Goal: Transaction & Acquisition: Purchase product/service

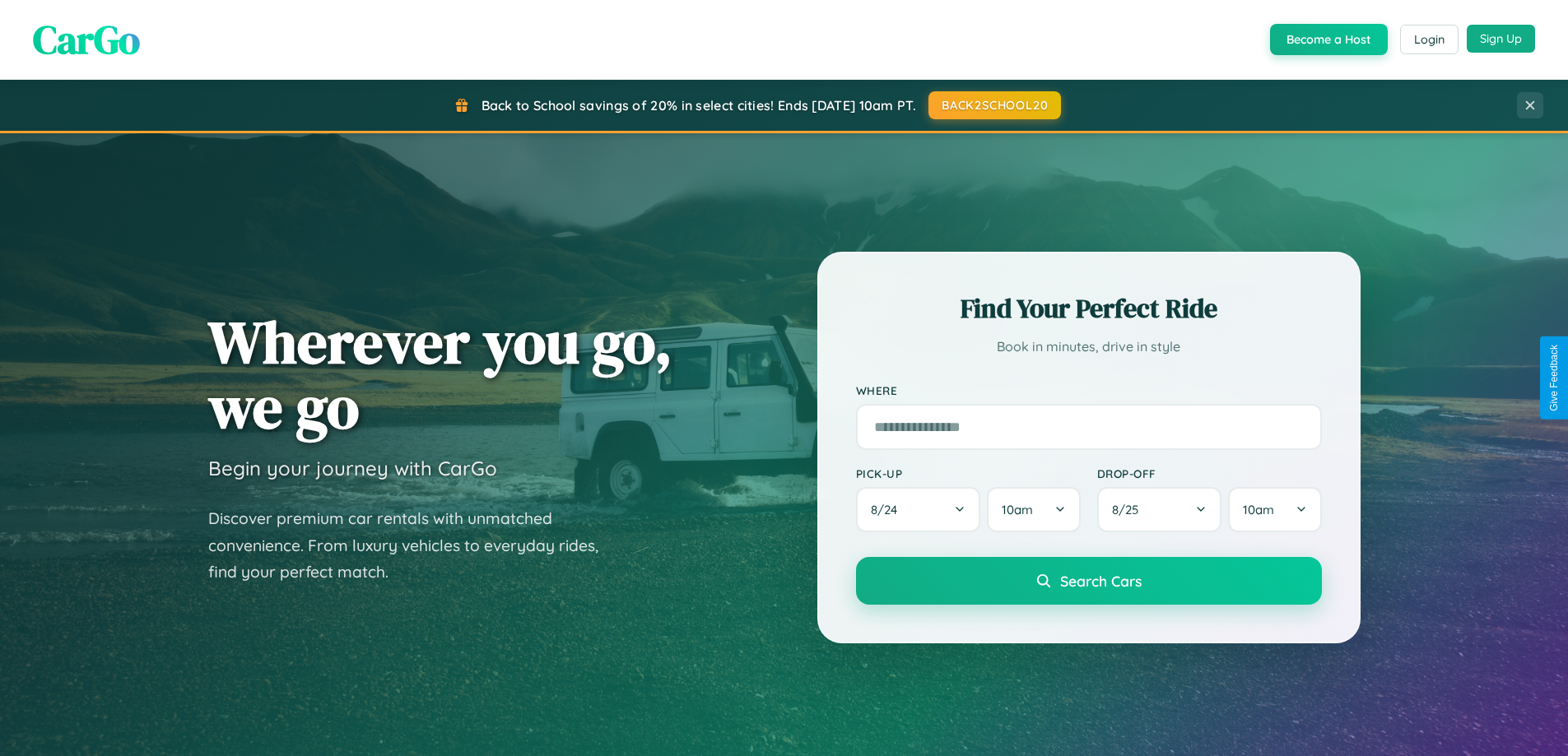
click at [1500, 38] on button "Sign Up" at bounding box center [1500, 38] width 68 height 28
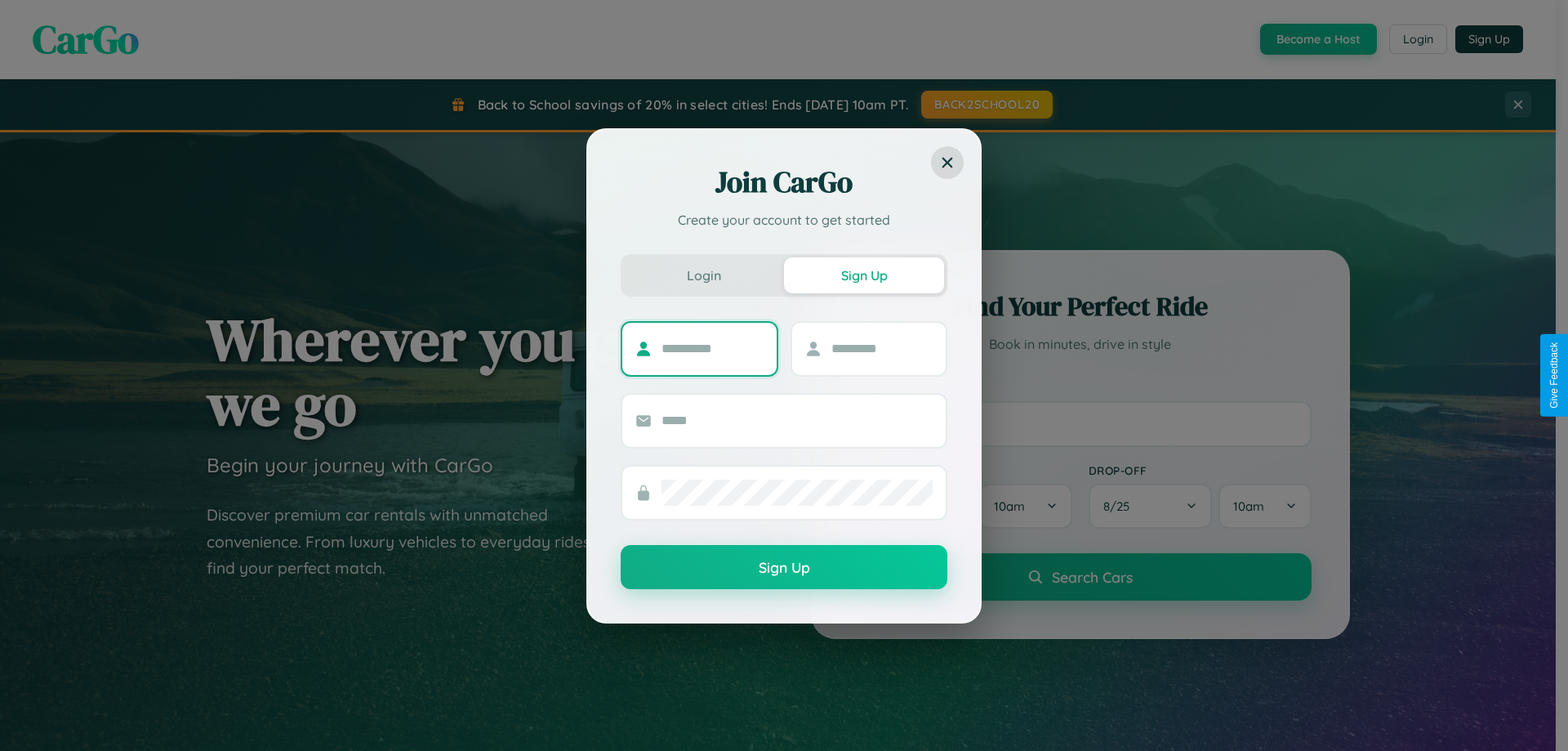
click at [712, 348] on input "text" at bounding box center [713, 349] width 102 height 26
type input "*******"
click at [881, 348] on input "text" at bounding box center [882, 349] width 102 height 26
type input "******"
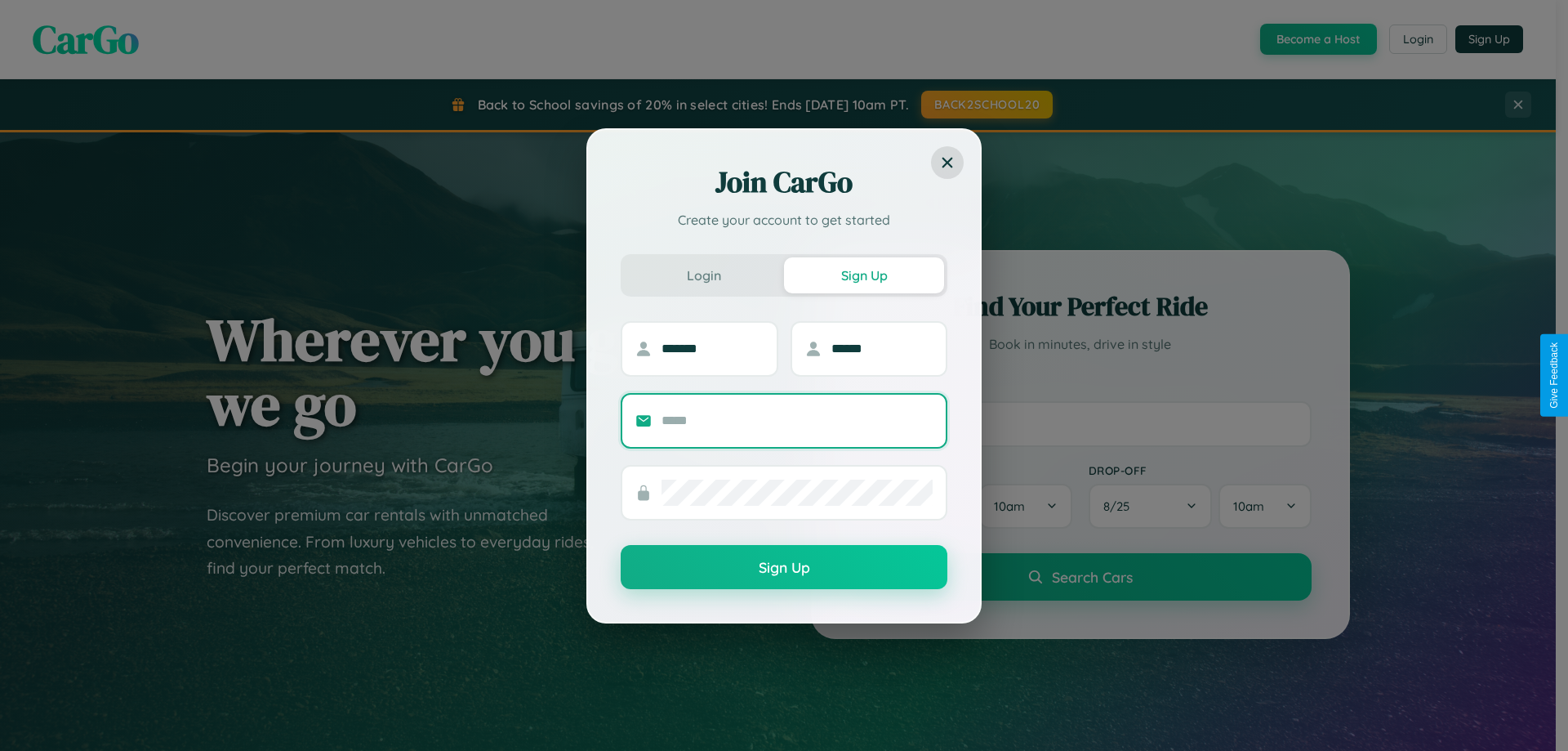
click at [797, 419] on input "text" at bounding box center [797, 420] width 271 height 26
type input "**********"
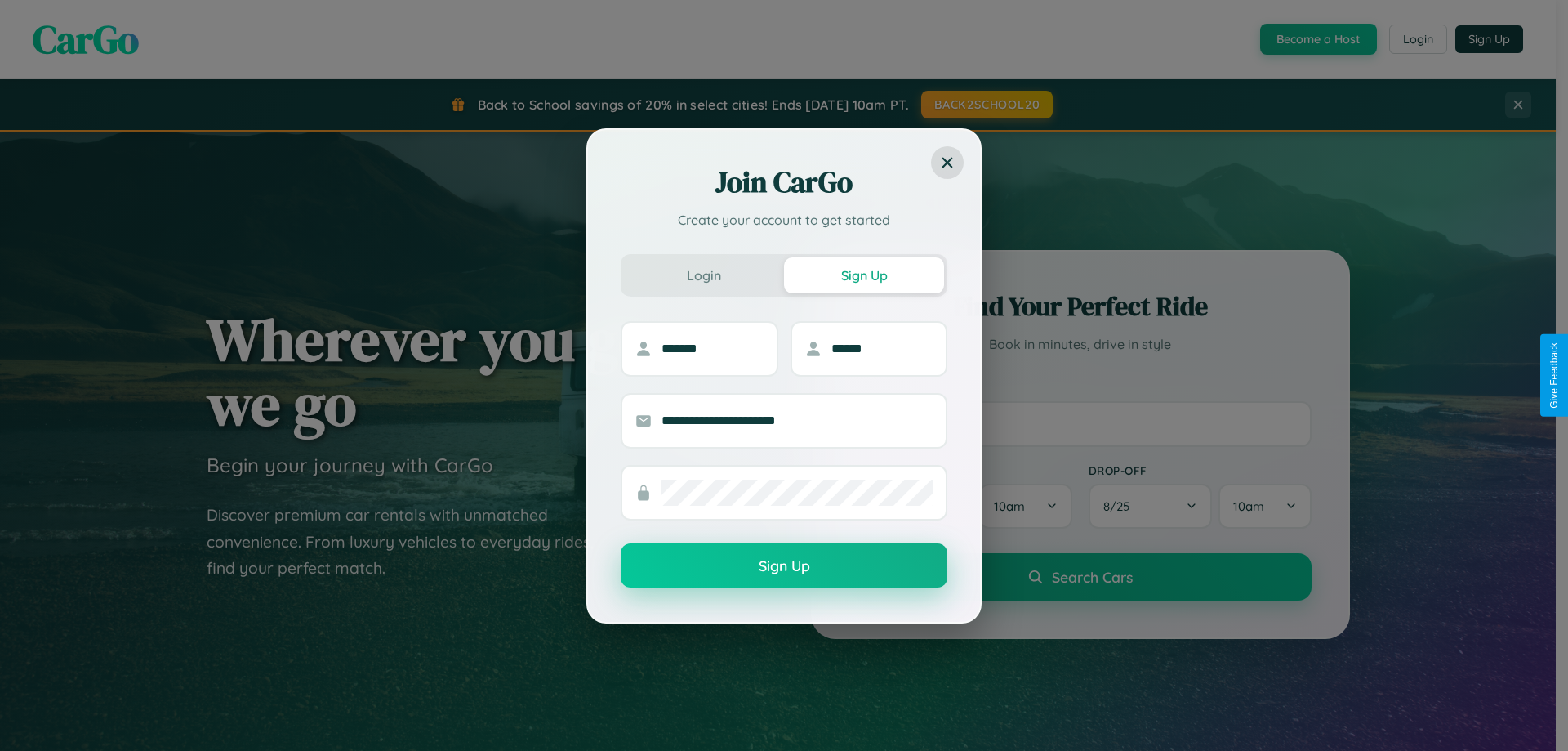
click at [784, 566] on button "Sign Up" at bounding box center [783, 566] width 327 height 44
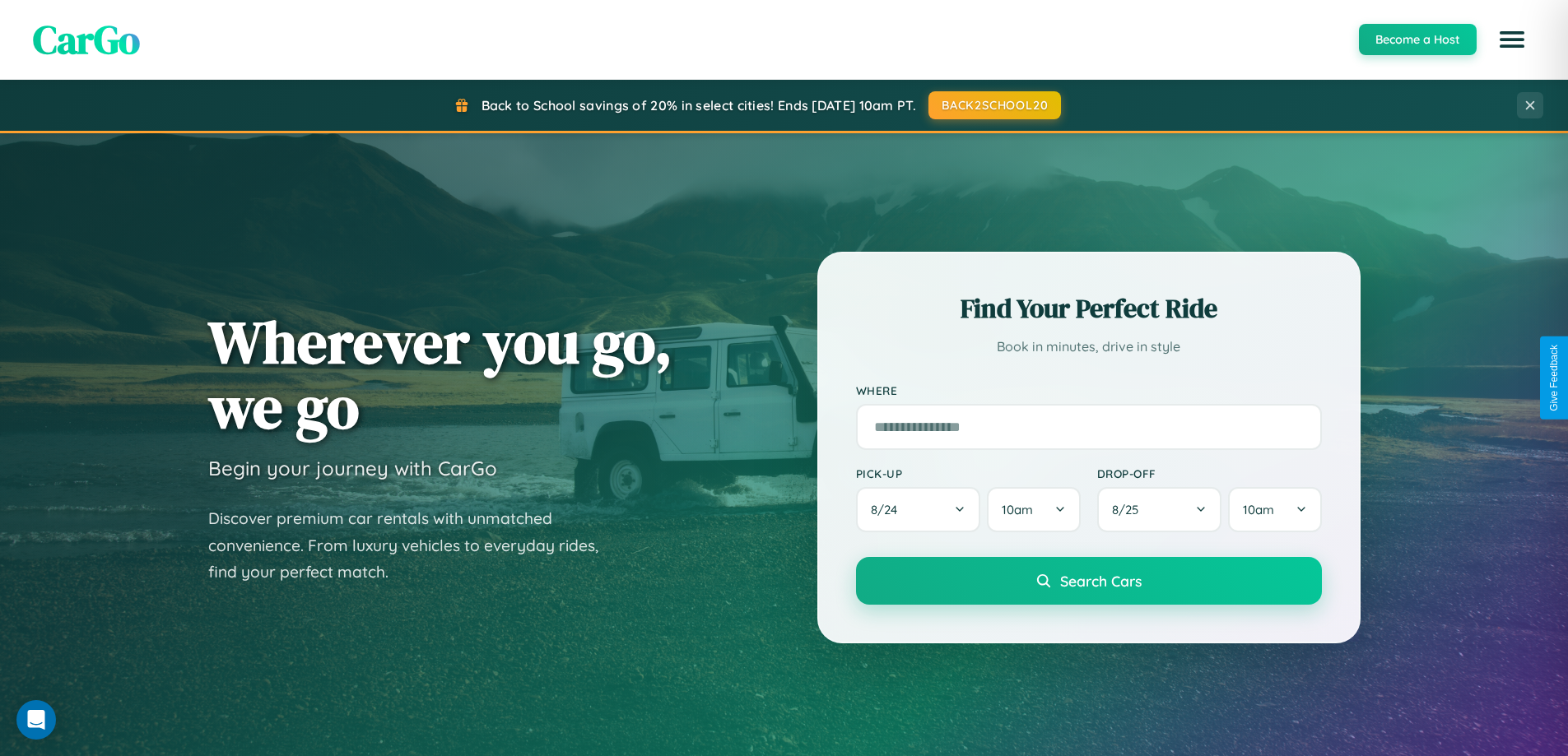
scroll to position [708, 0]
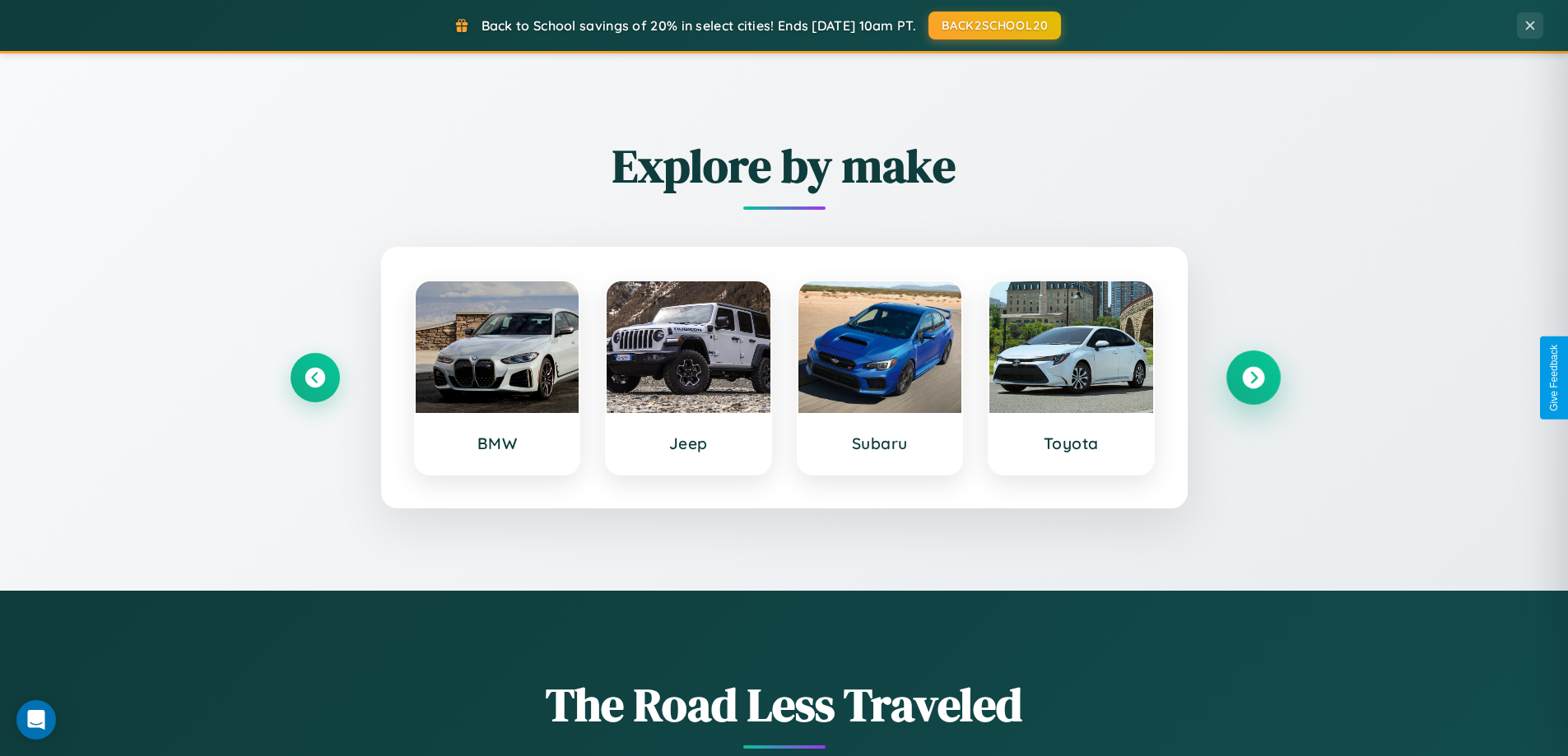
click at [1253, 378] on icon at bounding box center [1253, 378] width 22 height 22
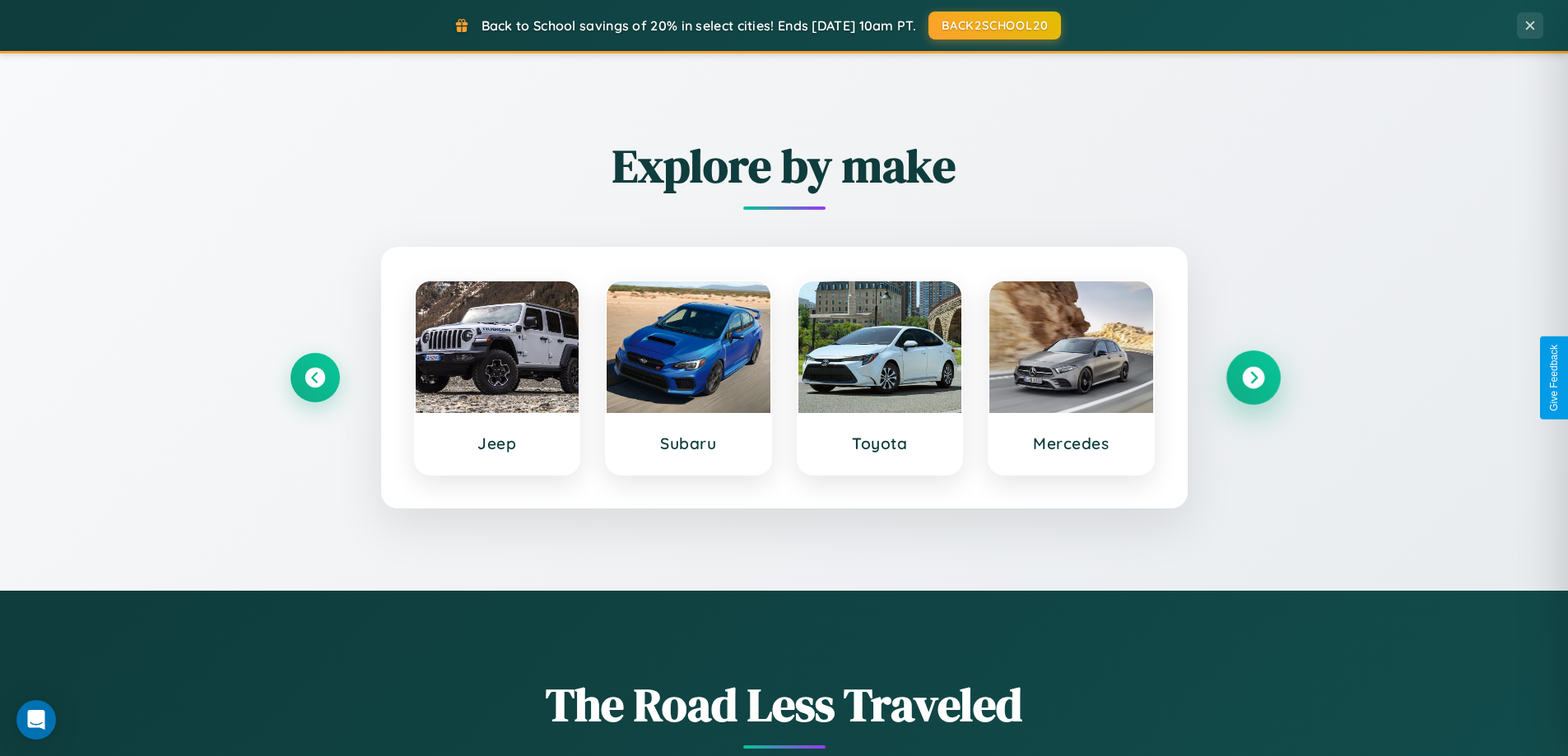
click at [1253, 378] on icon at bounding box center [1253, 378] width 22 height 22
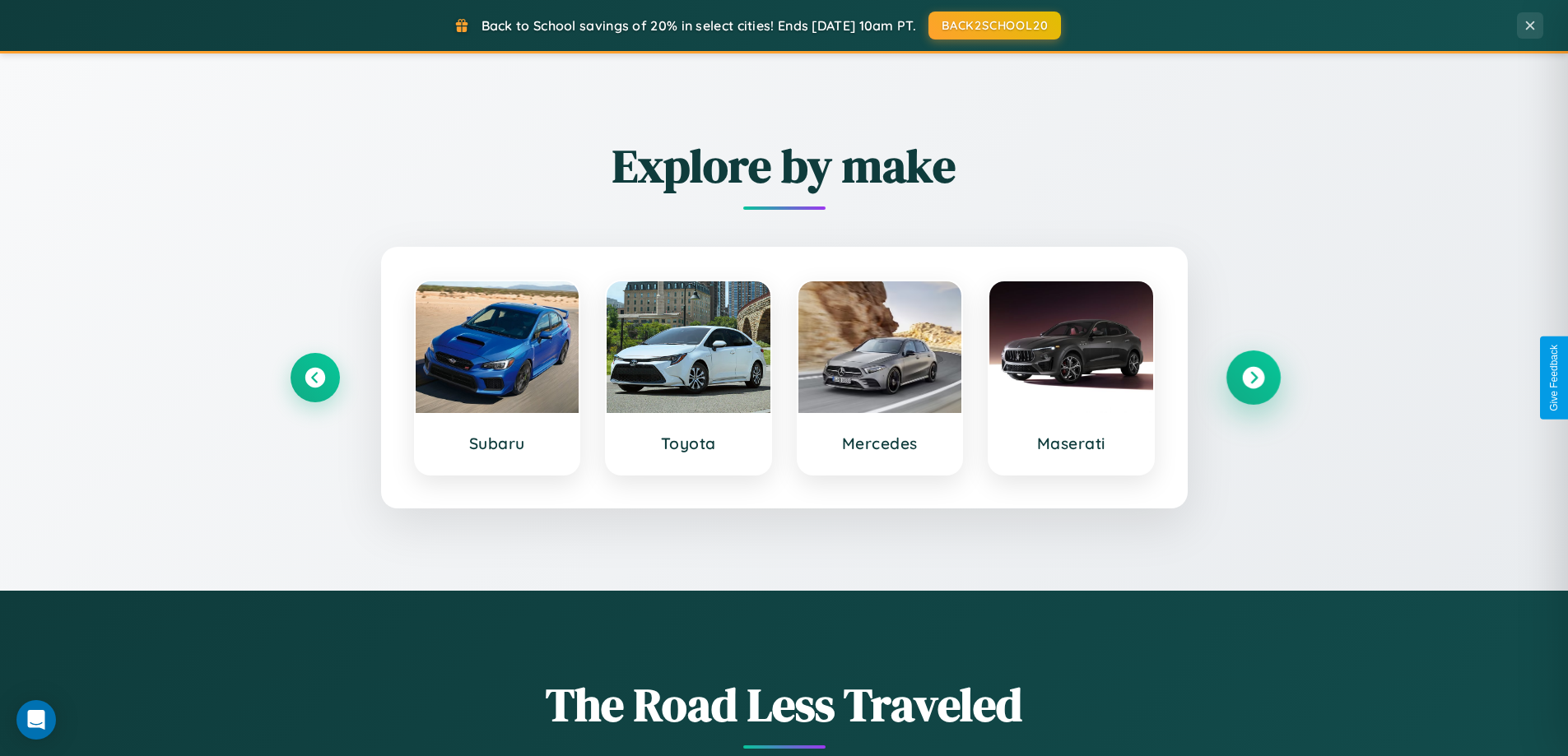
click at [1253, 378] on icon at bounding box center [1253, 378] width 22 height 22
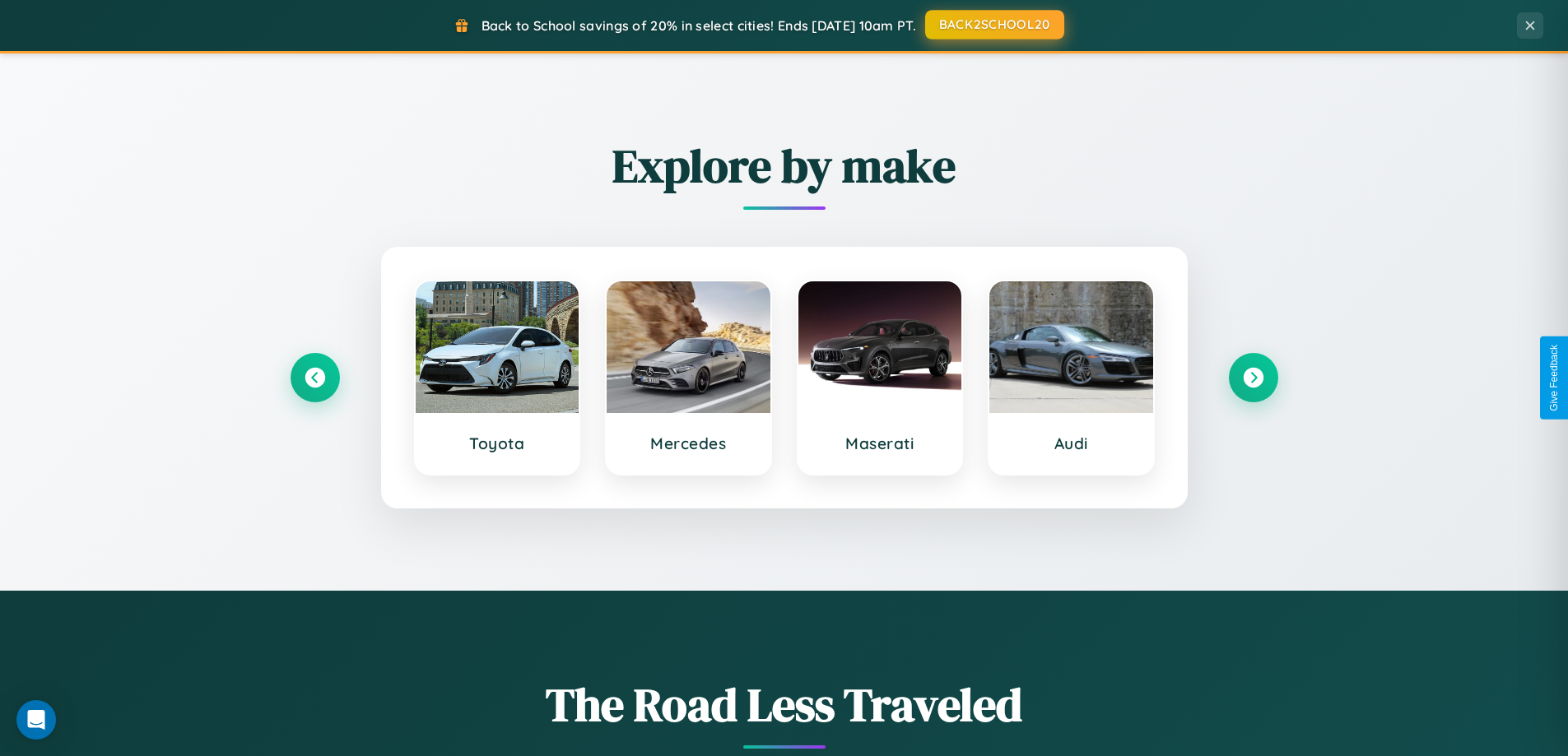
click at [993, 24] on button "BACK2SCHOOL20" at bounding box center [994, 25] width 139 height 30
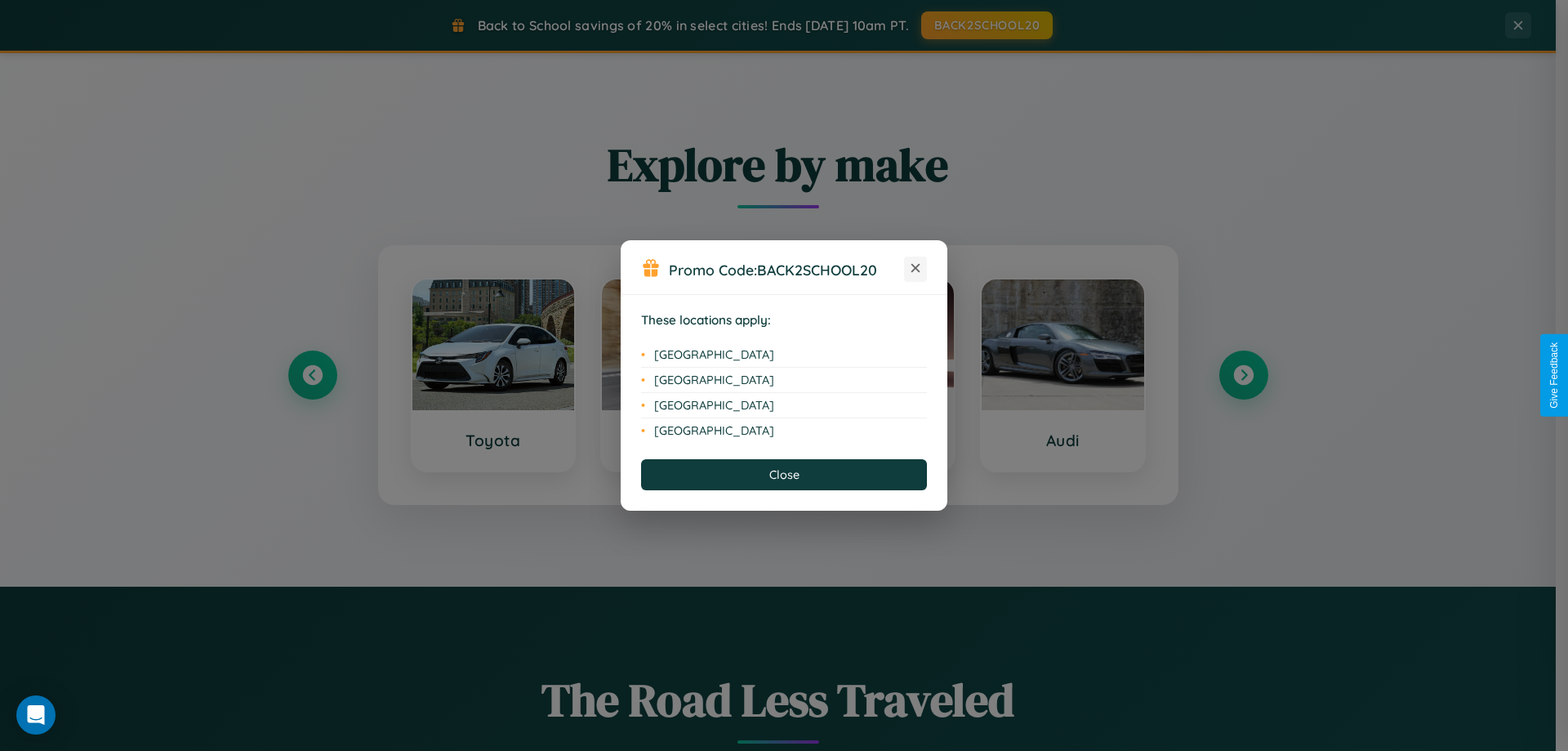
click at [915, 269] on icon at bounding box center [916, 269] width 9 height 9
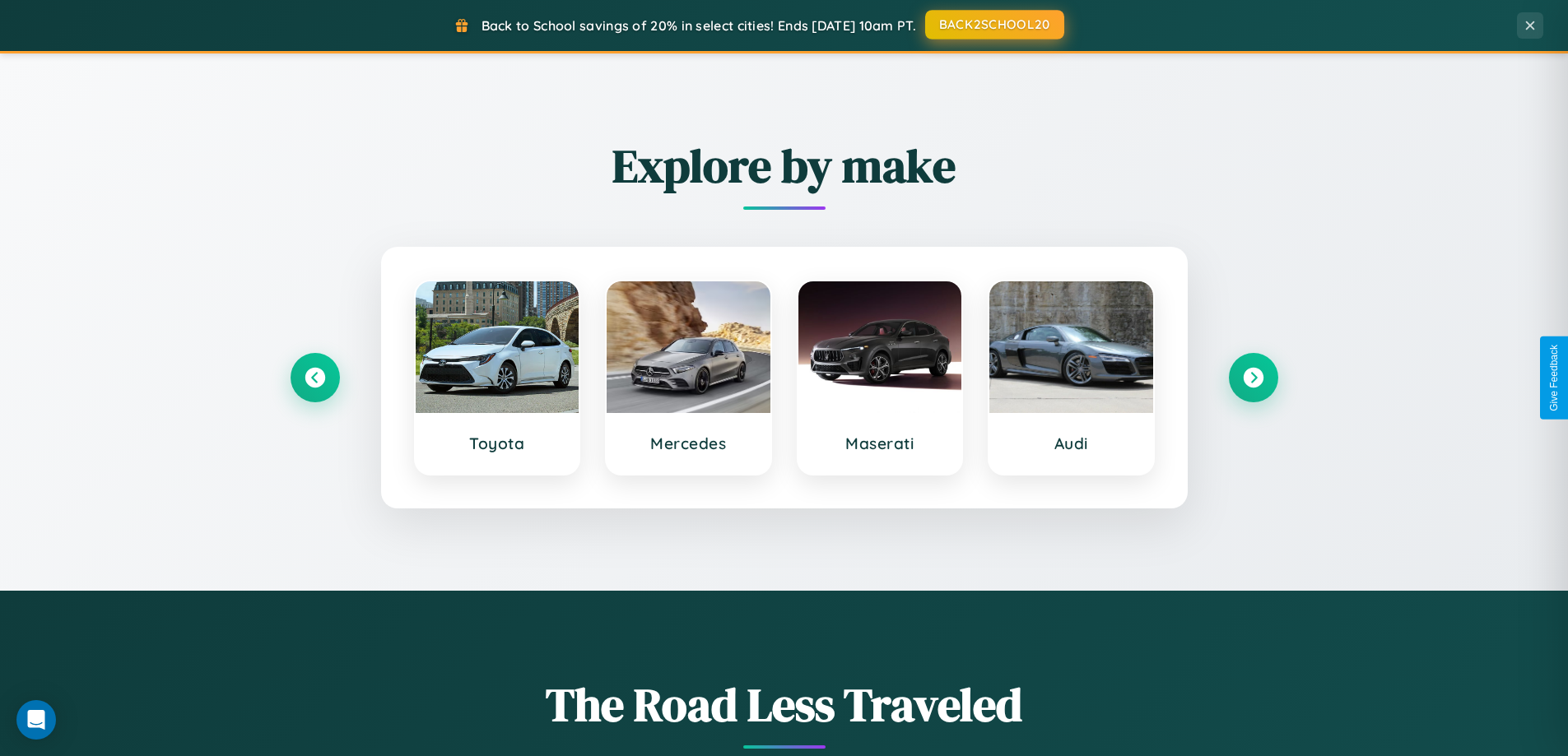
click at [993, 24] on button "BACK2SCHOOL20" at bounding box center [994, 25] width 139 height 30
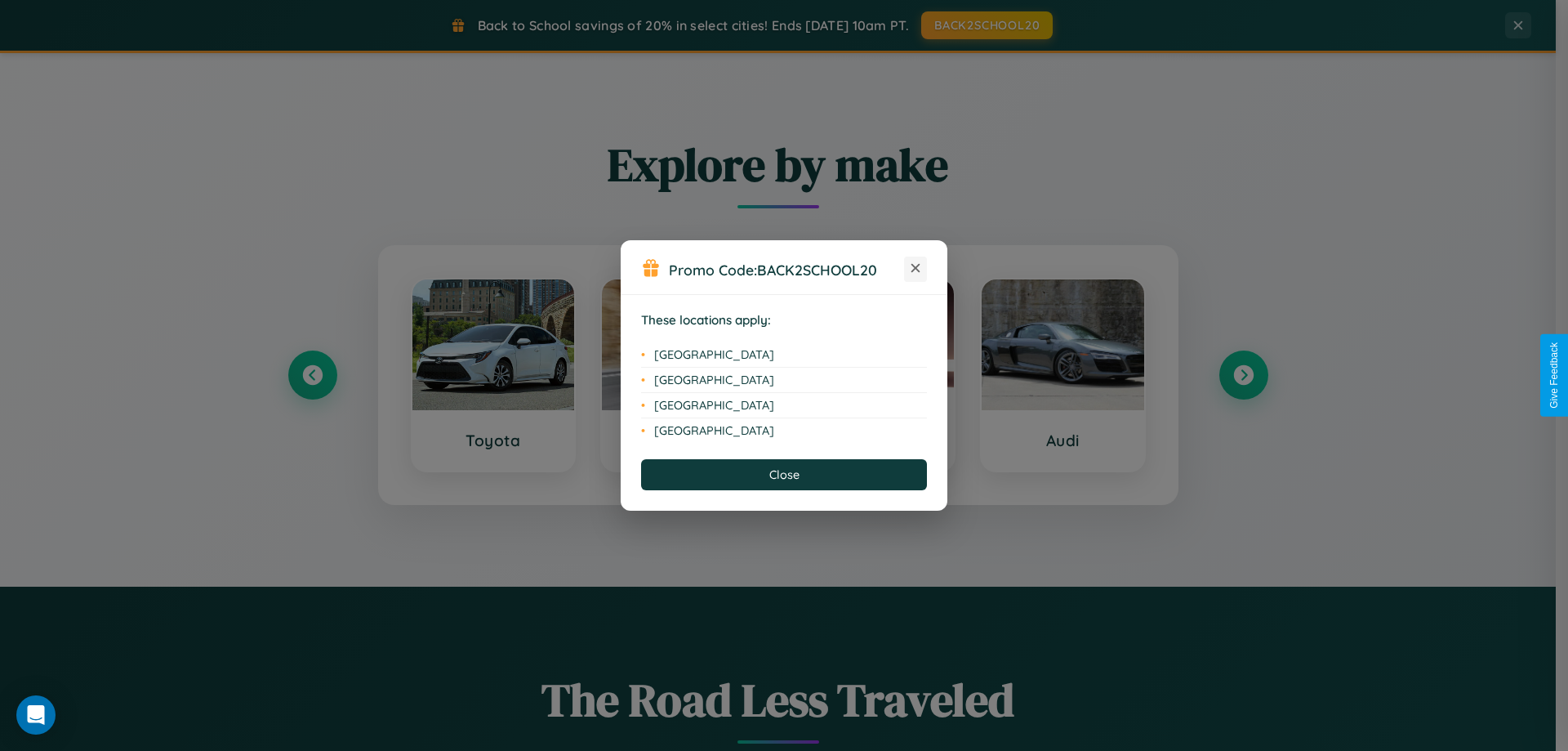
click at [915, 269] on icon at bounding box center [916, 269] width 9 height 9
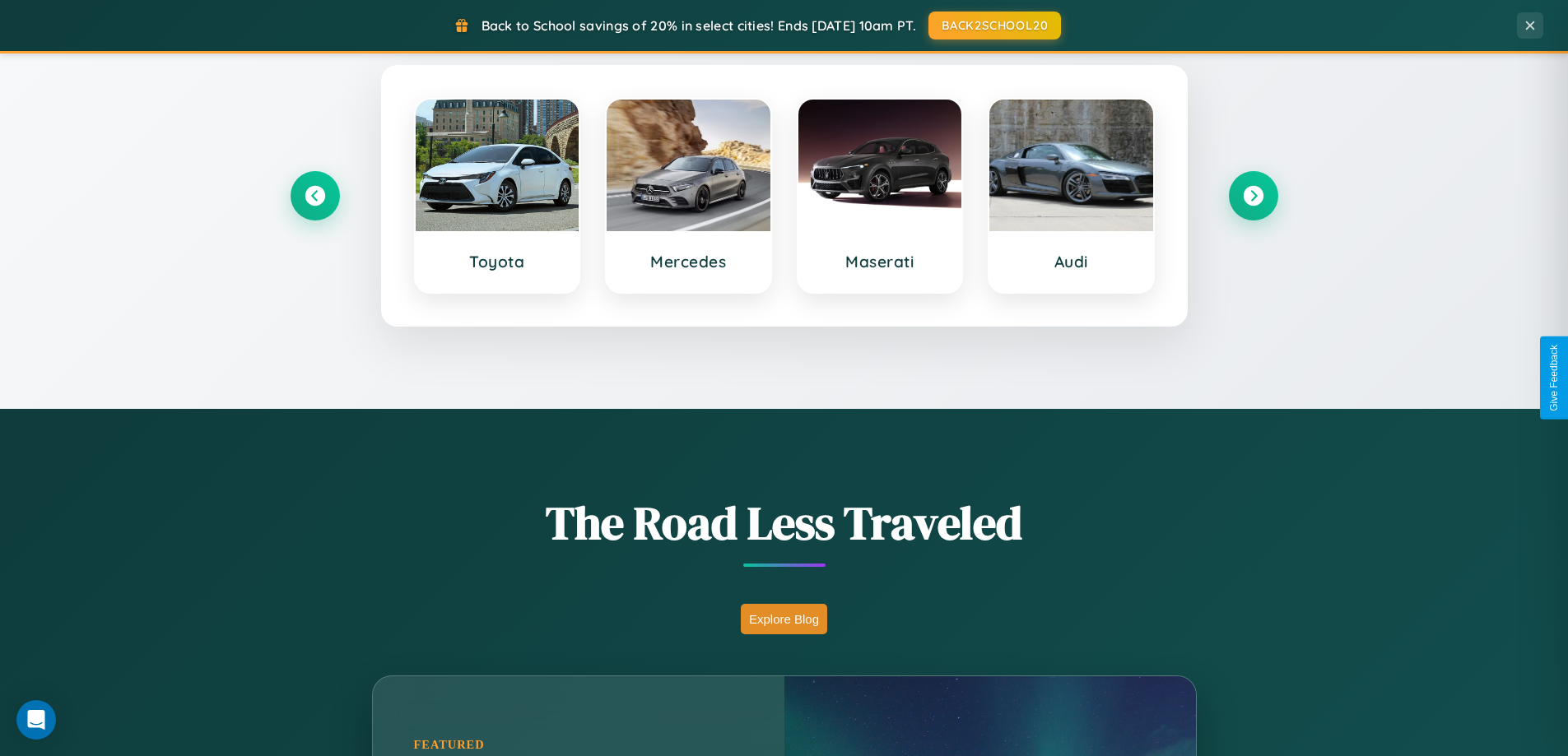
scroll to position [2642, 0]
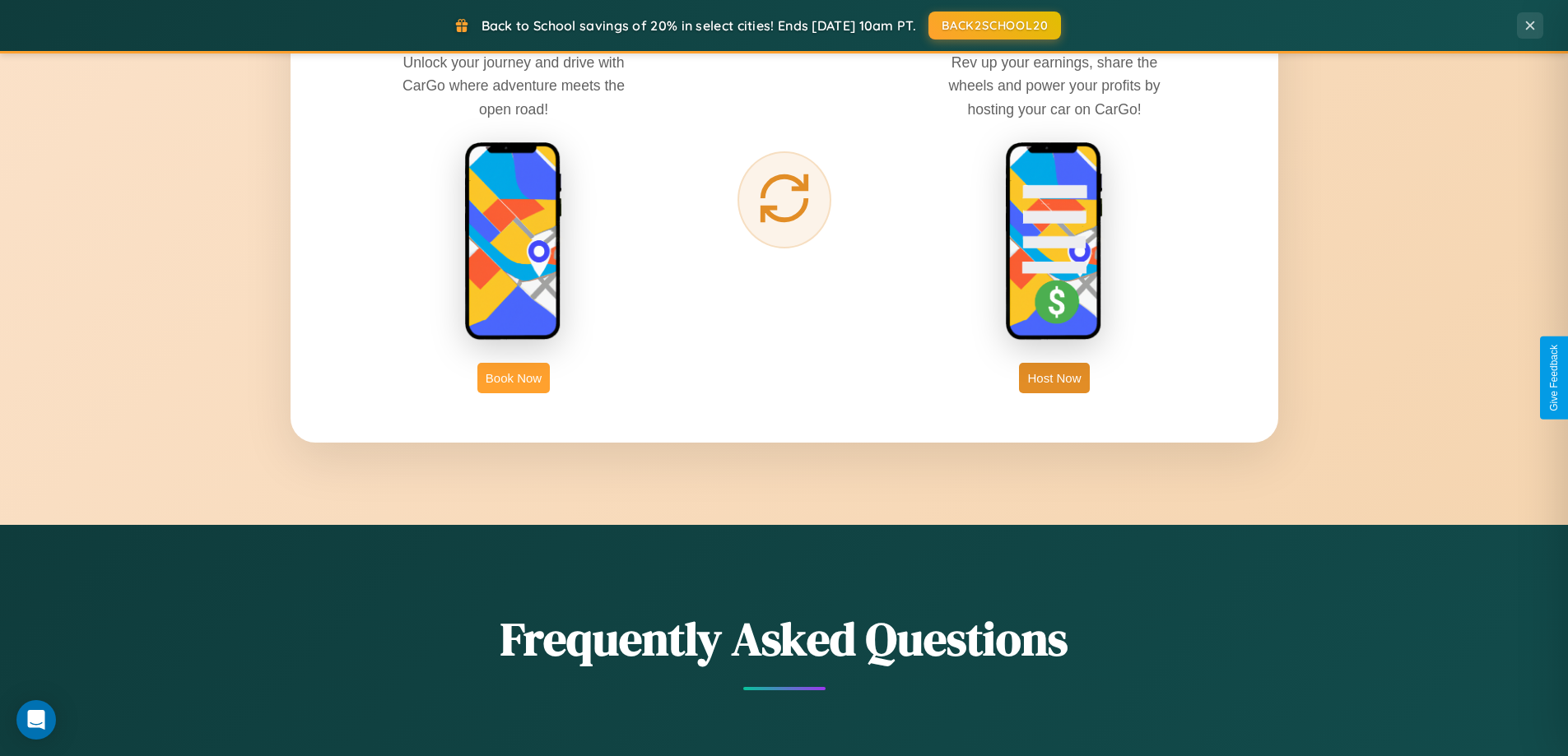
click at [513, 378] on button "Book Now" at bounding box center [514, 378] width 73 height 31
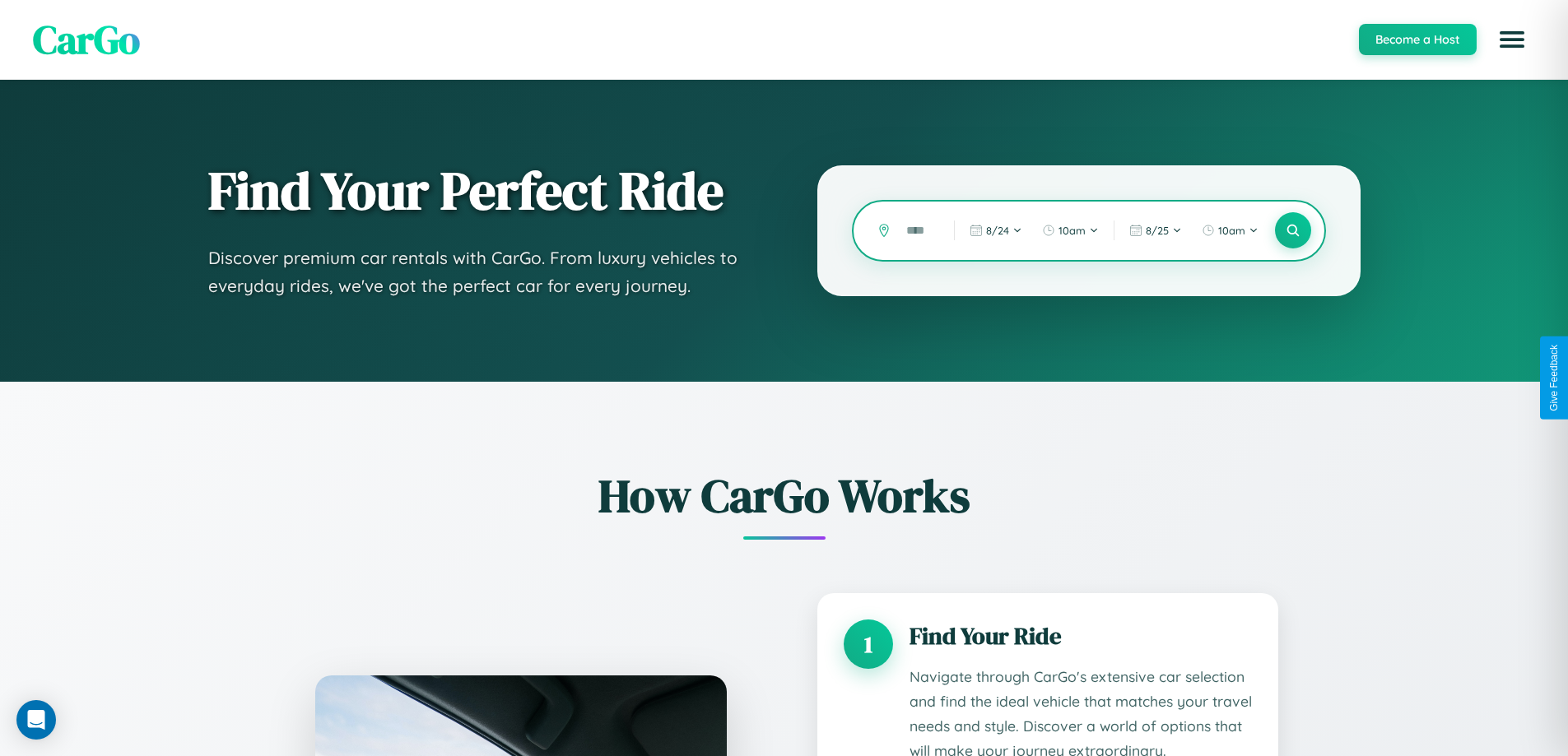
click at [918, 230] on input "text" at bounding box center [917, 230] width 39 height 29
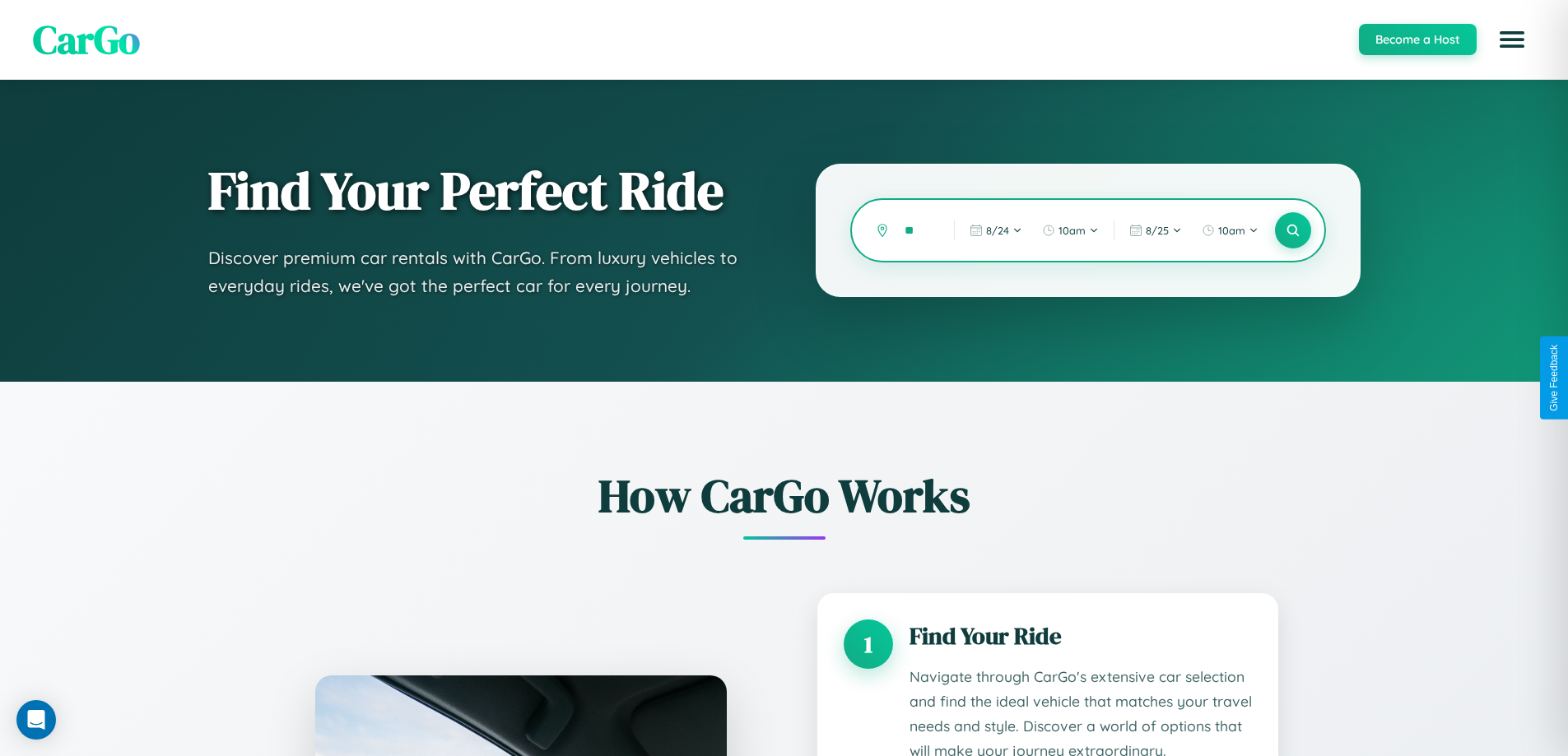
type input "*"
type input "******"
click at [1292, 230] on icon at bounding box center [1292, 230] width 16 height 16
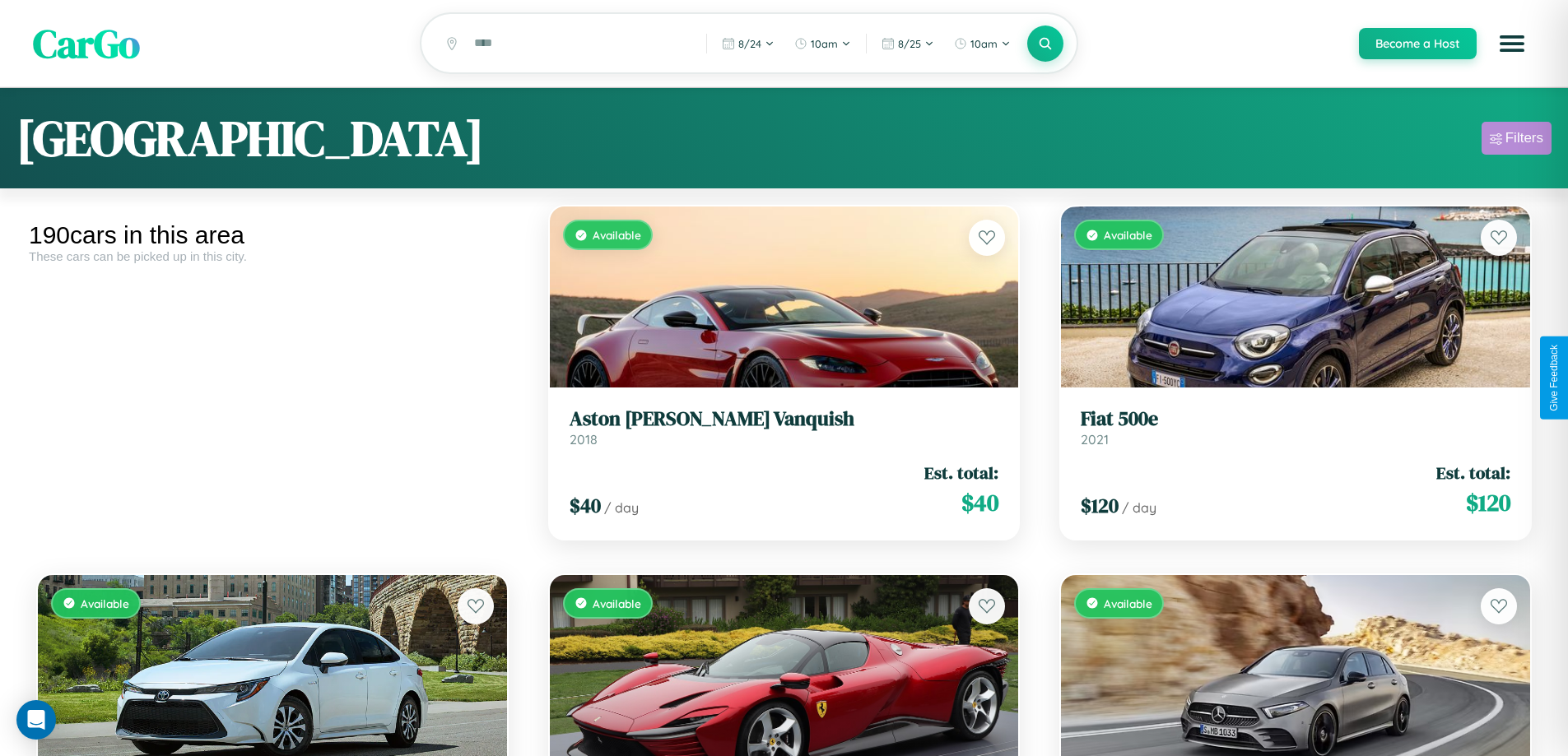
click at [1516, 141] on div "Filters" at bounding box center [1524, 138] width 38 height 17
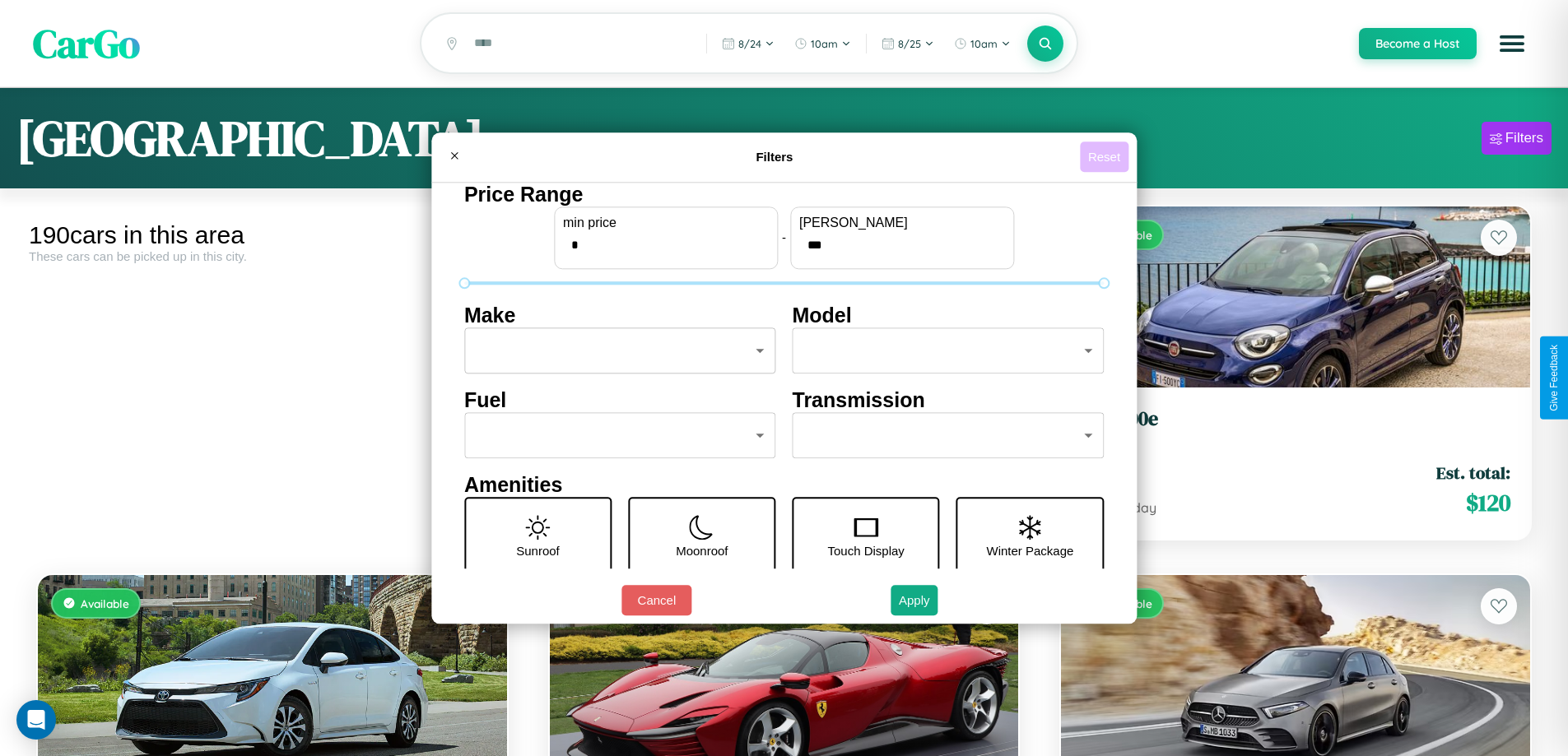
click at [1106, 157] on button "Reset" at bounding box center [1103, 157] width 49 height 31
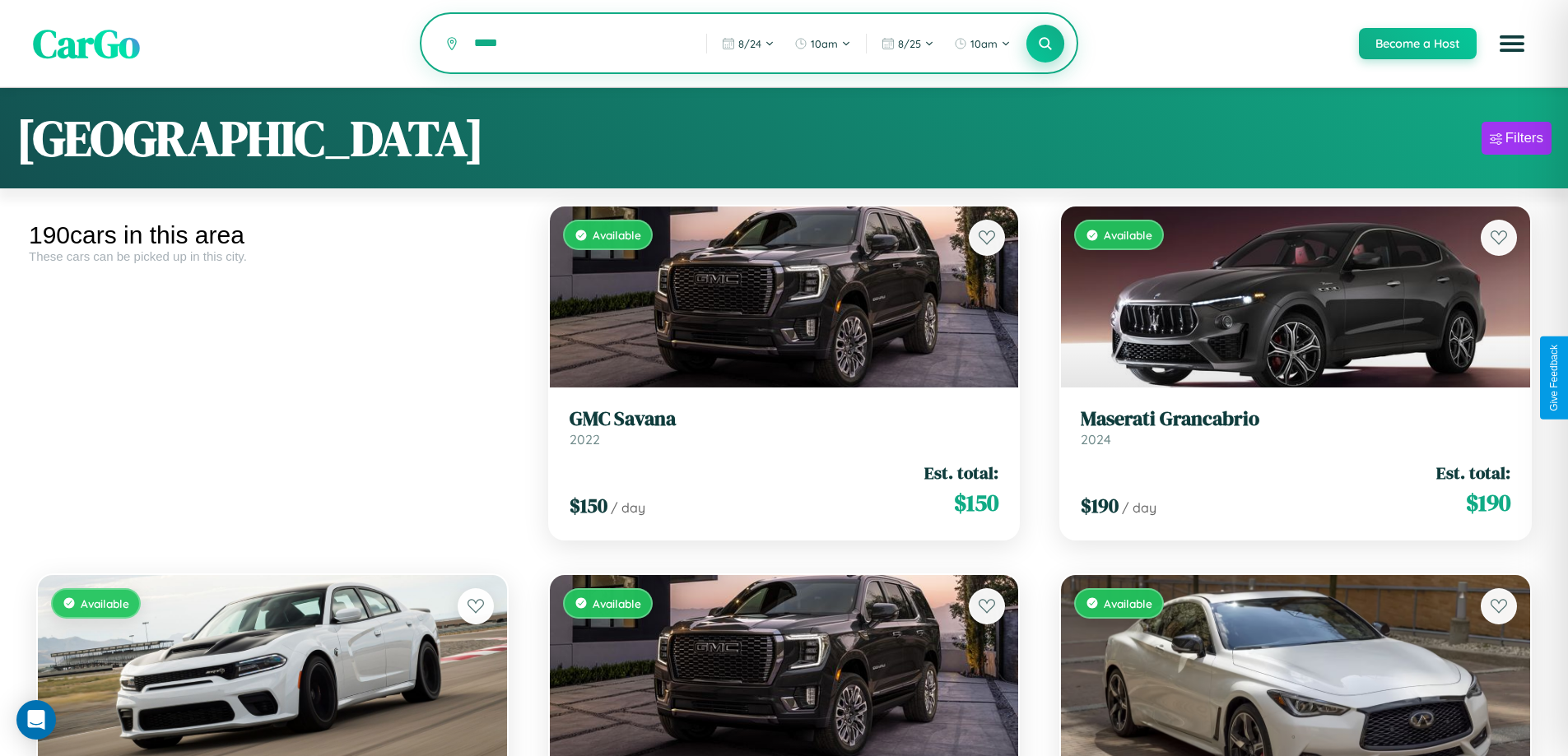
type input "*****"
click at [1044, 45] on icon at bounding box center [1045, 43] width 16 height 16
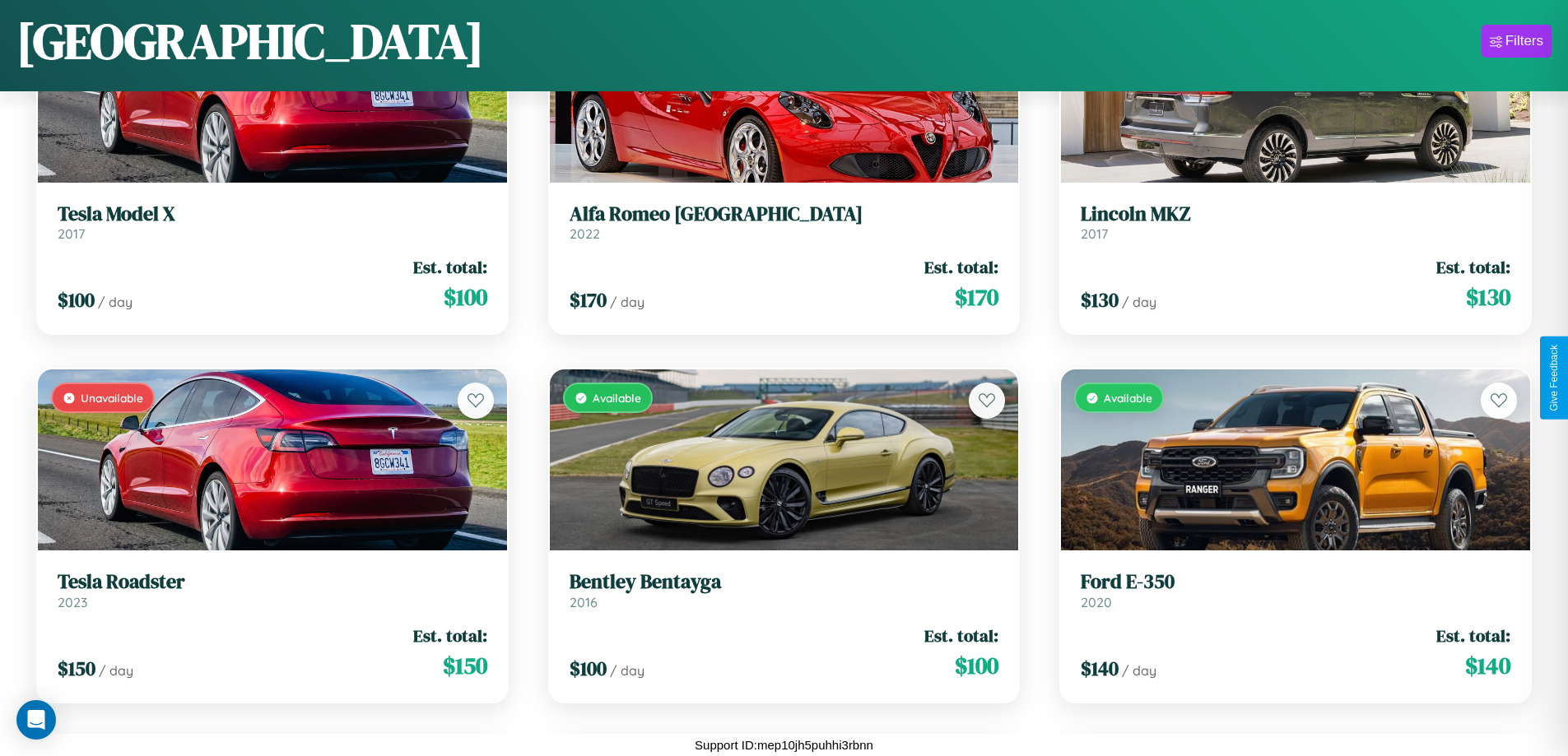
scroll to position [3178, 0]
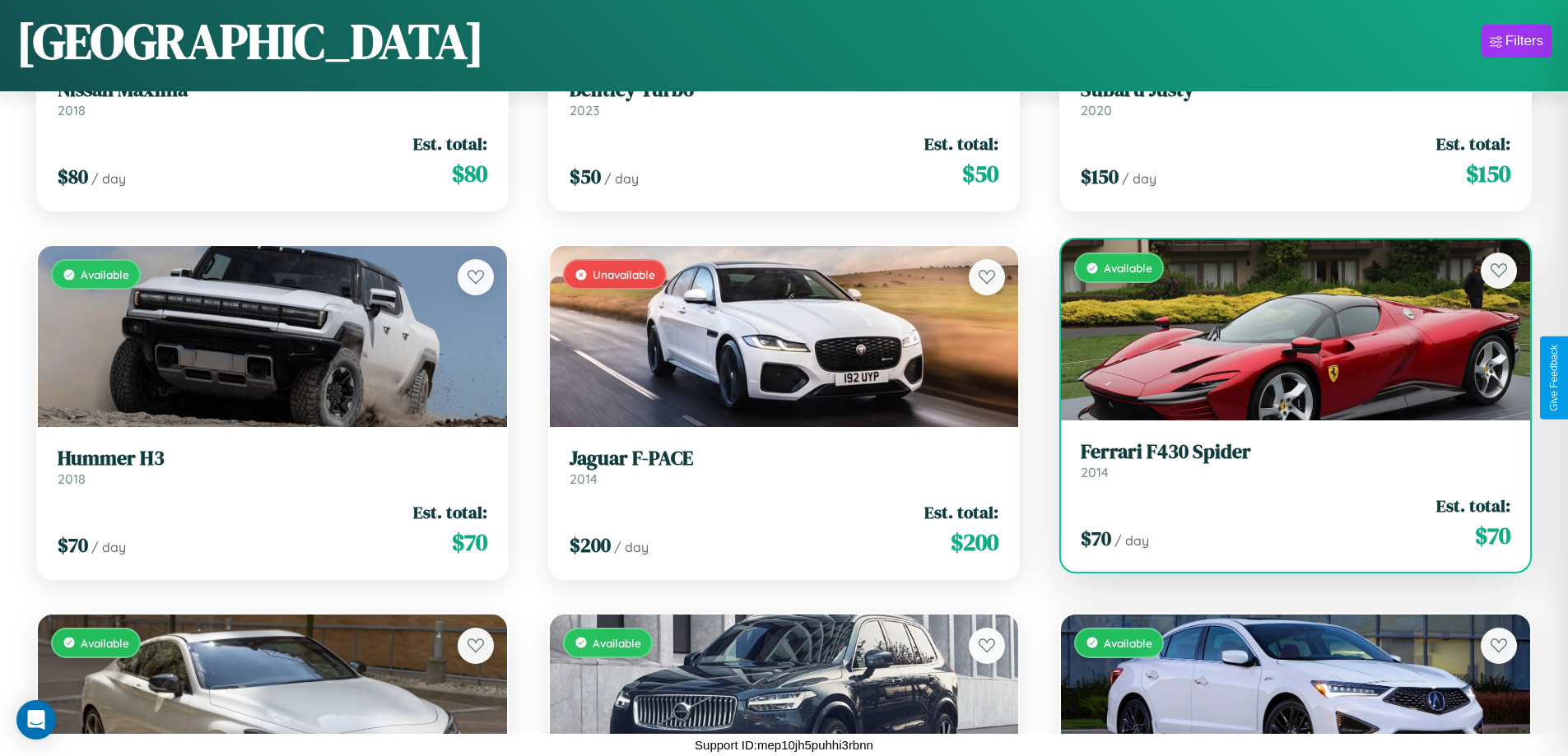
click at [1284, 466] on link "Ferrari F430 Spider 2014" at bounding box center [1295, 460] width 429 height 40
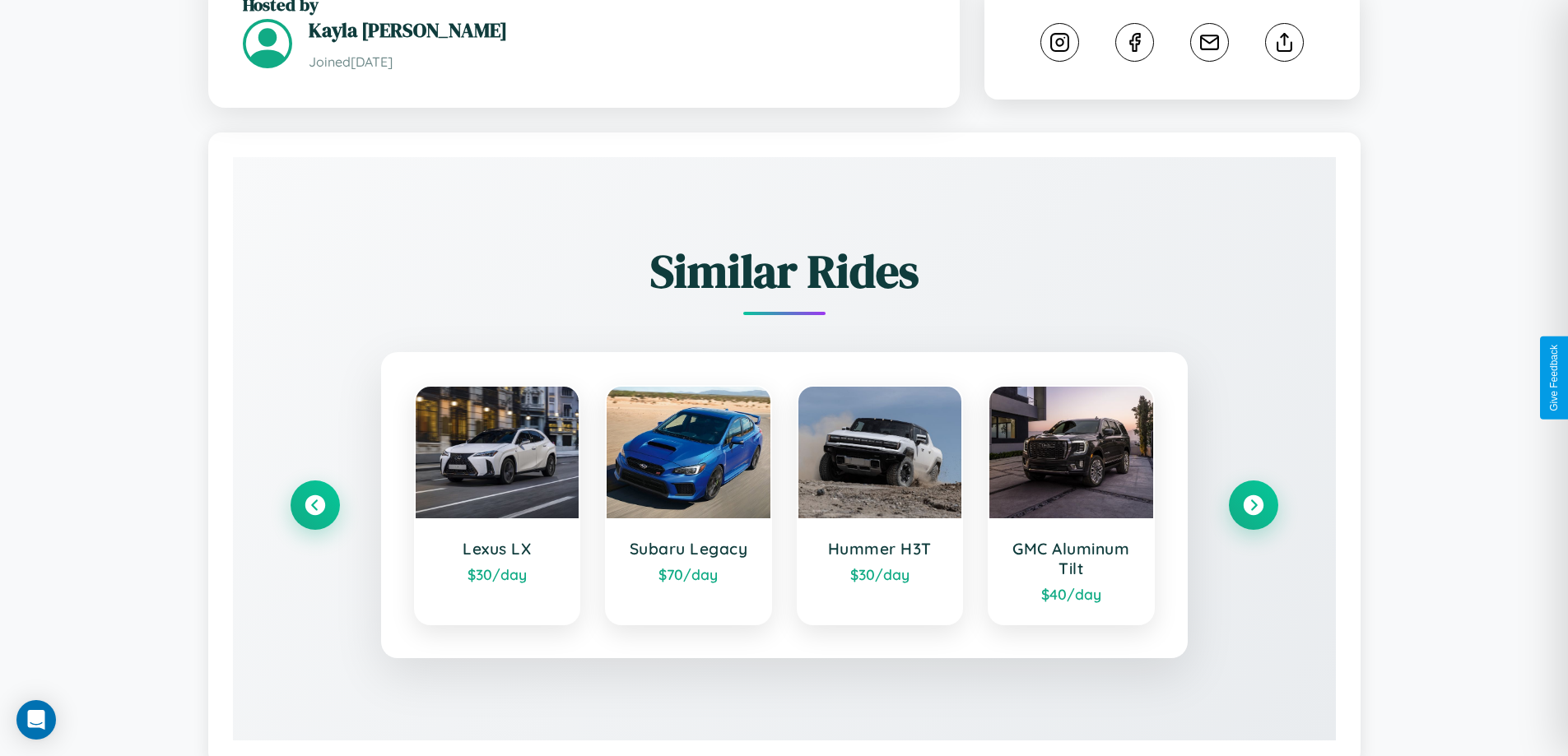
scroll to position [924, 0]
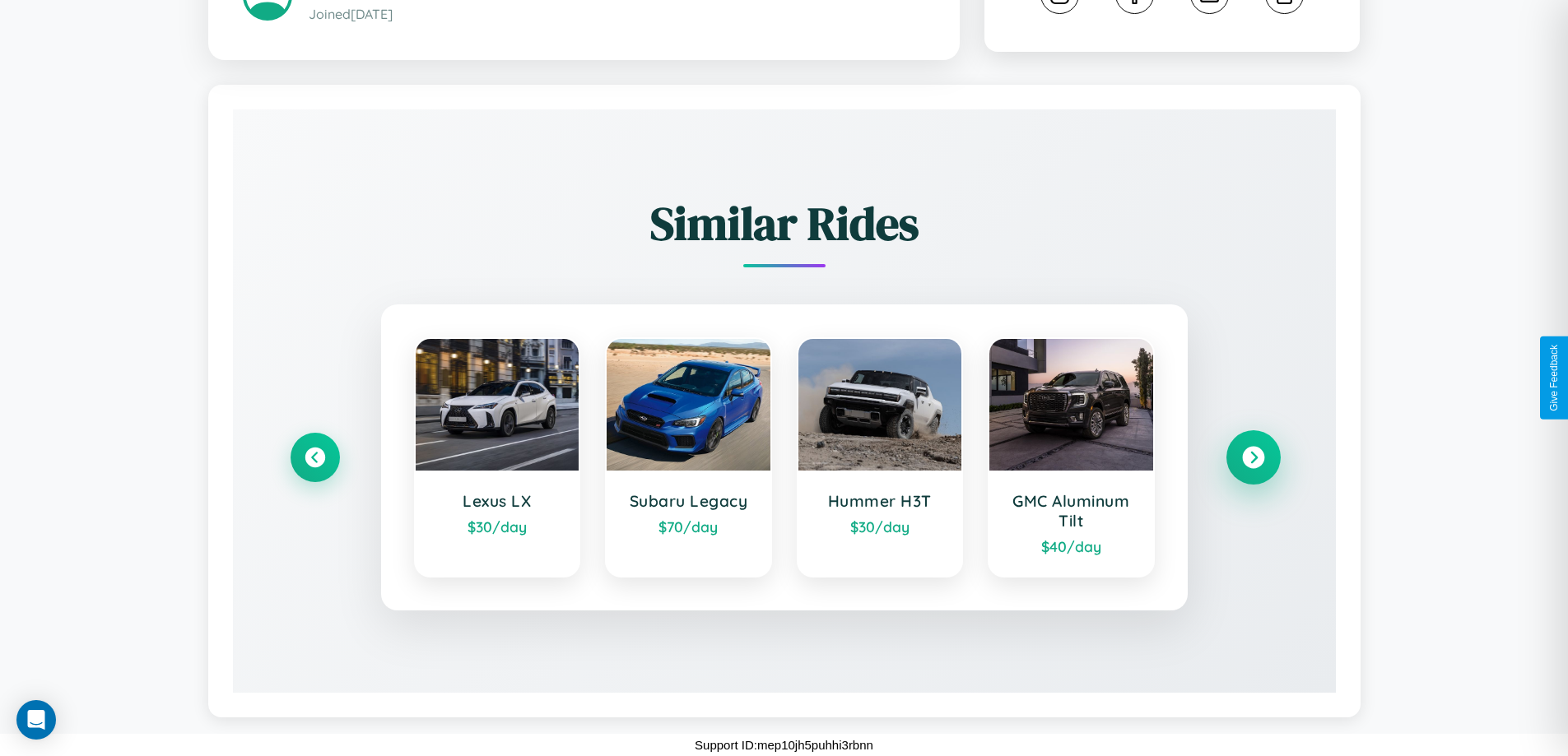
click at [1253, 457] on icon at bounding box center [1253, 458] width 22 height 22
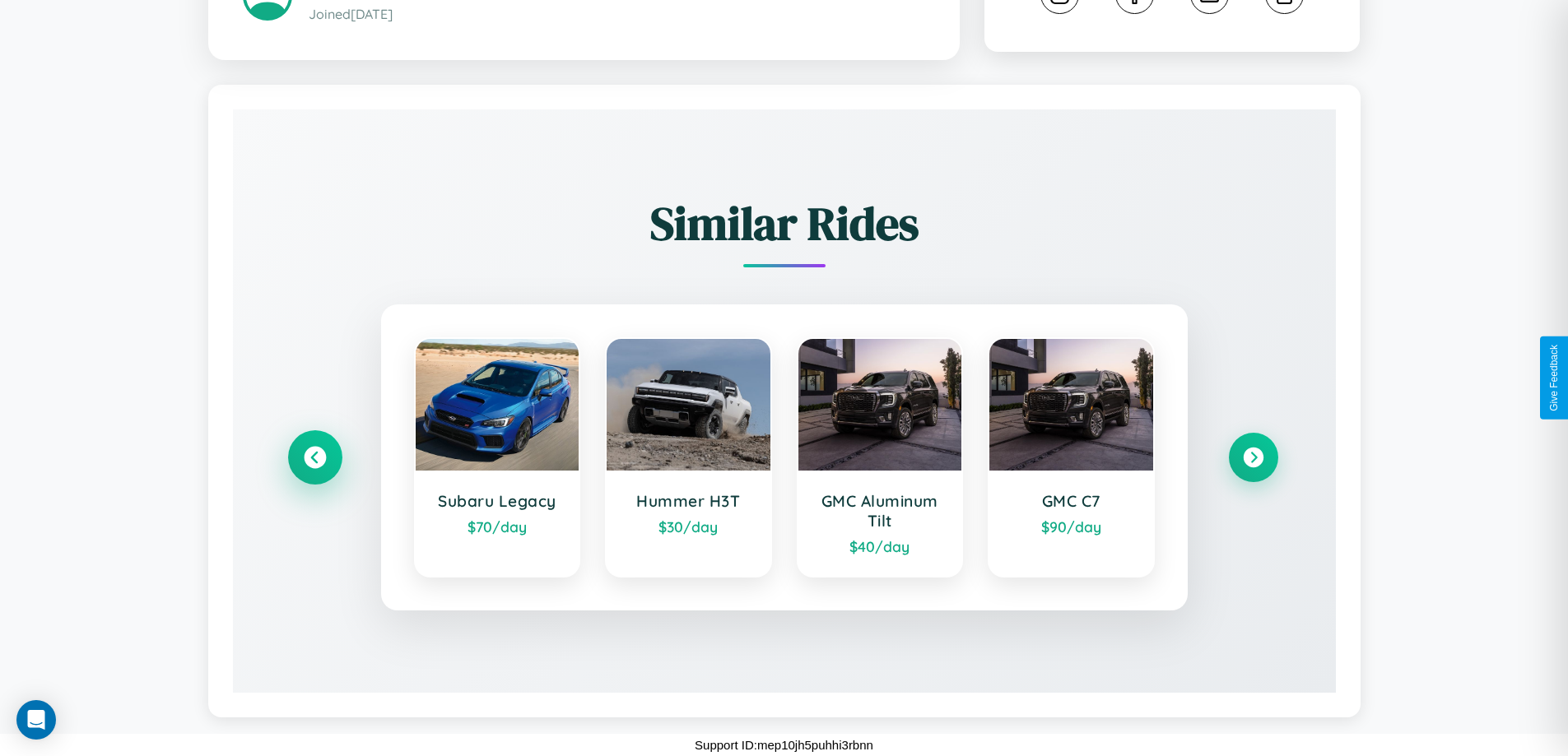
click at [314, 457] on icon at bounding box center [315, 458] width 22 height 22
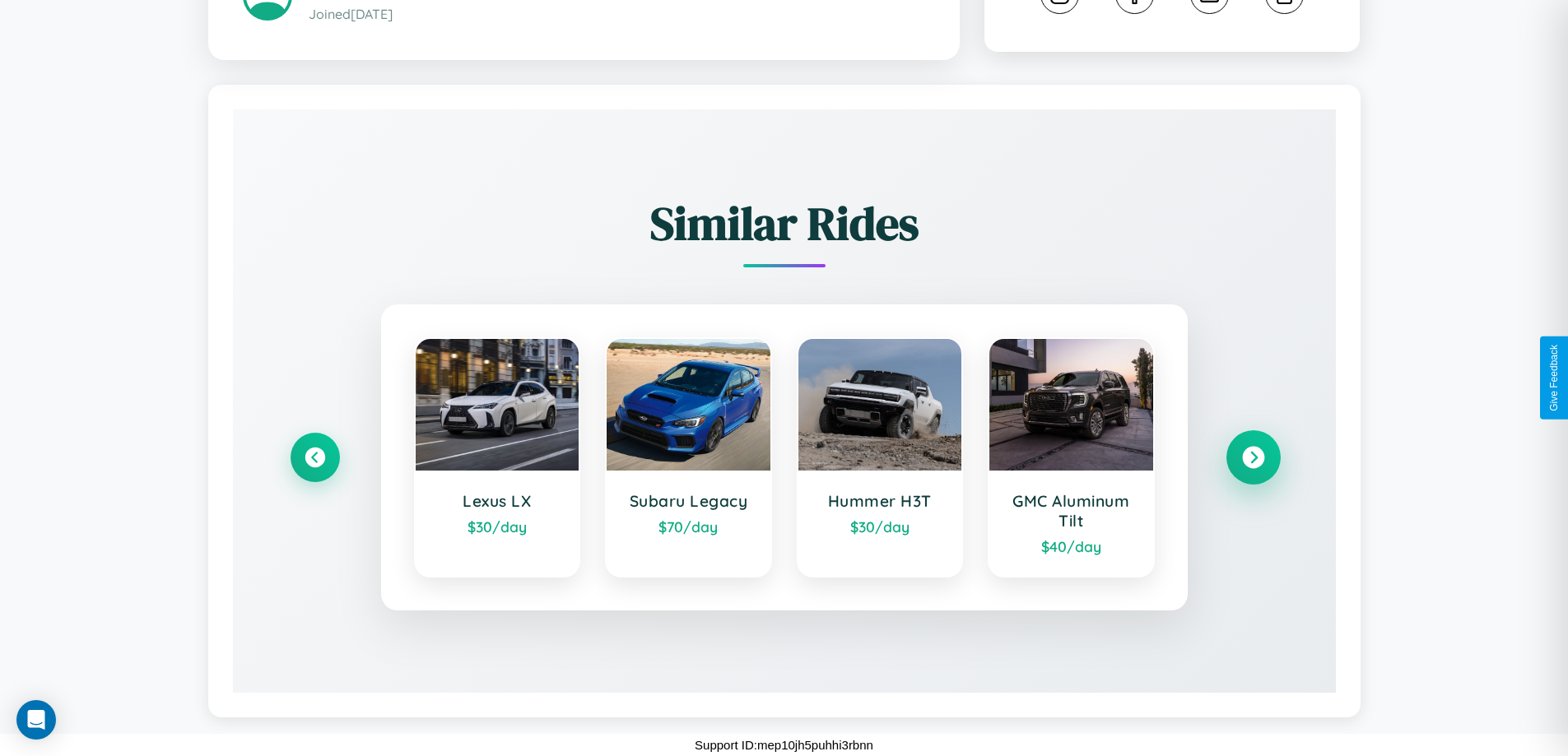
click at [1253, 457] on icon at bounding box center [1253, 458] width 22 height 22
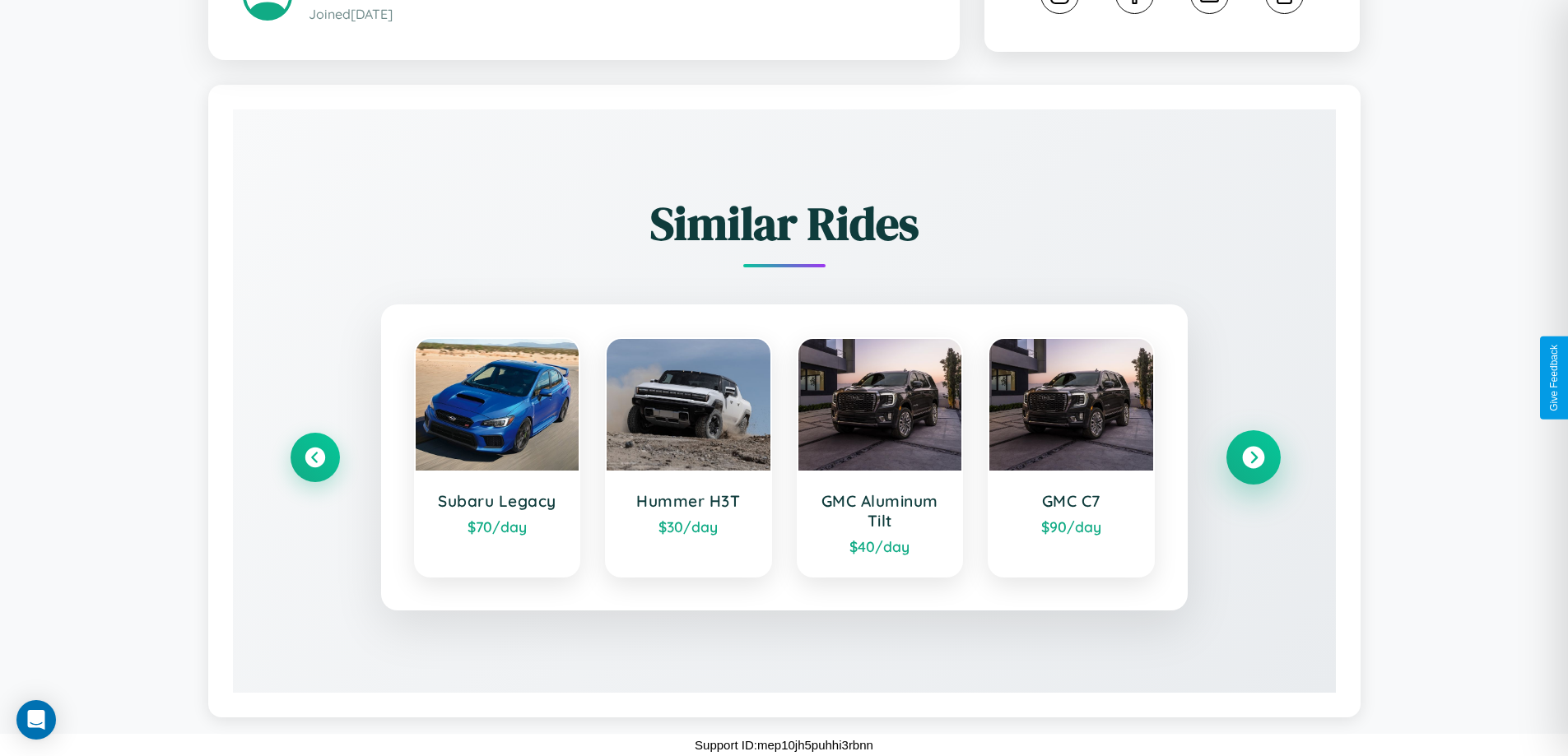
click at [1253, 457] on icon at bounding box center [1253, 458] width 22 height 22
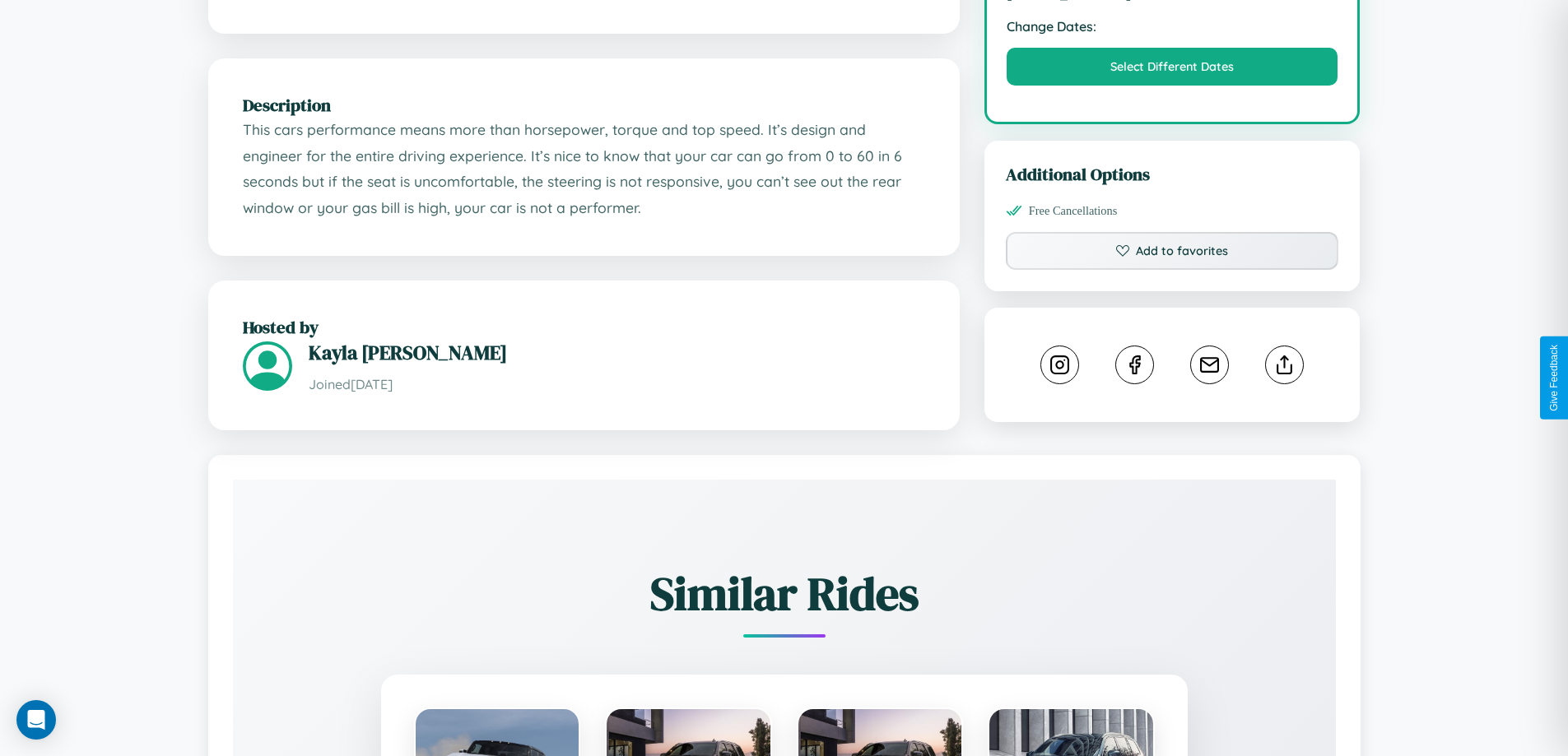
scroll to position [541, 0]
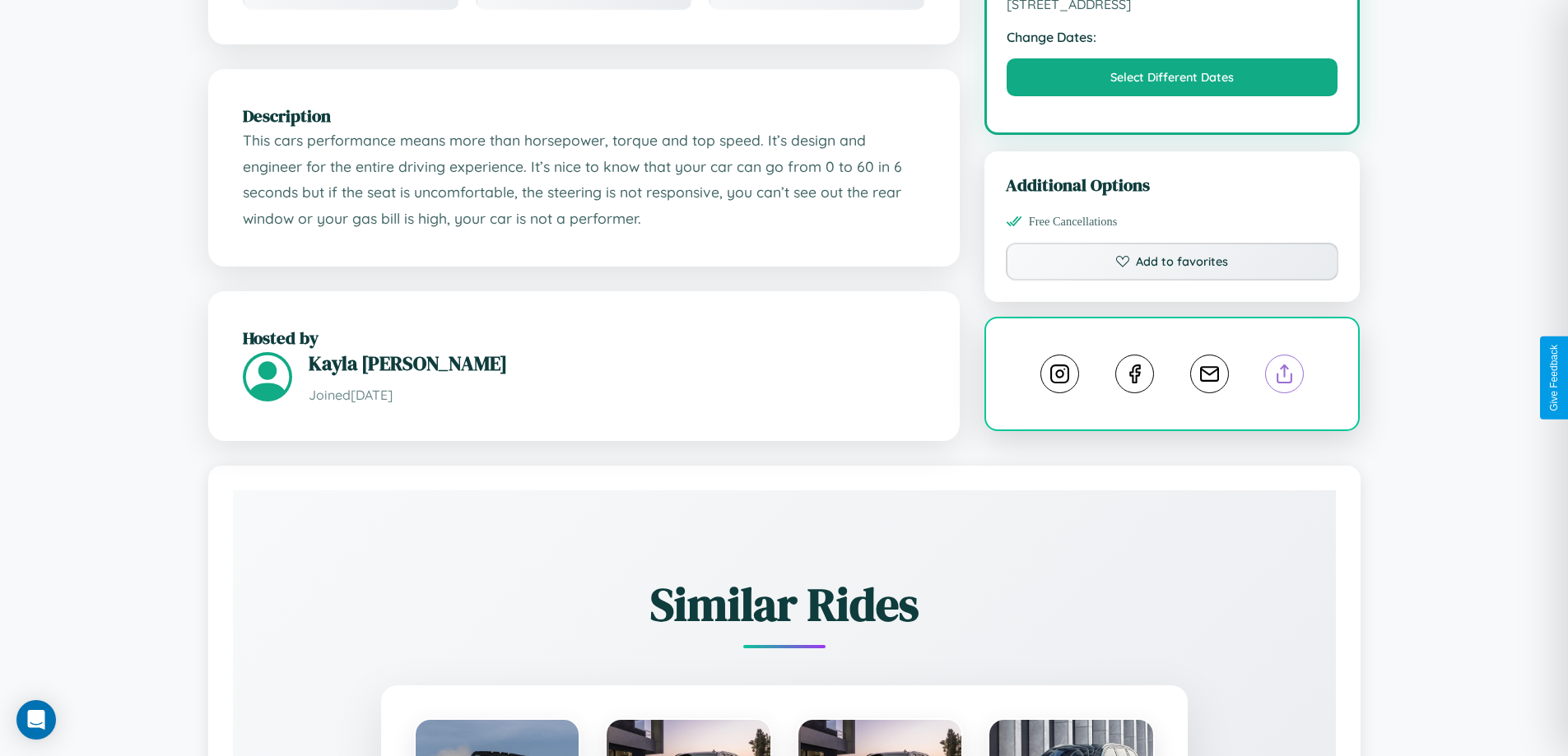
click at [1284, 377] on line at bounding box center [1284, 371] width 0 height 11
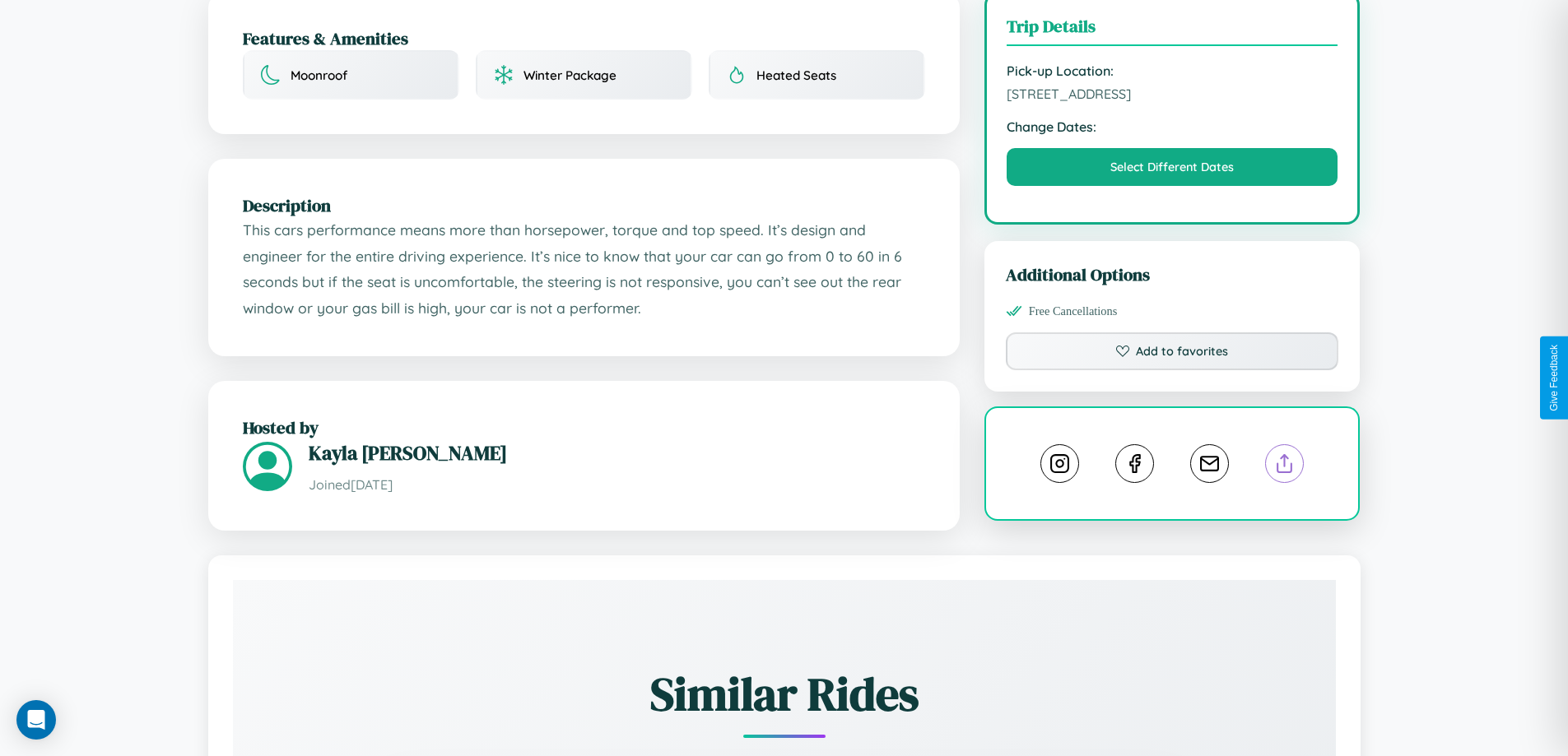
scroll to position [427, 0]
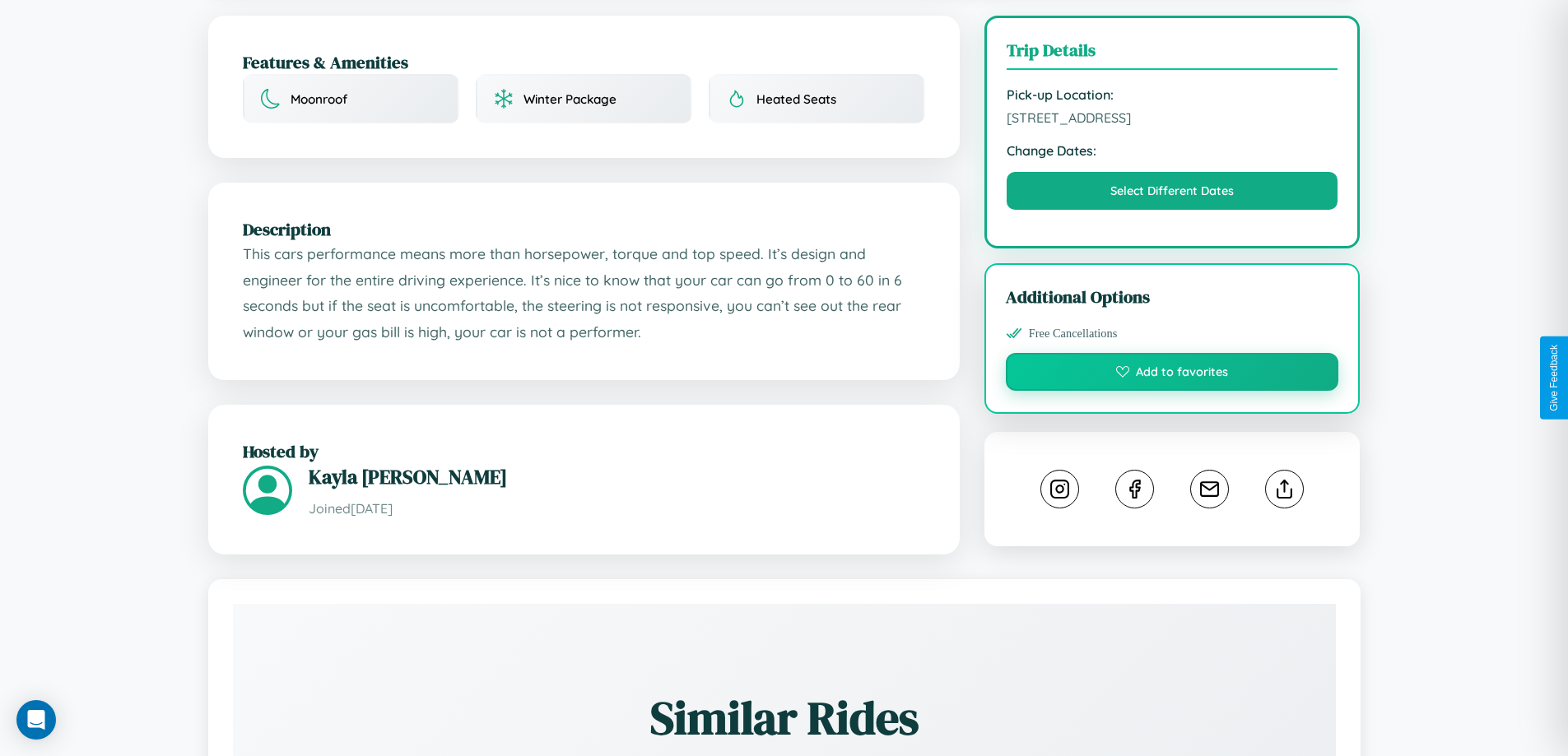
click at [1172, 374] on button "Add to favorites" at bounding box center [1172, 371] width 333 height 38
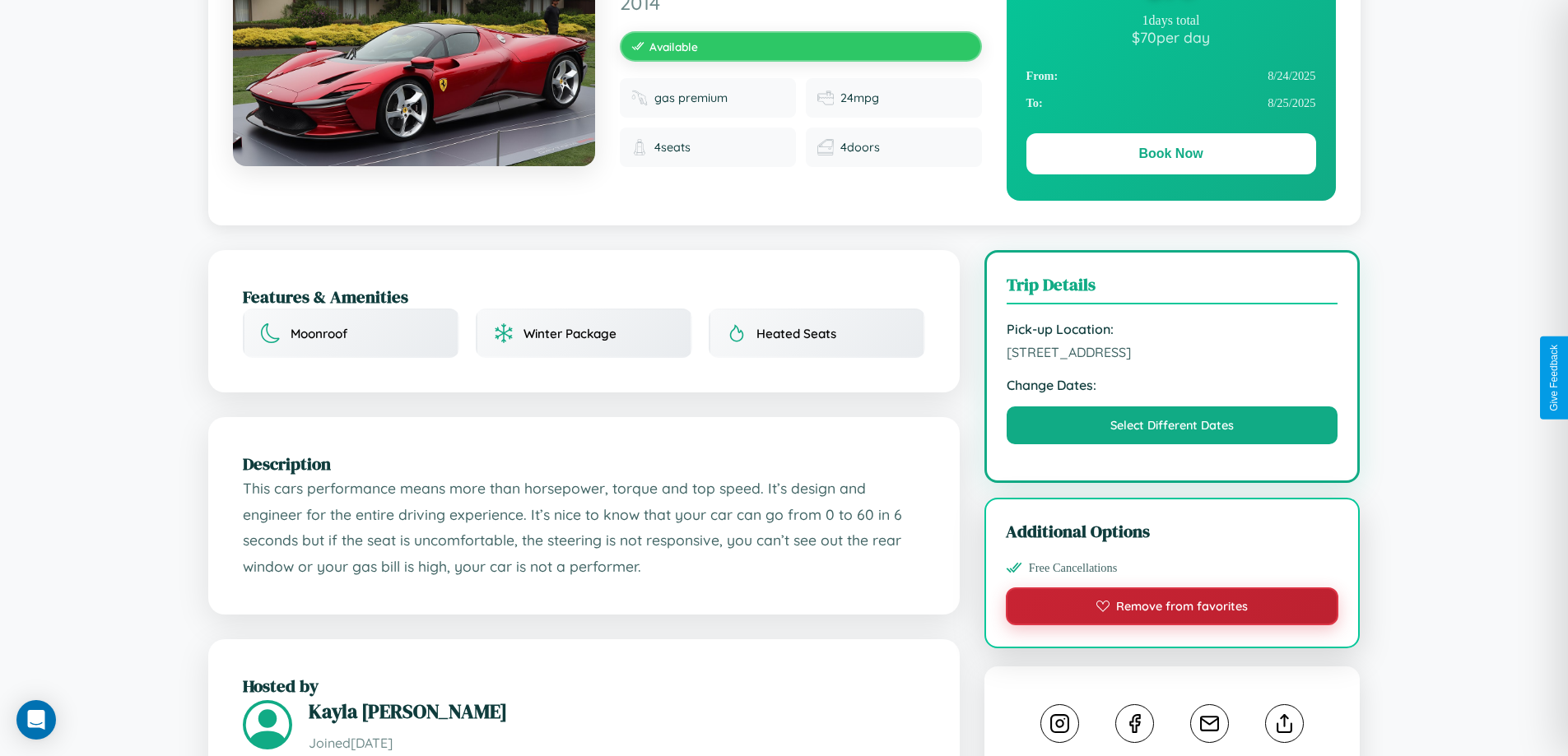
scroll to position [170, 0]
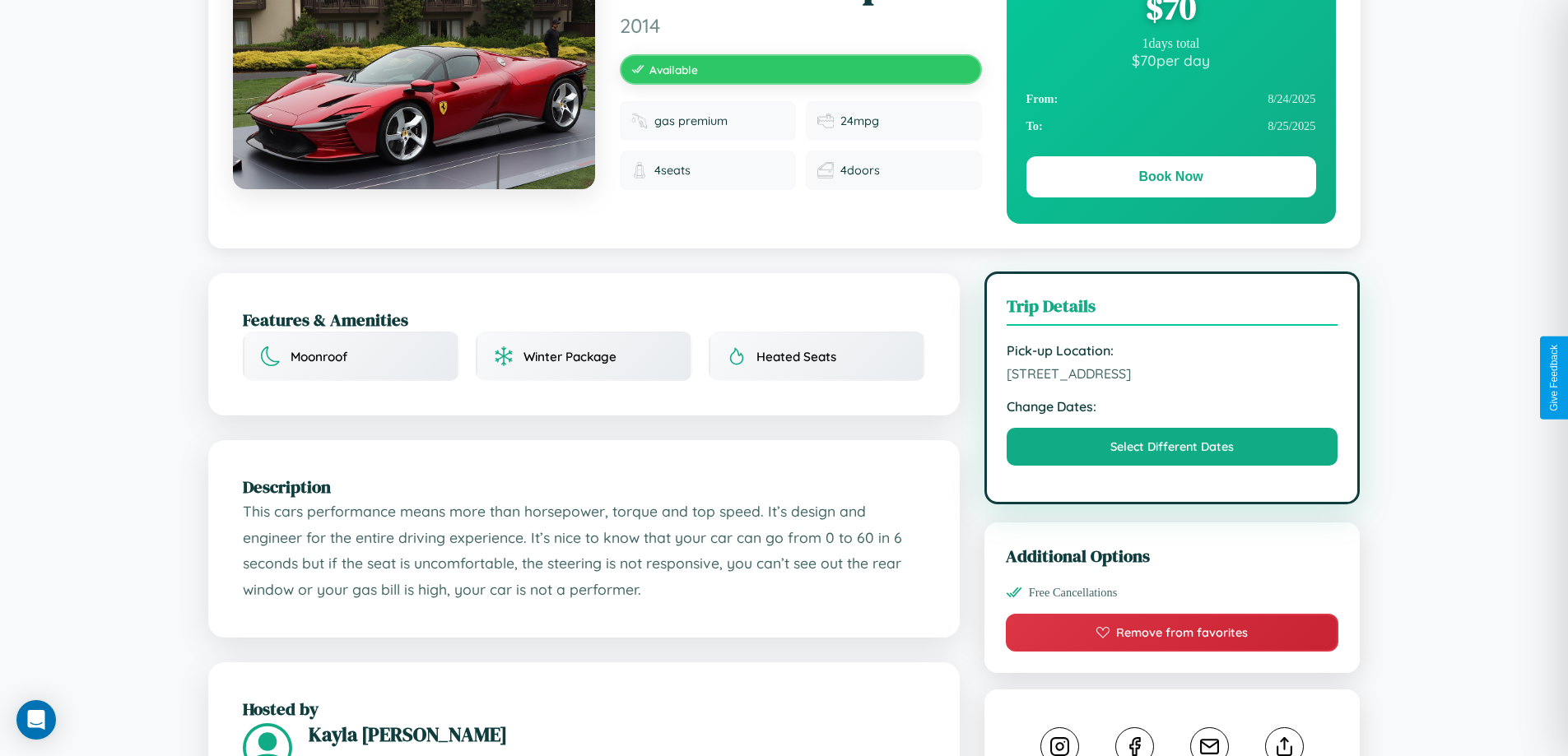
click at [1172, 376] on span "7290 Elm Street Kyoto 53300 Japan" at bounding box center [1173, 374] width 332 height 17
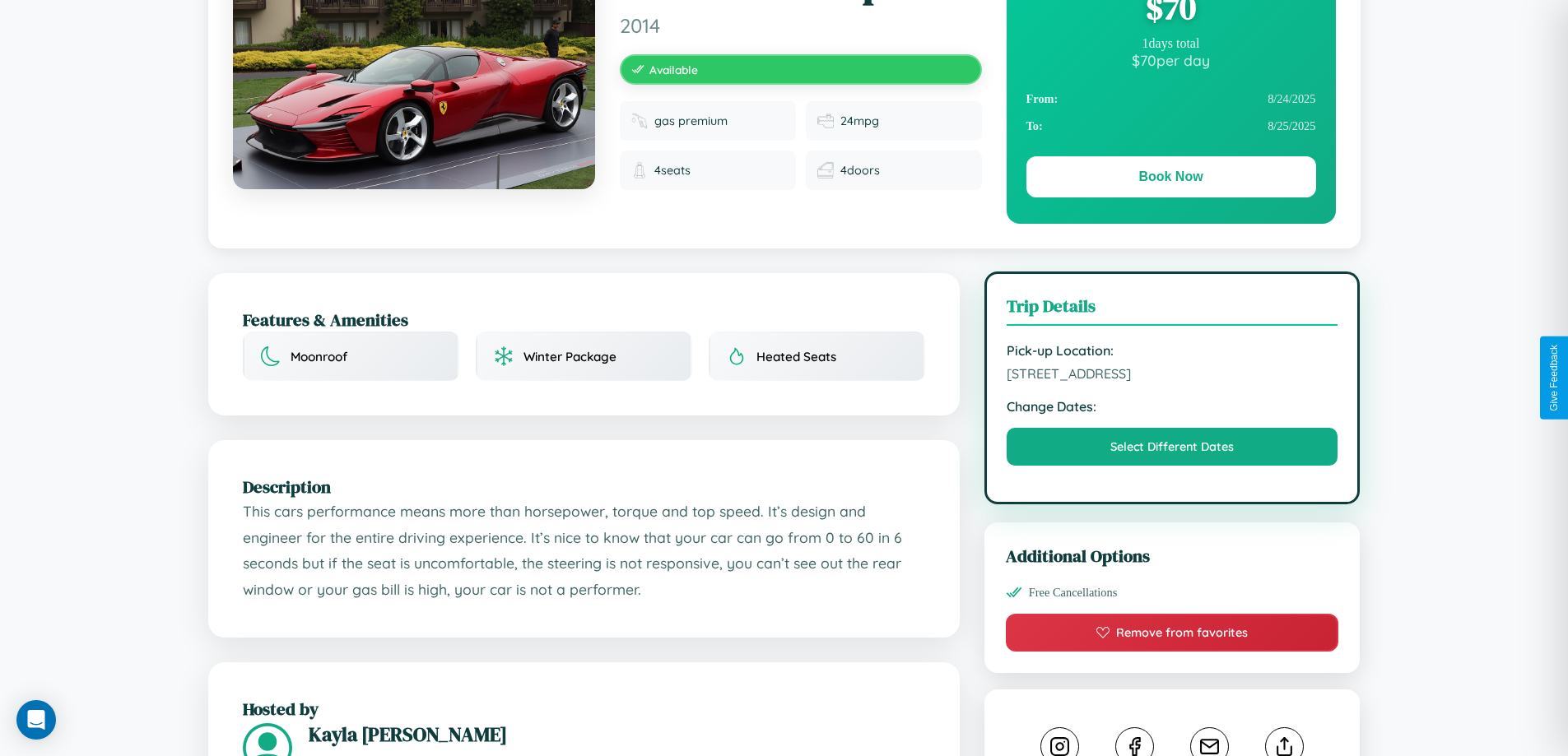
click at [1172, 376] on span "7290 Elm Street Kyoto 53300 Japan" at bounding box center [1173, 374] width 332 height 17
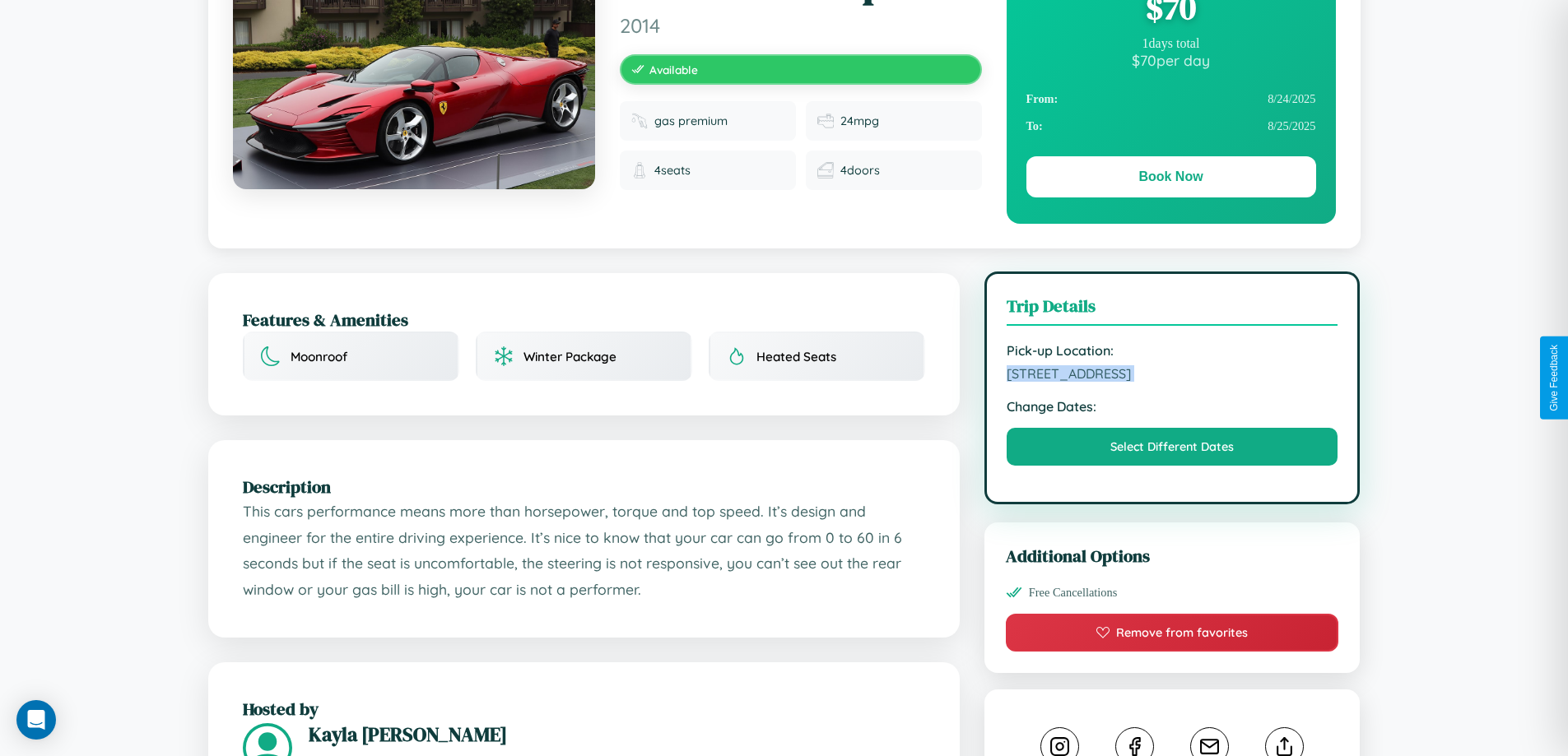
click at [1172, 376] on span "7290 Elm Street Kyoto 53300 Japan" at bounding box center [1173, 374] width 332 height 17
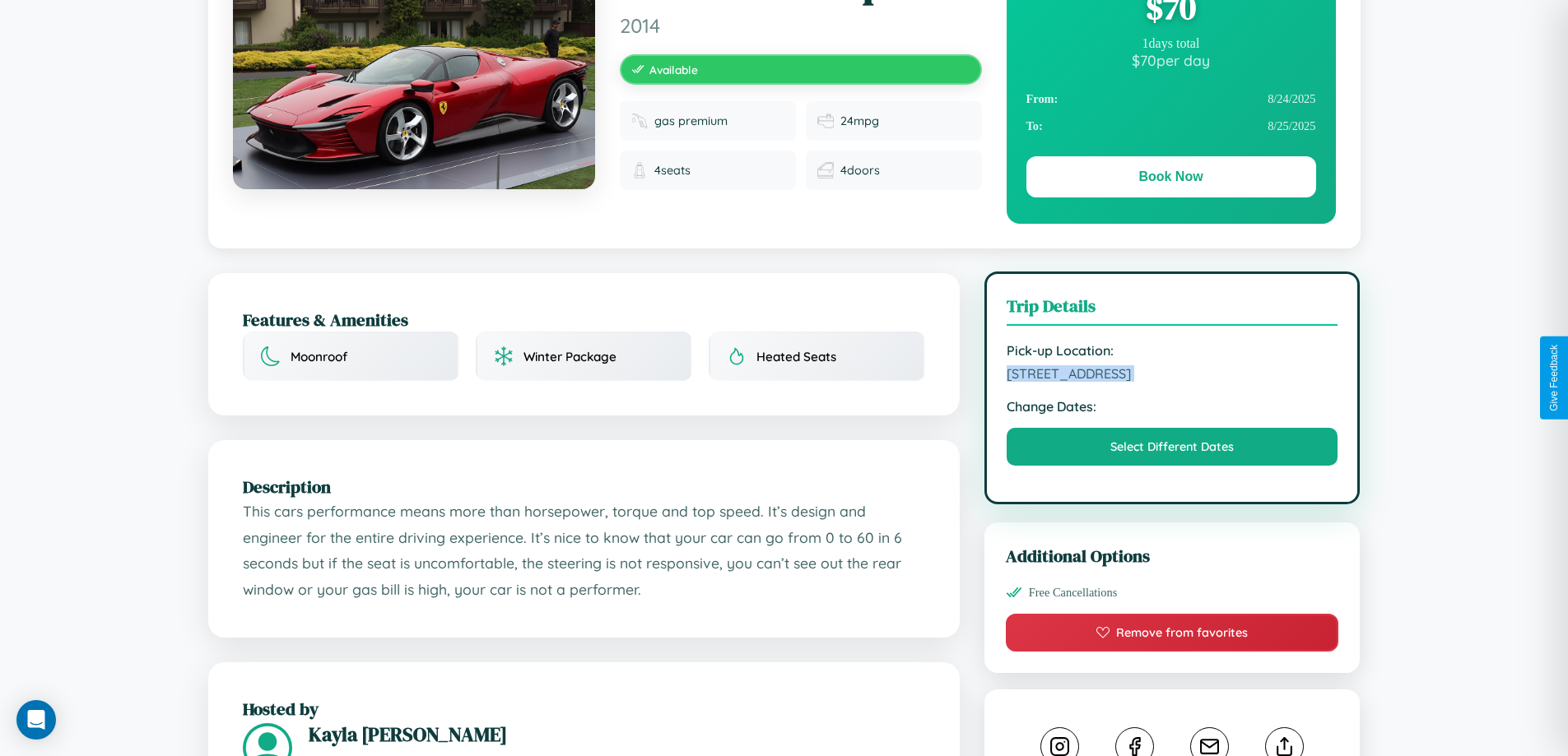
click at [1172, 376] on span "7290 Elm Street Kyoto 53300 Japan" at bounding box center [1173, 374] width 332 height 17
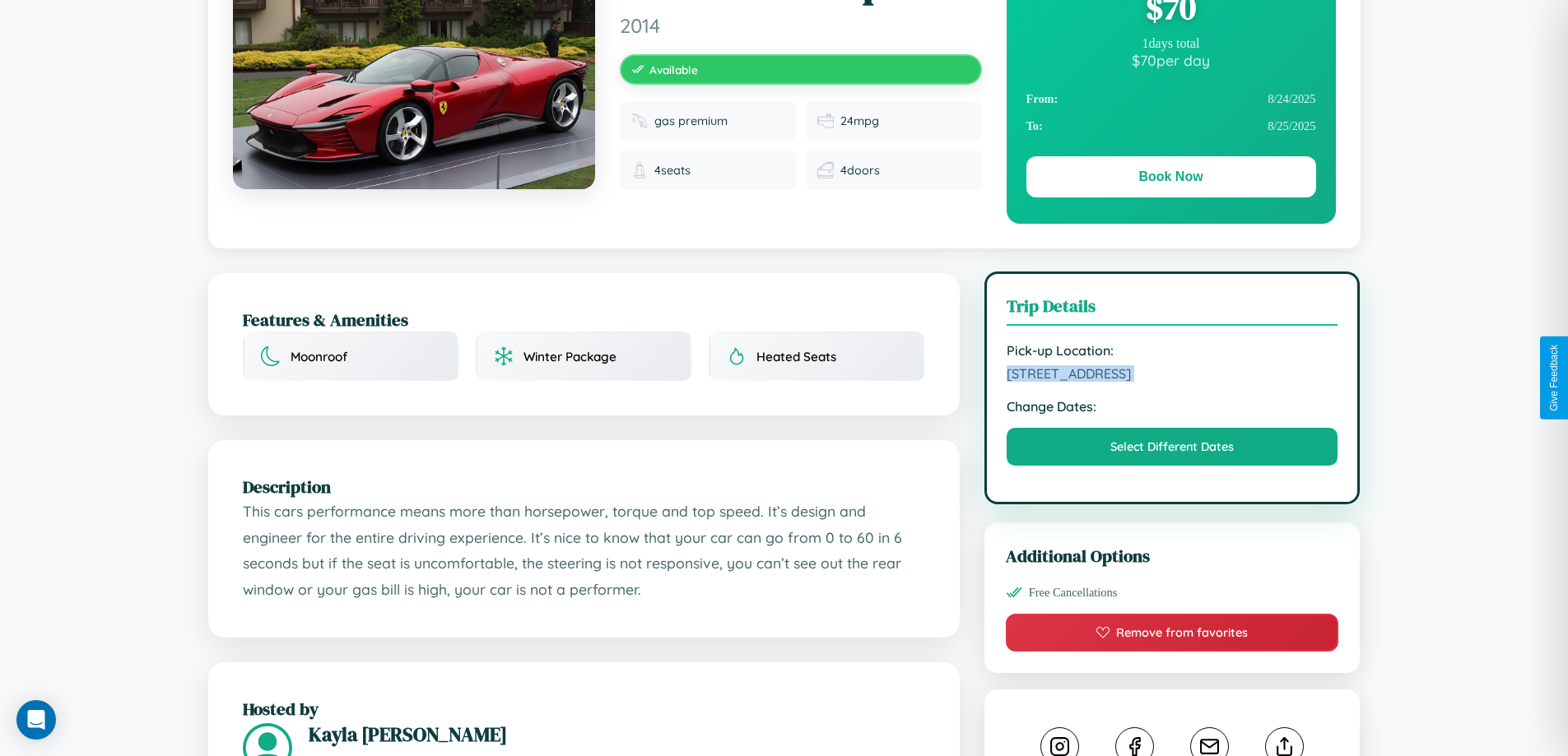
click at [1172, 376] on span "7290 Elm Street Kyoto 53300 Japan" at bounding box center [1173, 374] width 332 height 17
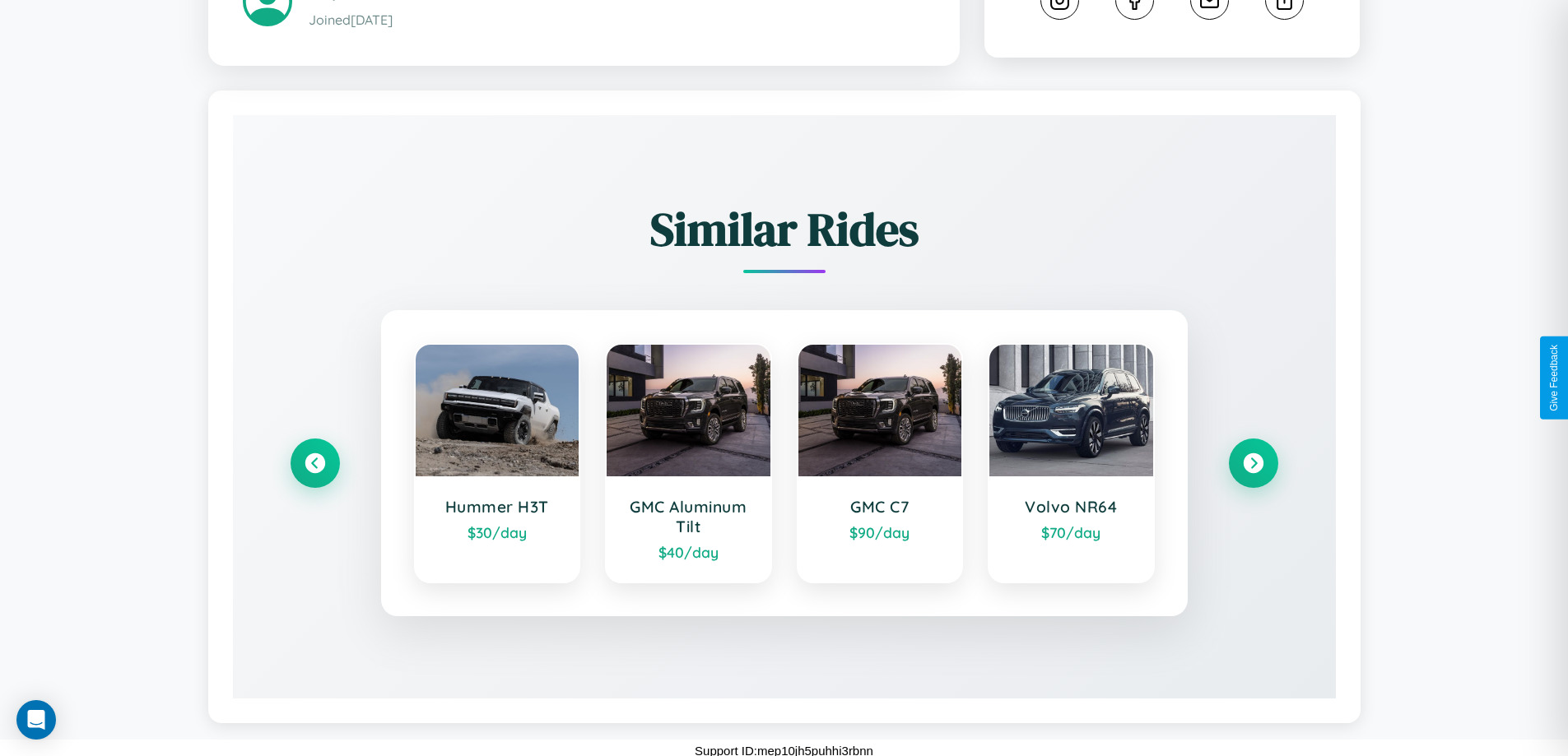
scroll to position [924, 0]
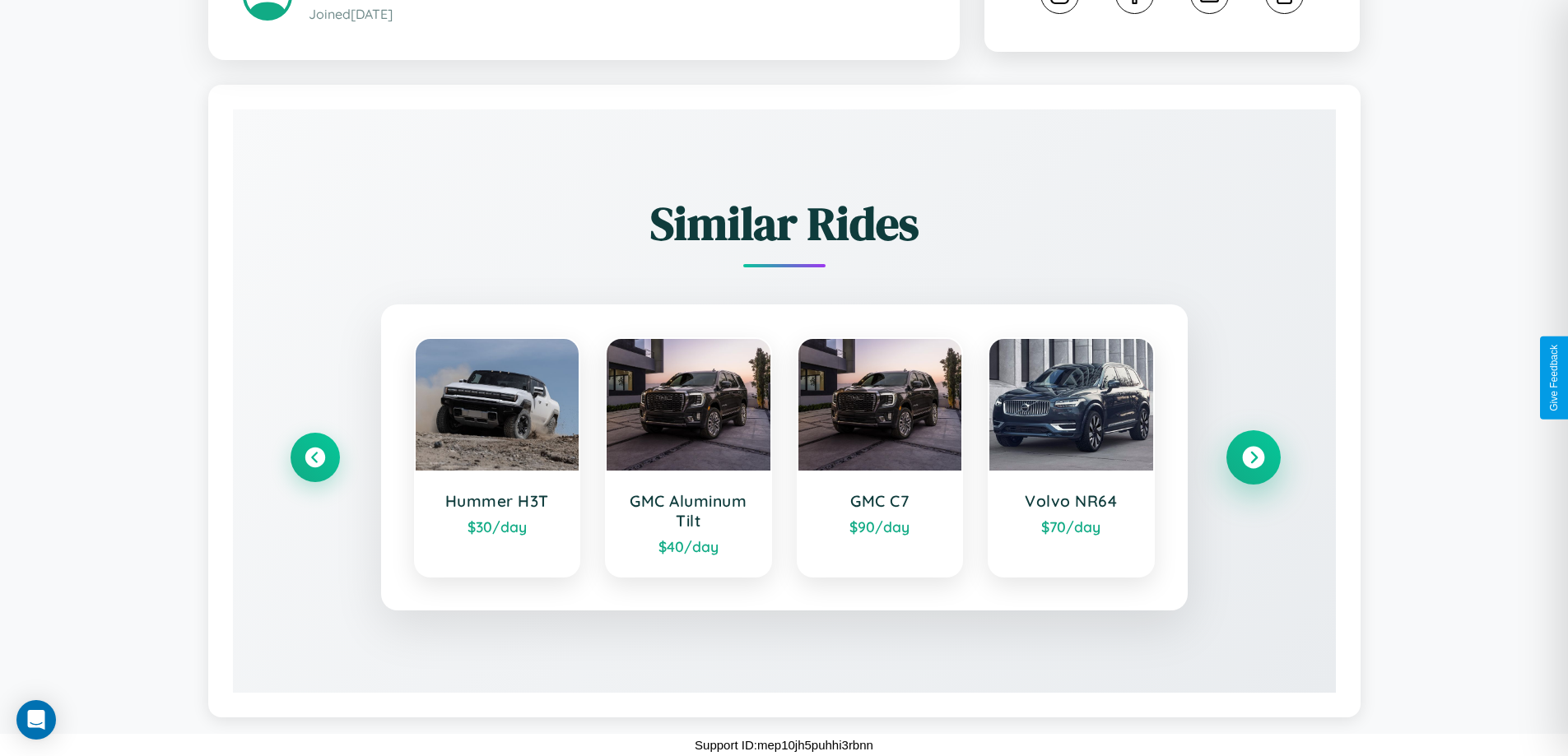
click at [1253, 457] on icon at bounding box center [1253, 458] width 22 height 22
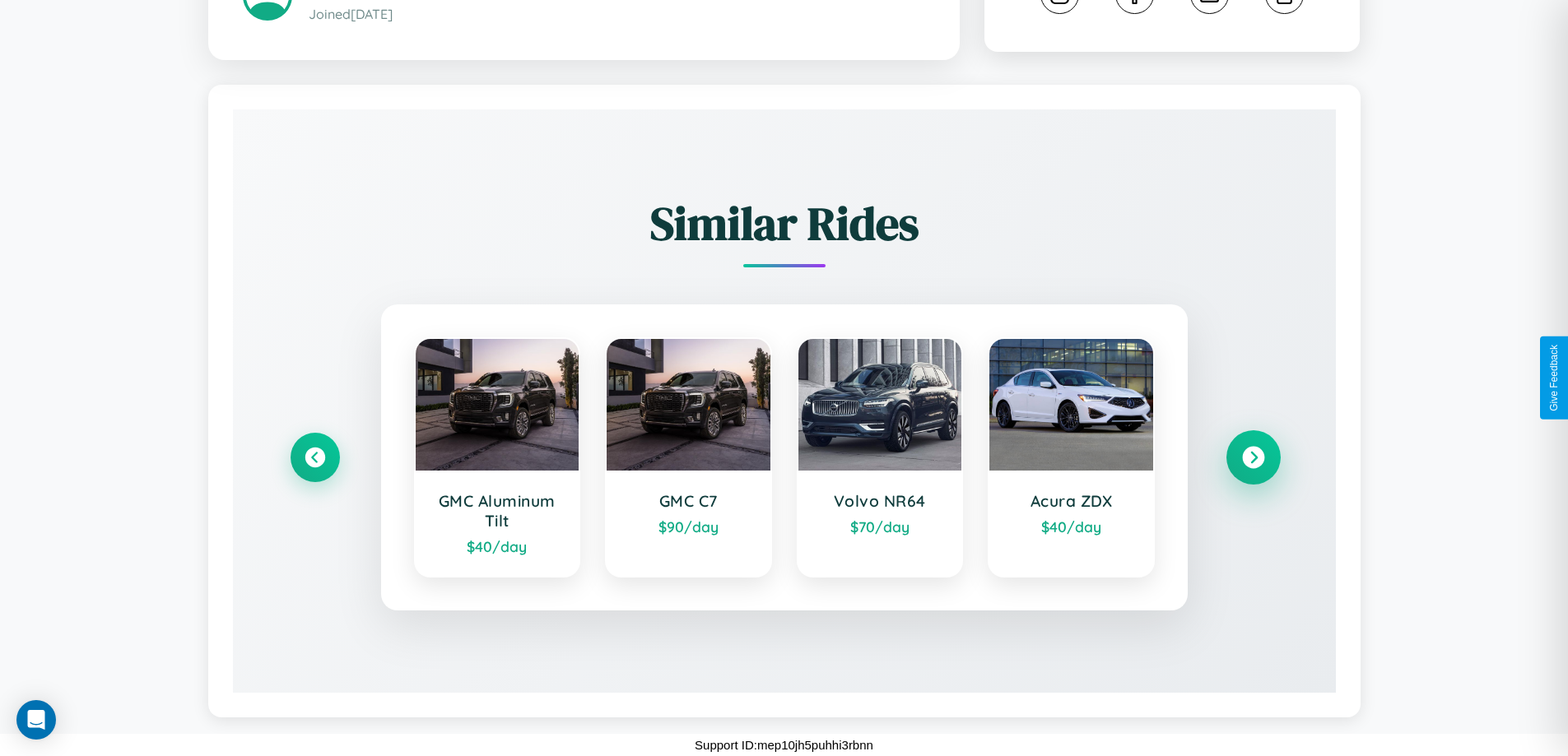
click at [1253, 457] on icon at bounding box center [1253, 458] width 22 height 22
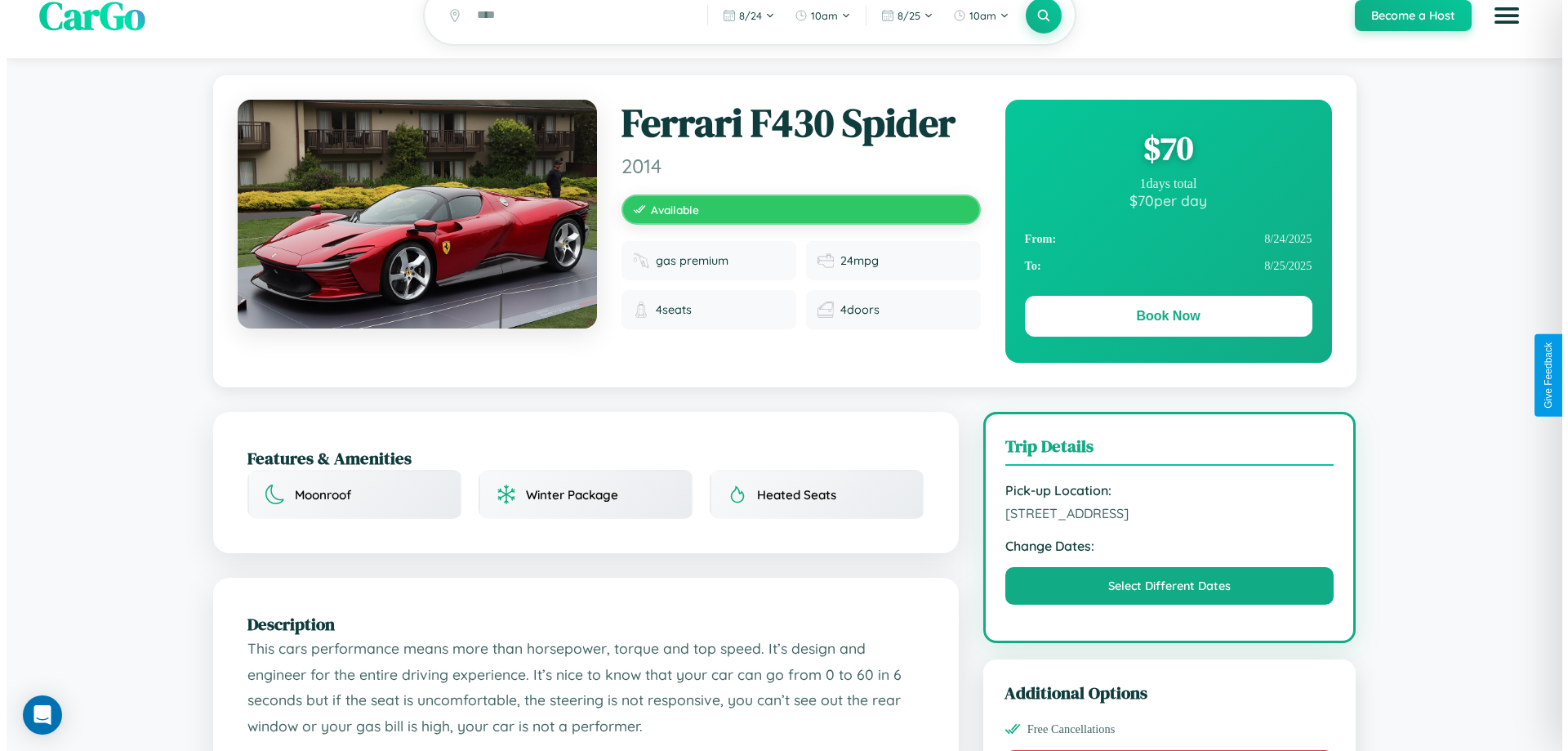
scroll to position [0, 0]
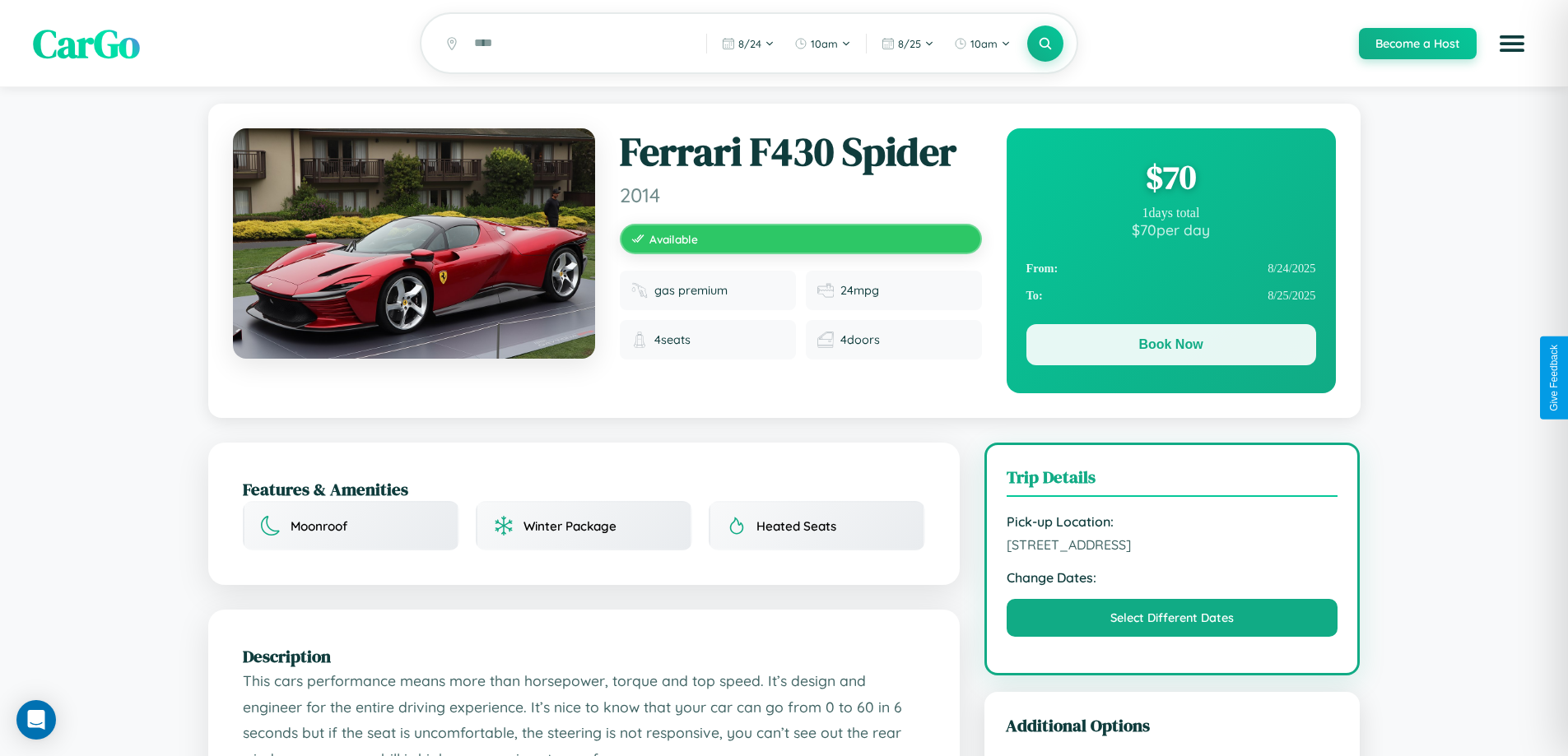
click at [1170, 349] on button "Book Now" at bounding box center [1171, 345] width 290 height 41
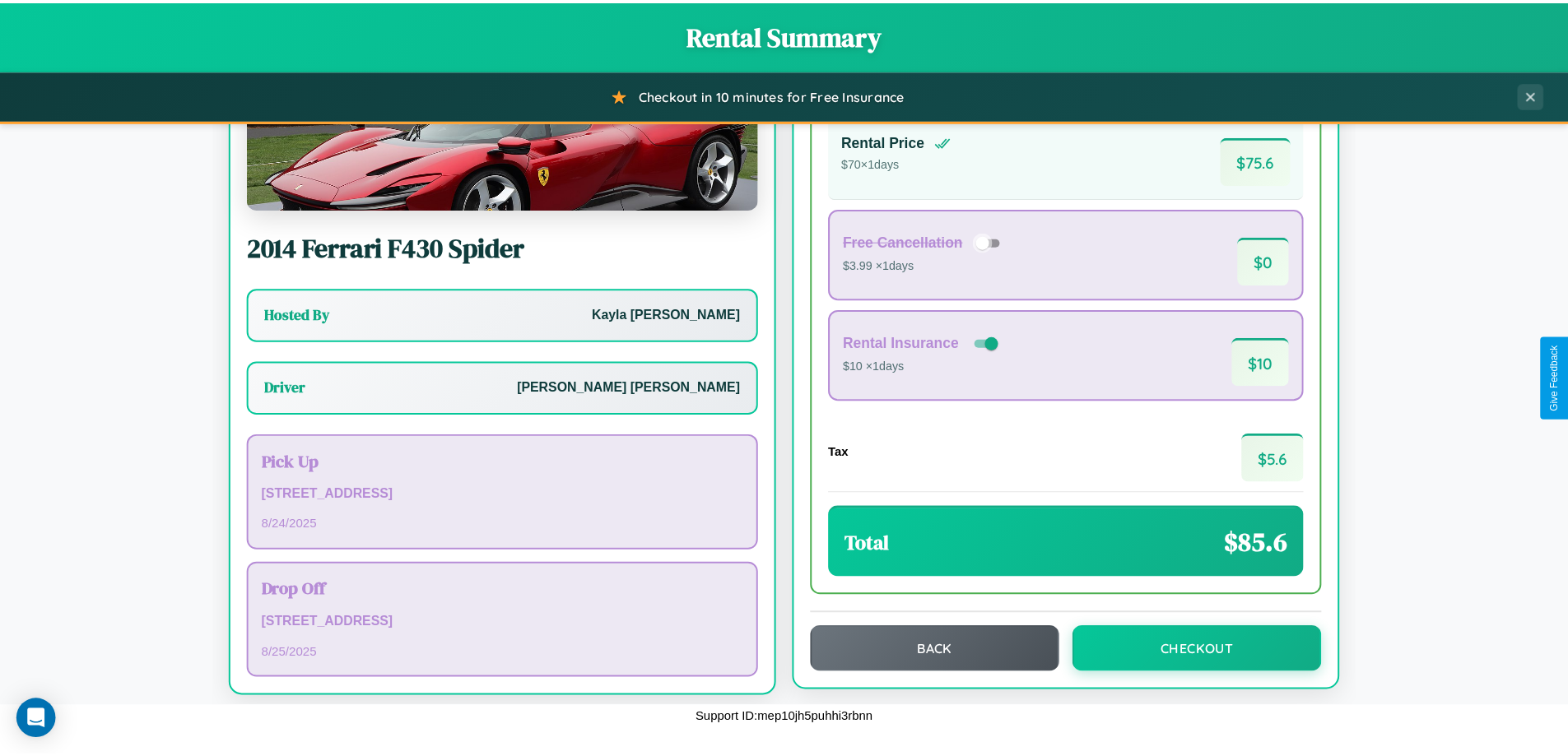
scroll to position [118, 0]
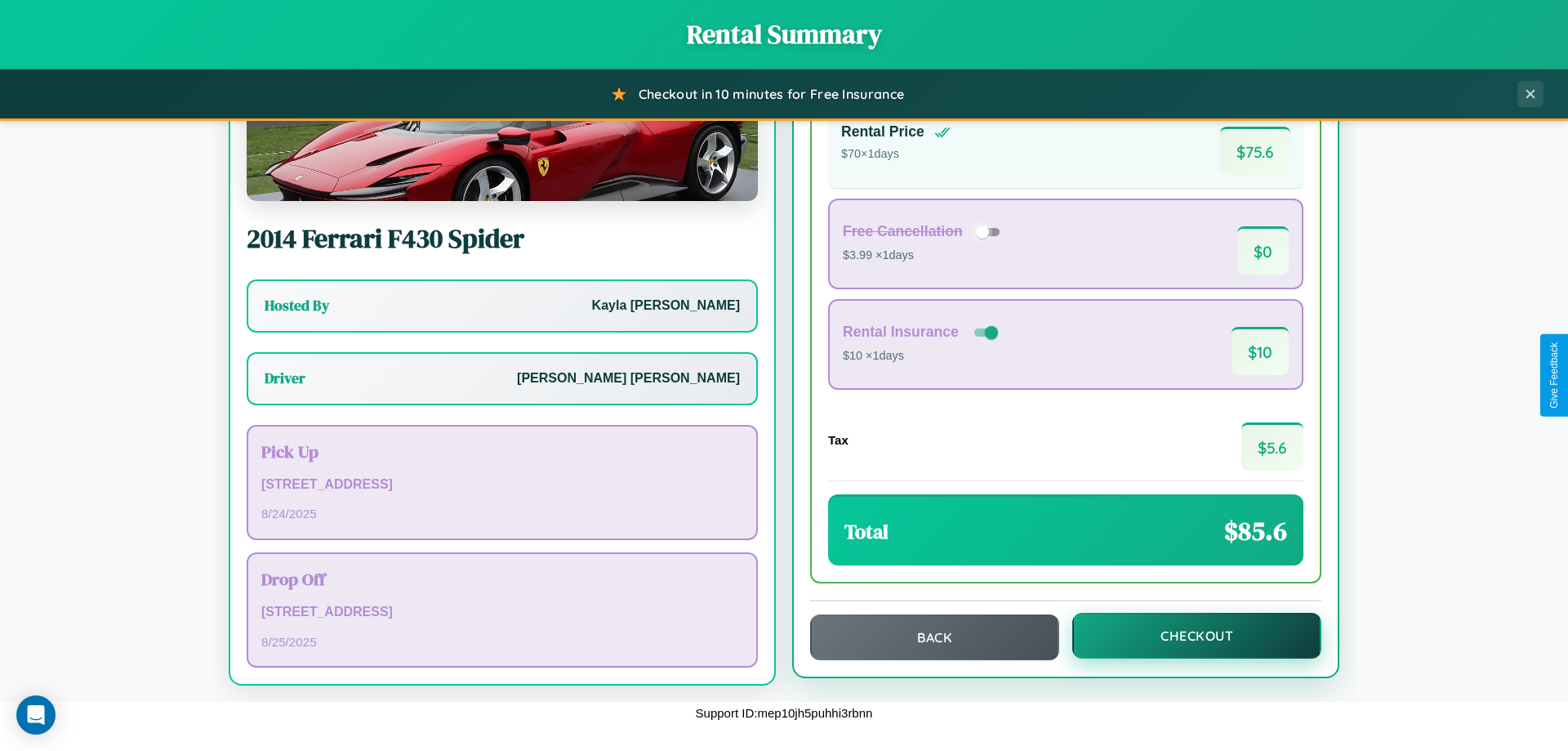
click at [1186, 636] on button "Checkout" at bounding box center [1196, 635] width 249 height 45
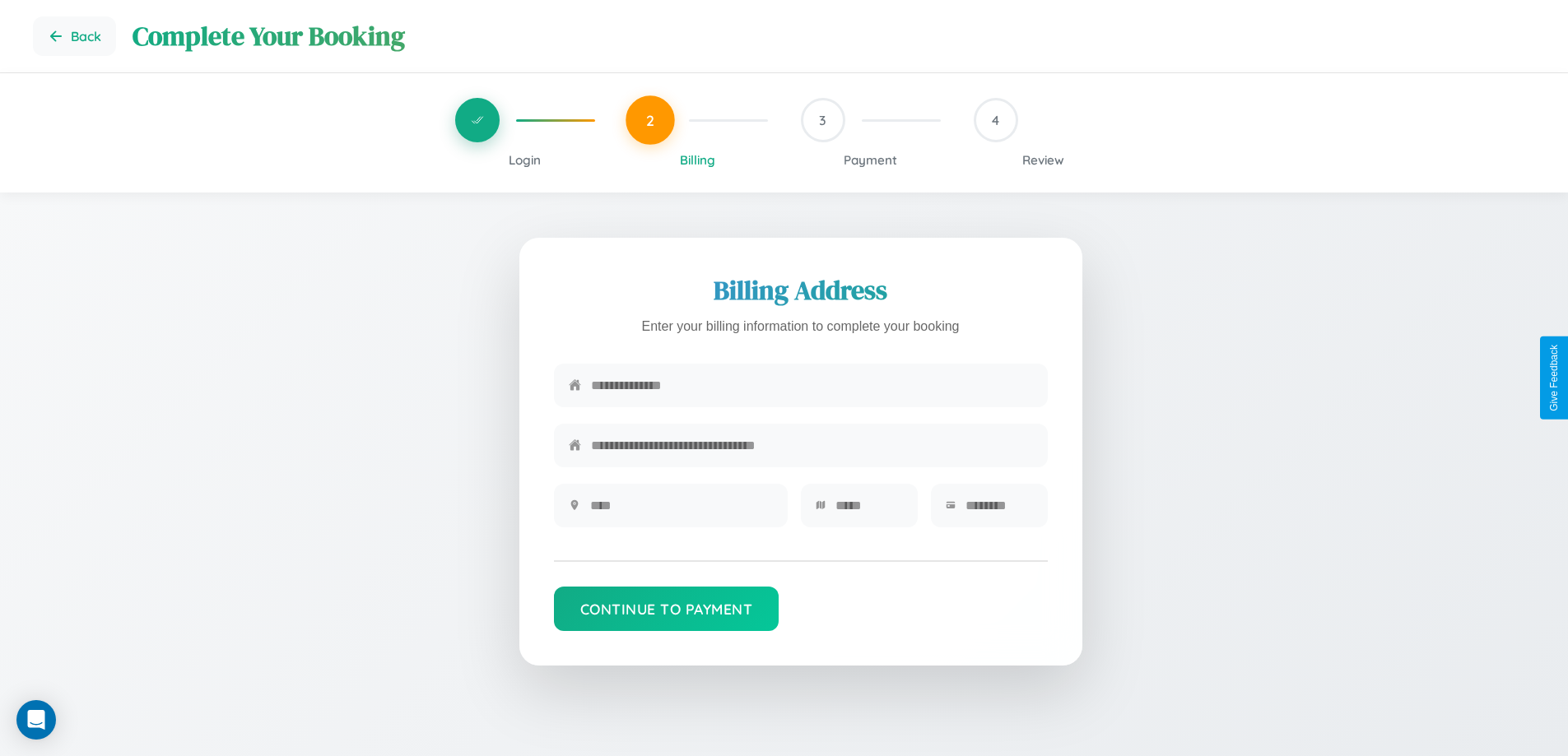
click at [812, 386] on input "text" at bounding box center [812, 385] width 442 height 40
type input "**********"
click at [681, 511] on input "text" at bounding box center [682, 504] width 183 height 40
type input "********"
click at [868, 511] on input "text" at bounding box center [868, 504] width 67 height 40
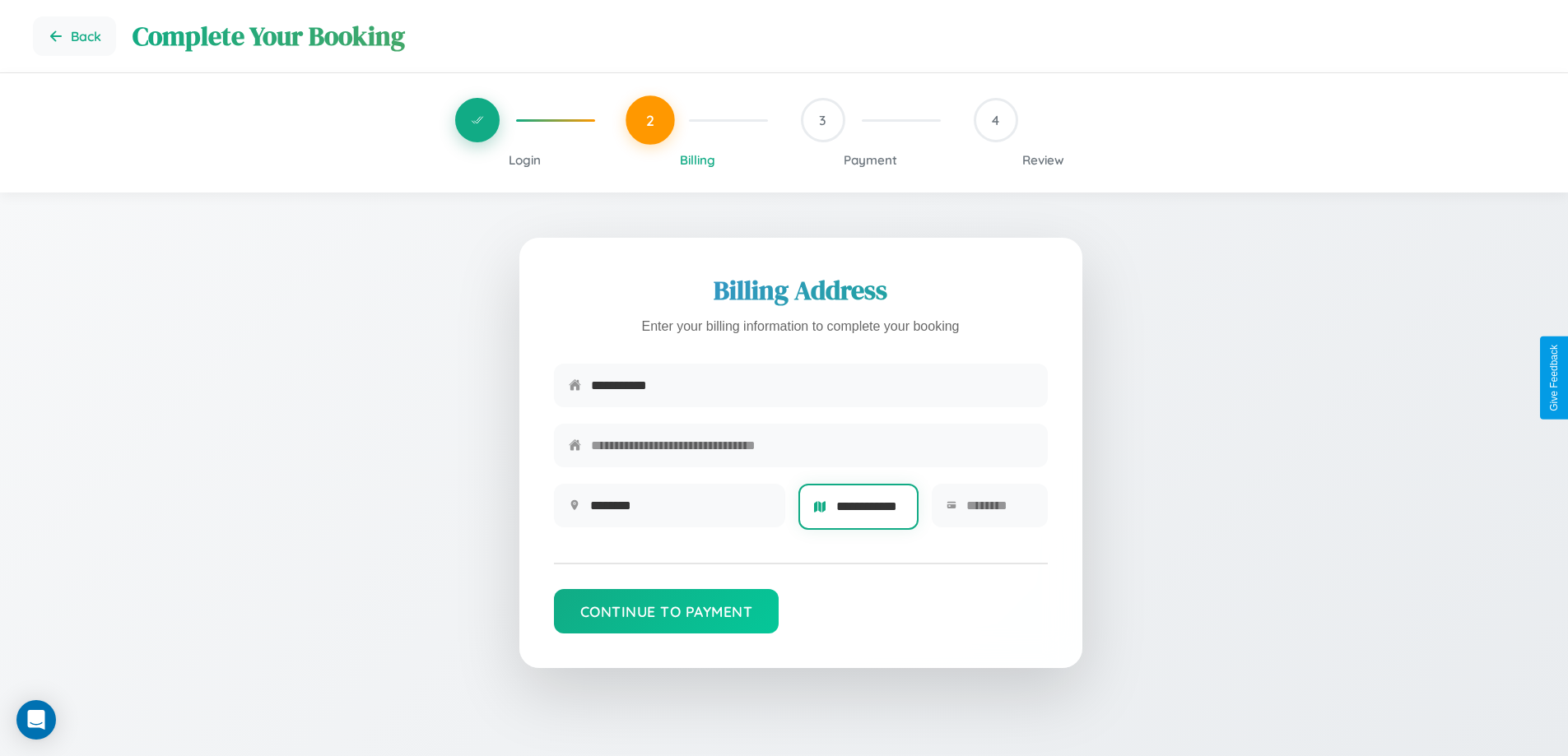
scroll to position [0, 14]
type input "**********"
click at [998, 511] on input "text" at bounding box center [999, 504] width 66 height 40
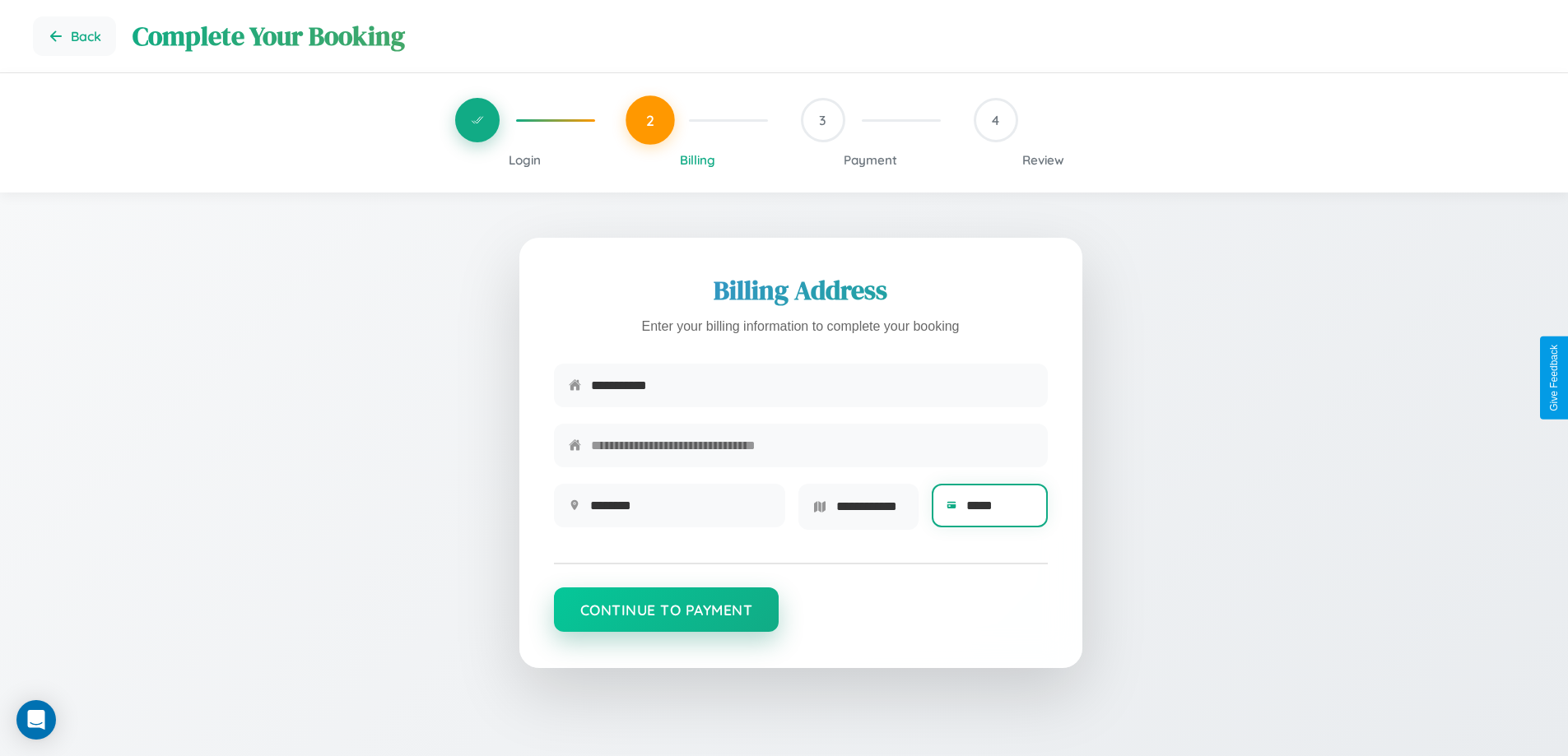
type input "*****"
click at [666, 615] on button "Continue to Payment" at bounding box center [667, 610] width 226 height 45
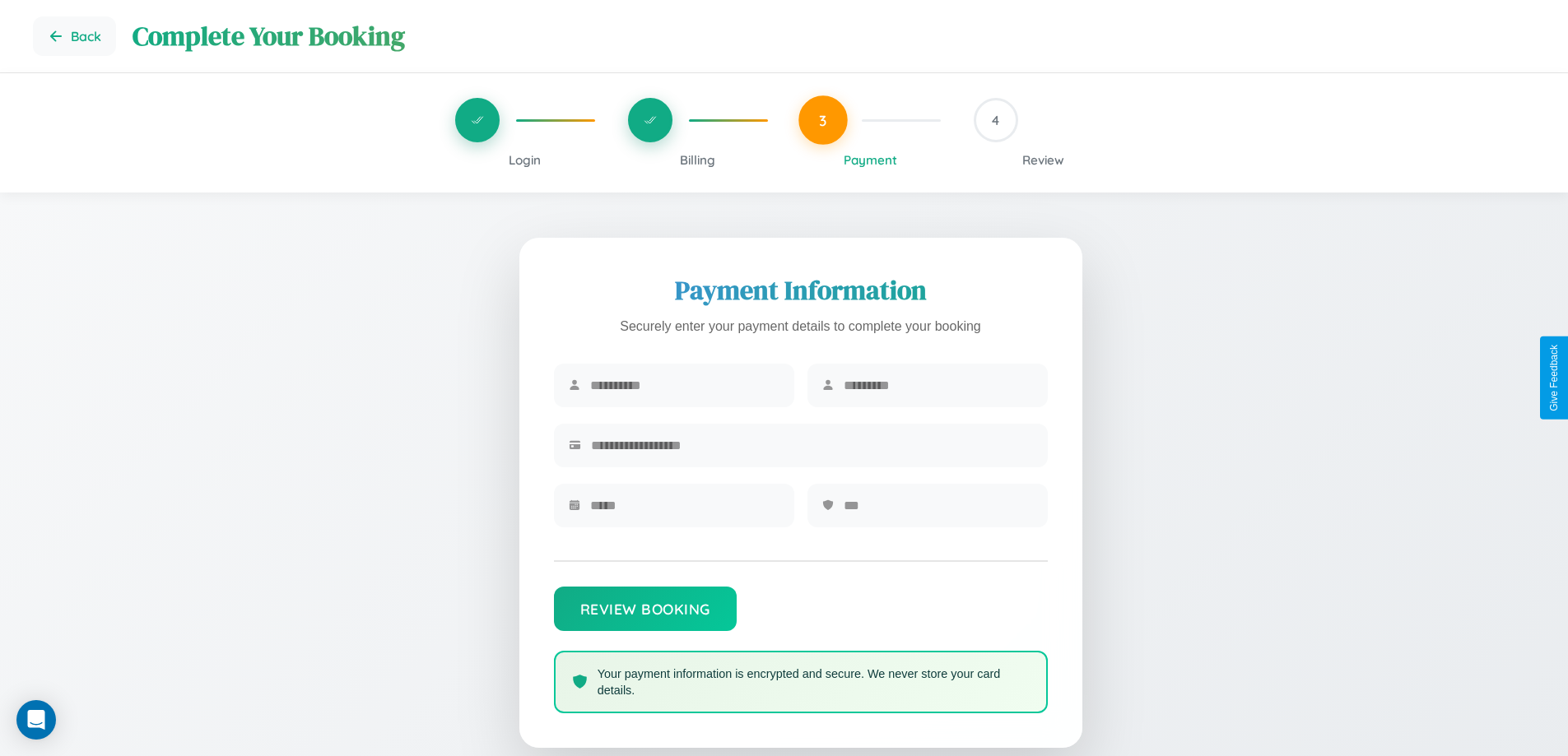
click at [684, 386] on input "text" at bounding box center [685, 385] width 189 height 40
type input "*********"
click at [937, 386] on input "text" at bounding box center [937, 385] width 189 height 40
type input "*****"
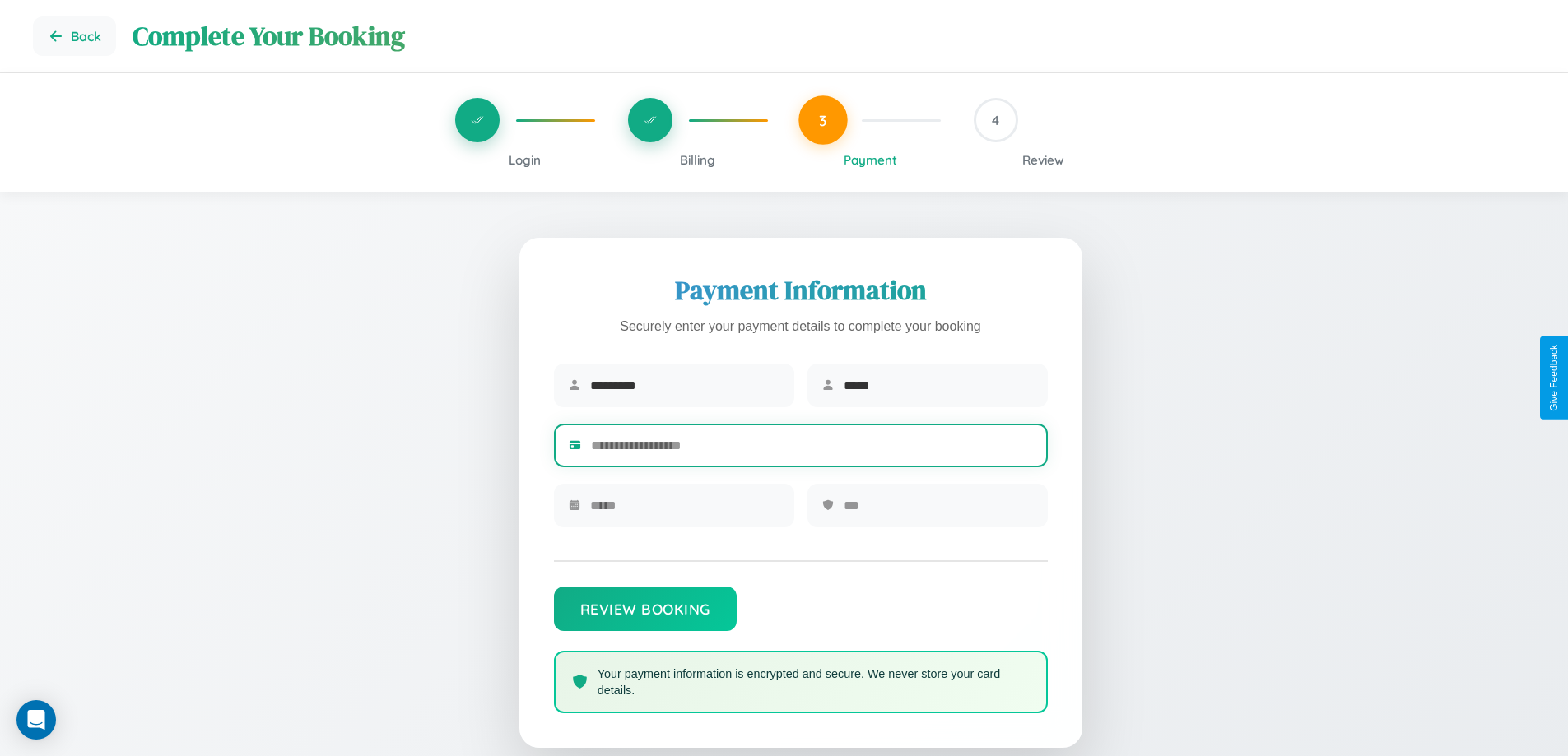
click at [812, 448] on input "text" at bounding box center [812, 445] width 442 height 40
type input "**********"
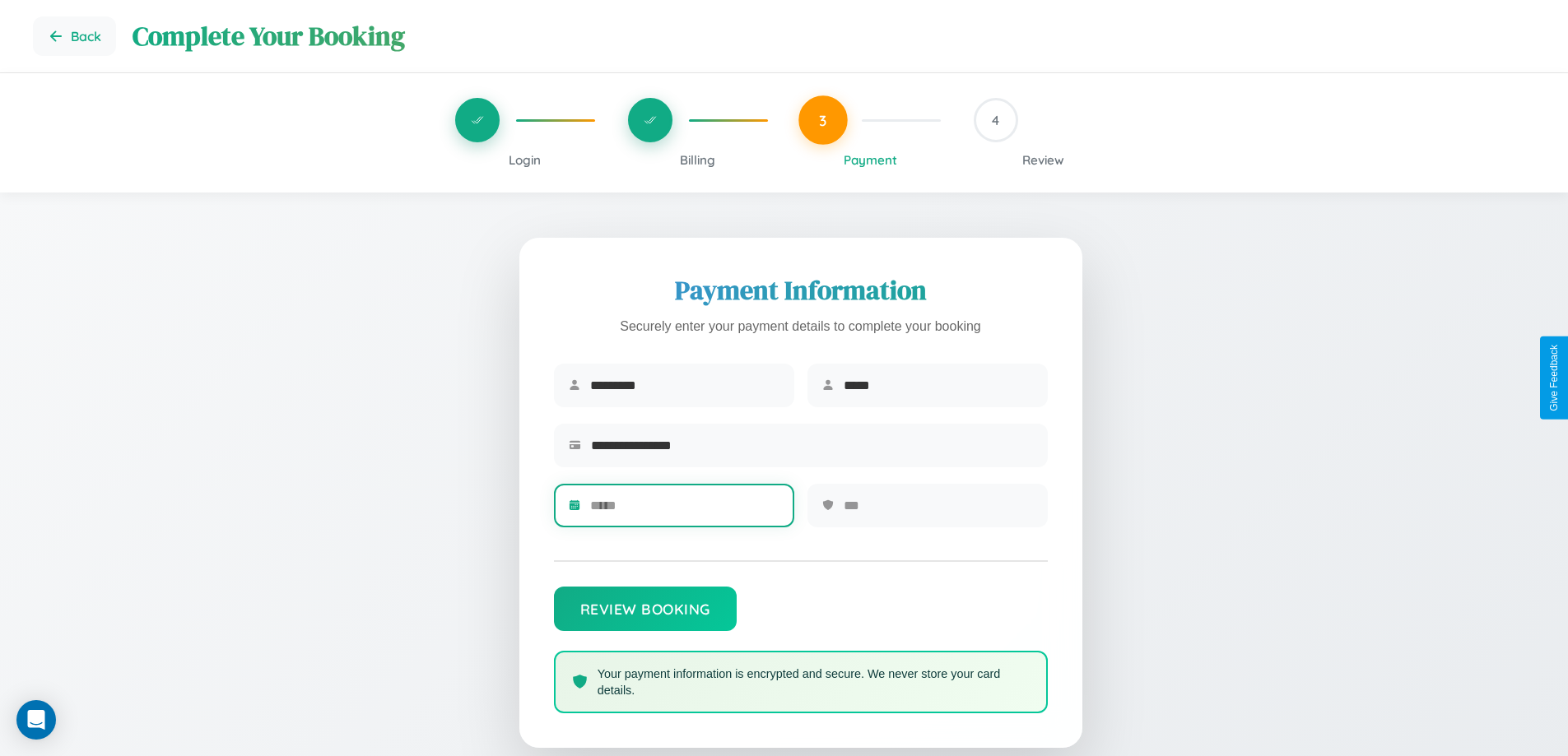
click at [684, 511] on input "text" at bounding box center [685, 504] width 189 height 40
type input "*****"
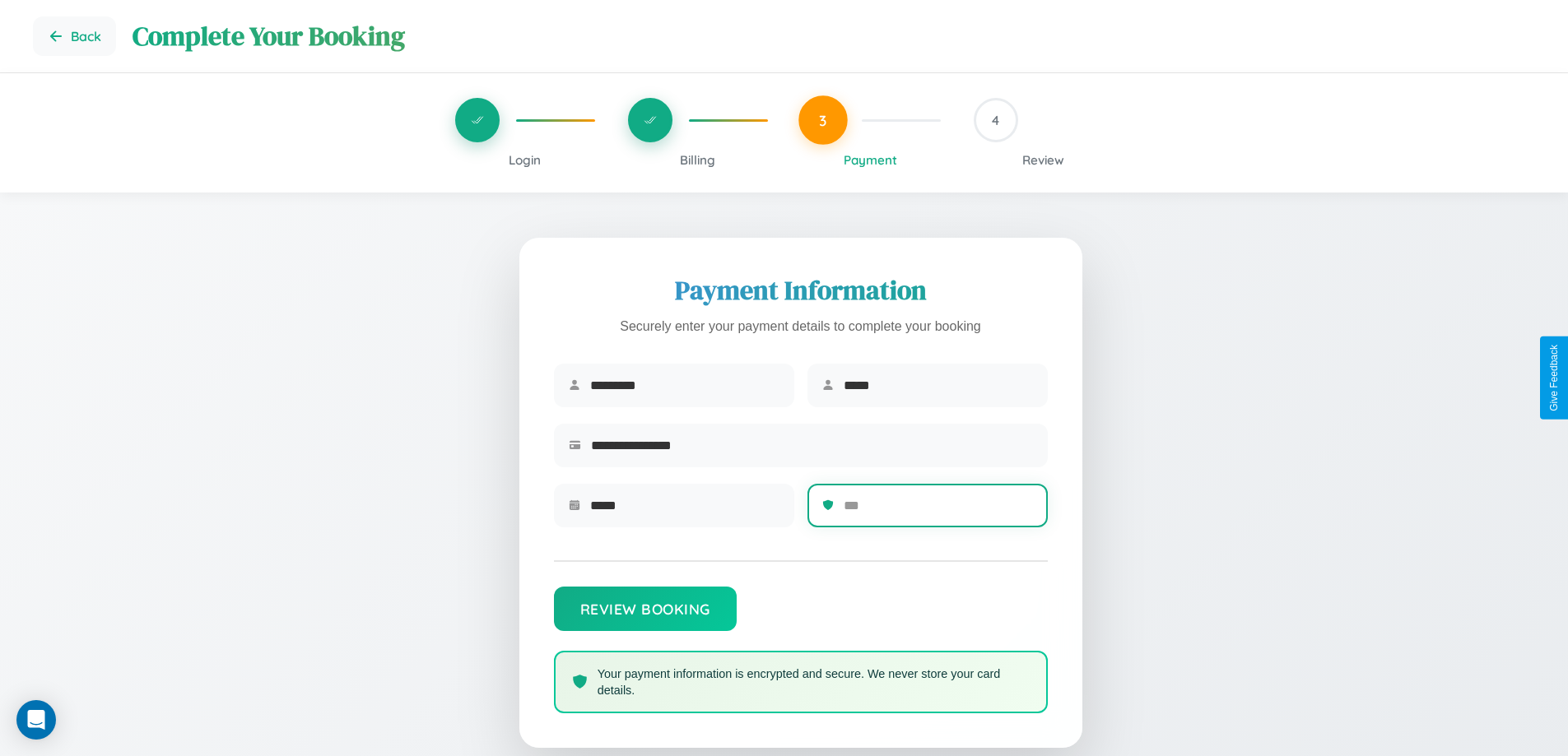
click at [937, 511] on input "text" at bounding box center [937, 504] width 189 height 40
type input "***"
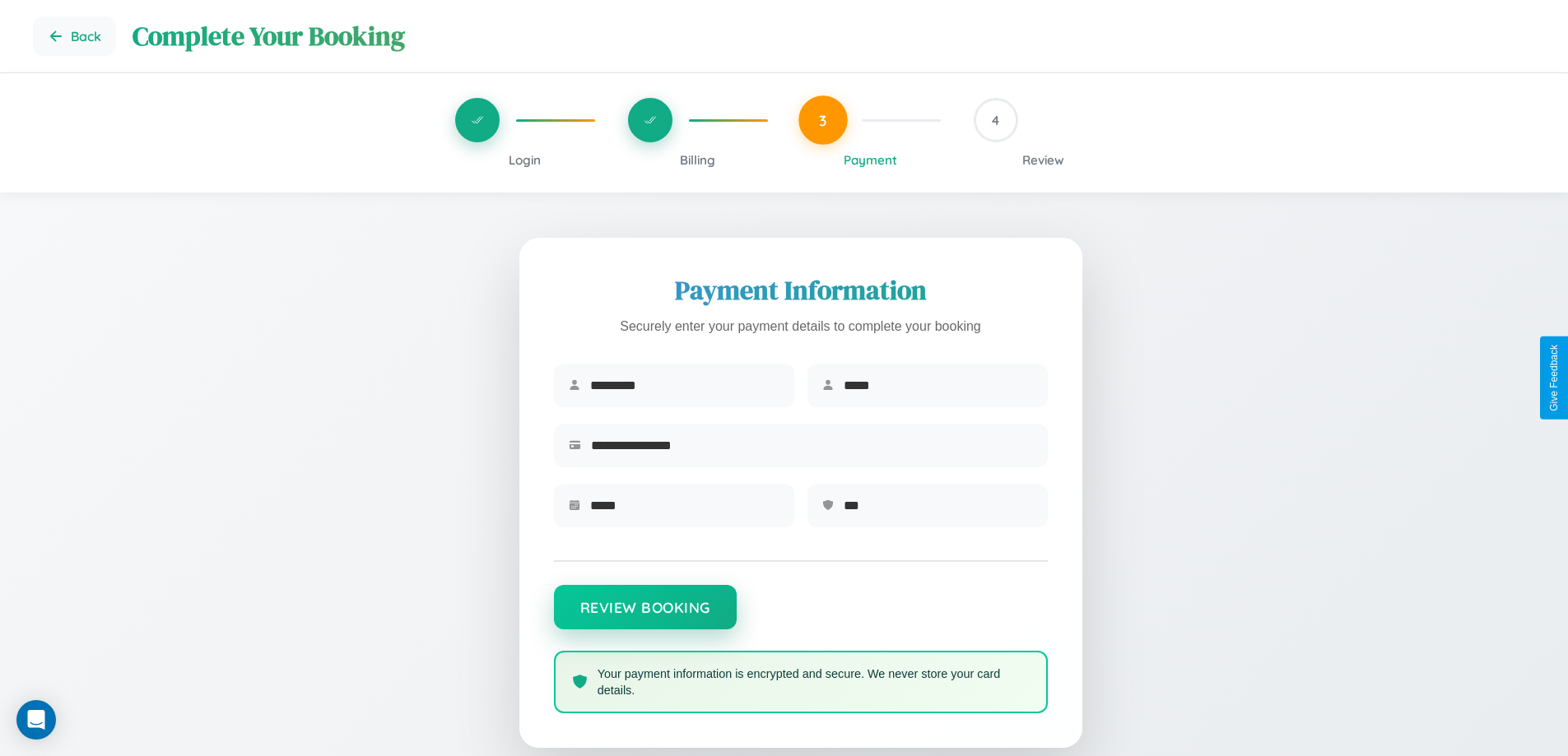
click at [645, 615] on button "Review Booking" at bounding box center [645, 607] width 183 height 45
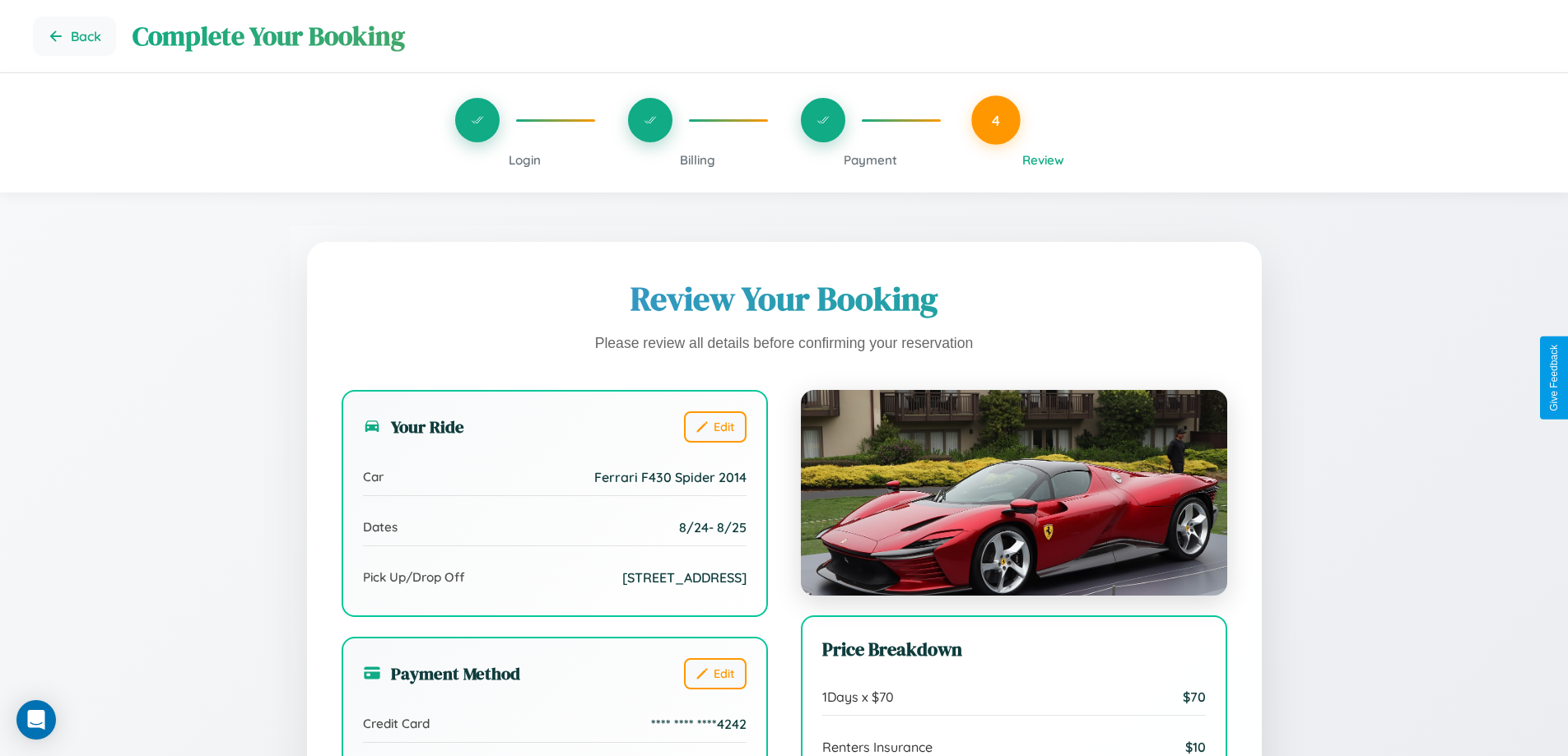
click at [697, 159] on span "Billing" at bounding box center [698, 159] width 35 height 16
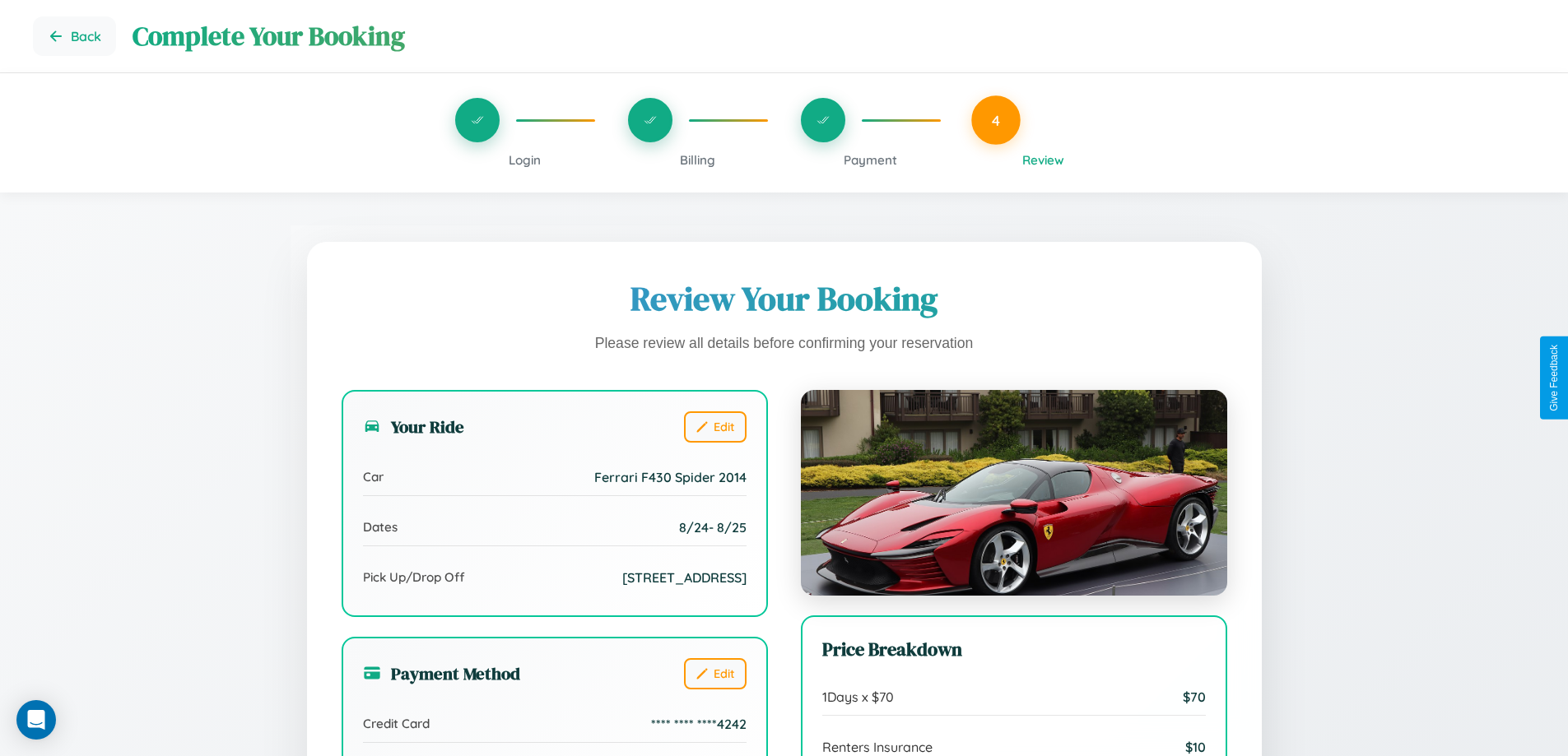
click at [697, 159] on span "Billing" at bounding box center [698, 159] width 35 height 16
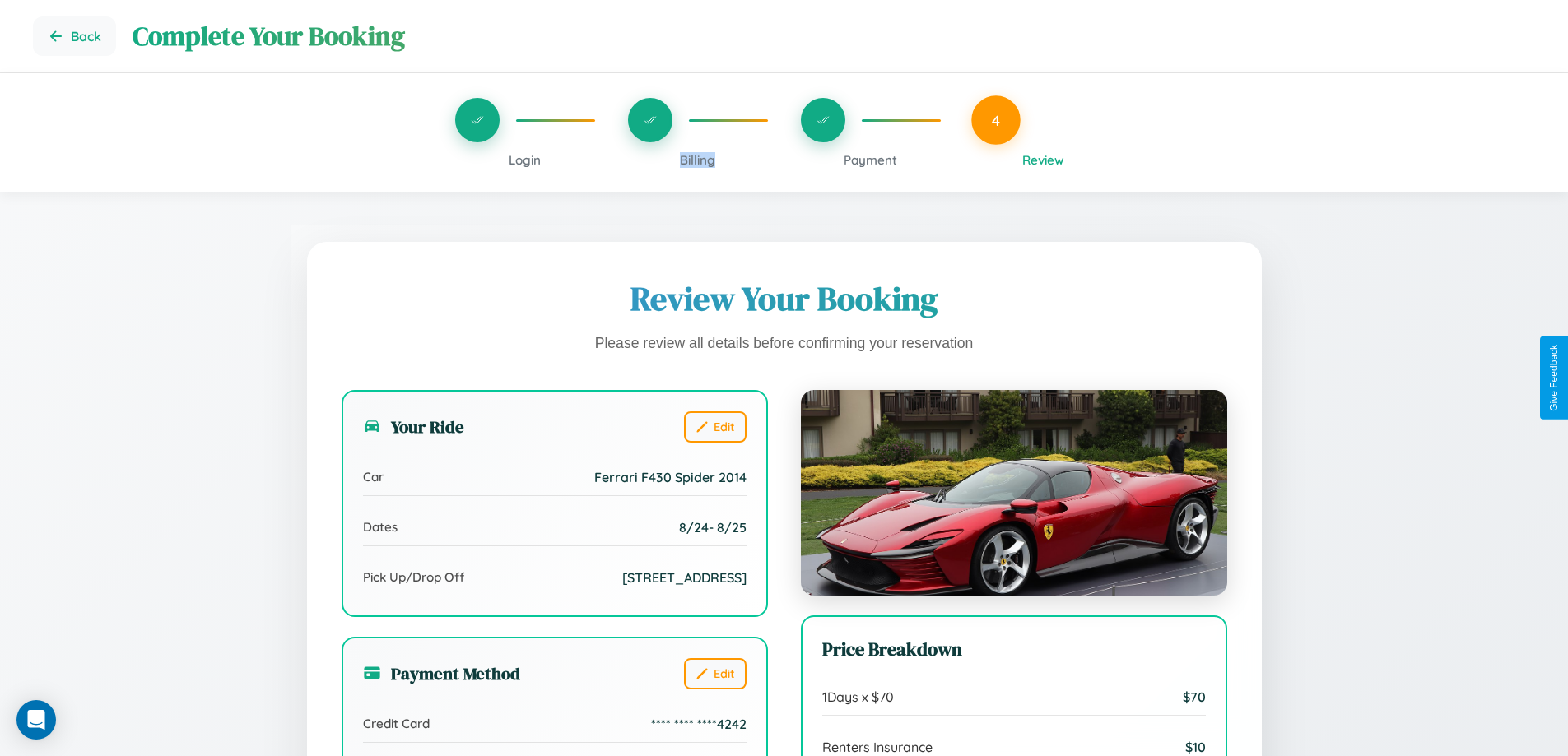
click at [697, 159] on span "Billing" at bounding box center [698, 159] width 35 height 16
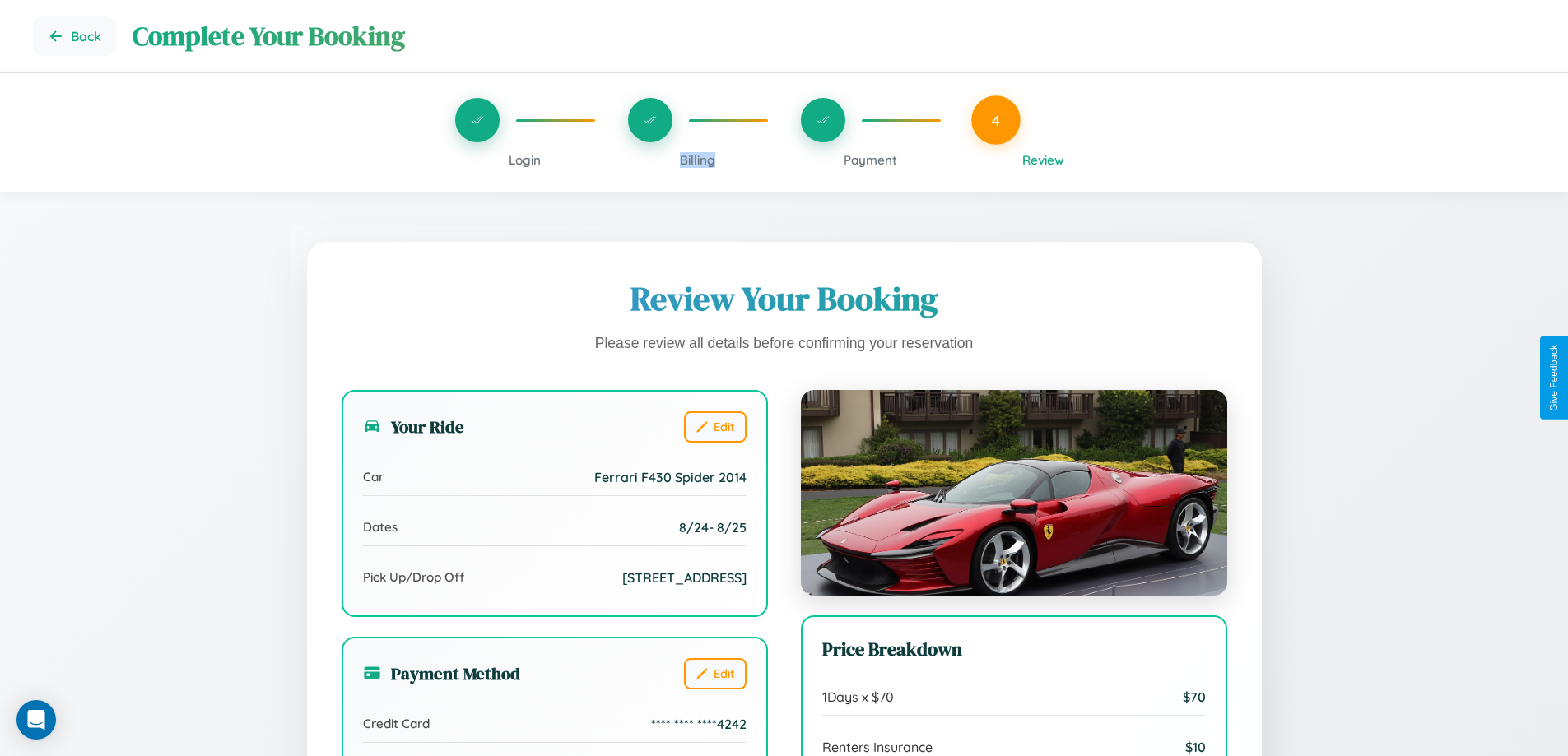
click at [697, 159] on span "Billing" at bounding box center [698, 159] width 35 height 16
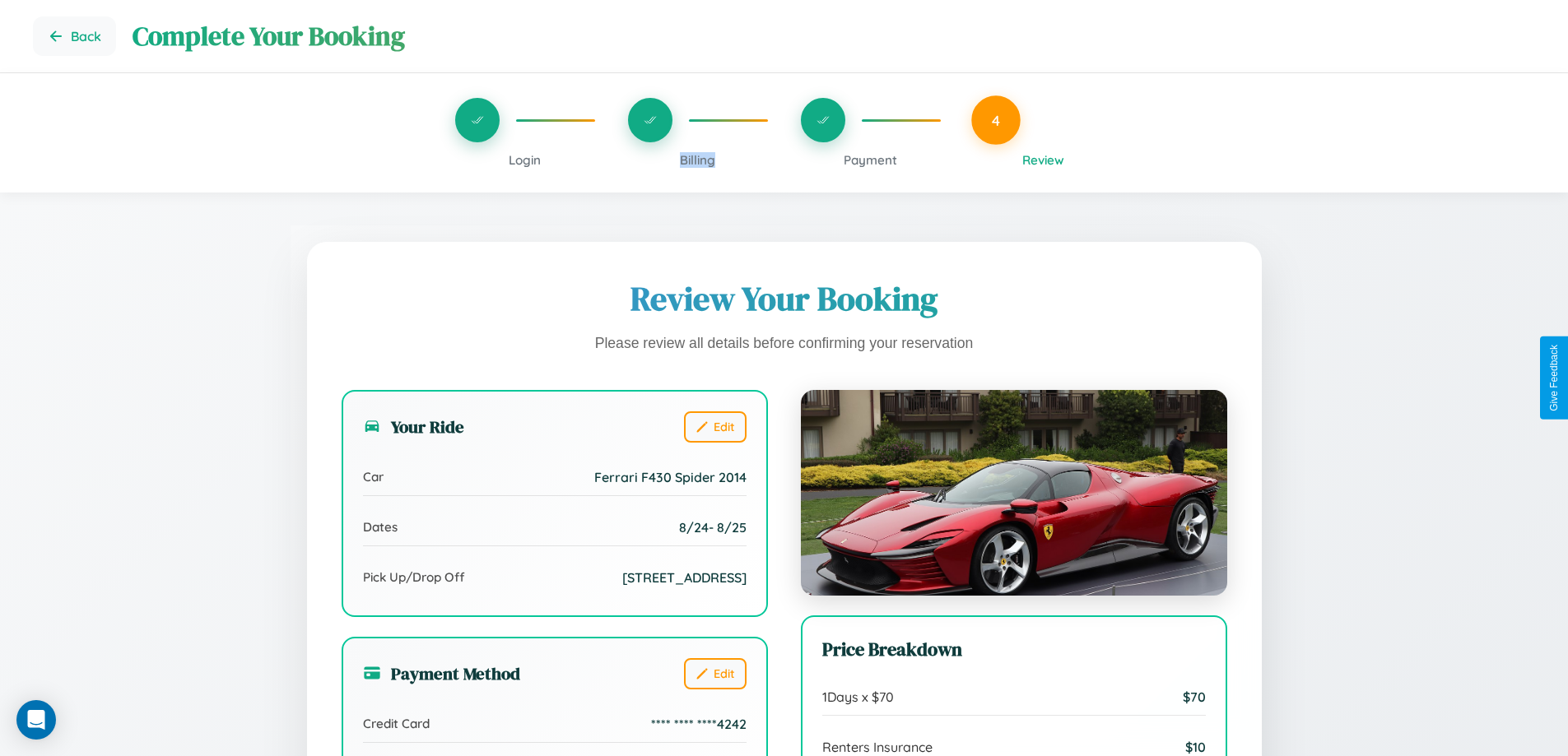
click at [697, 159] on span "Billing" at bounding box center [698, 159] width 35 height 16
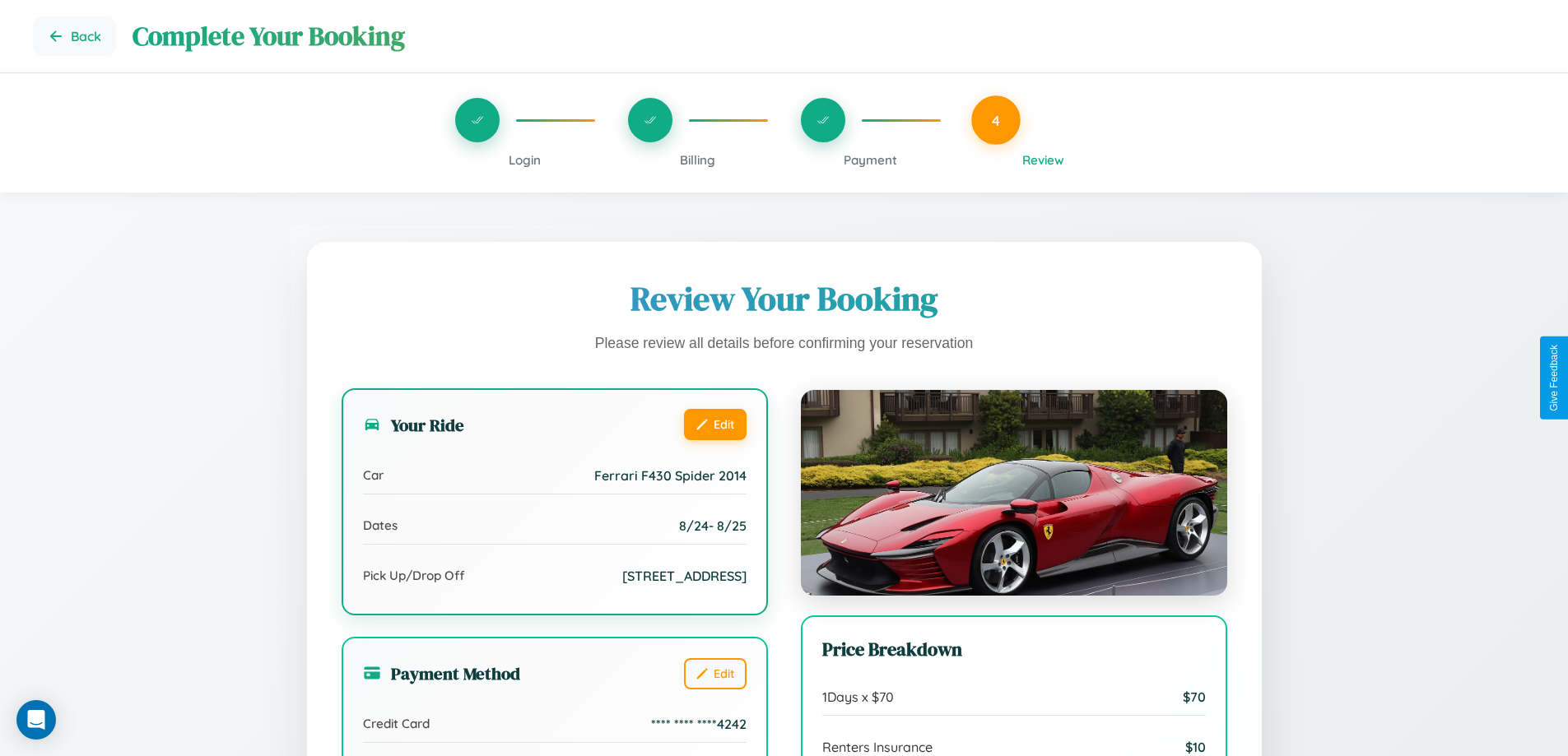
click at [715, 424] on button "Edit" at bounding box center [715, 424] width 62 height 32
click at [715, 423] on button "Edit" at bounding box center [715, 424] width 62 height 32
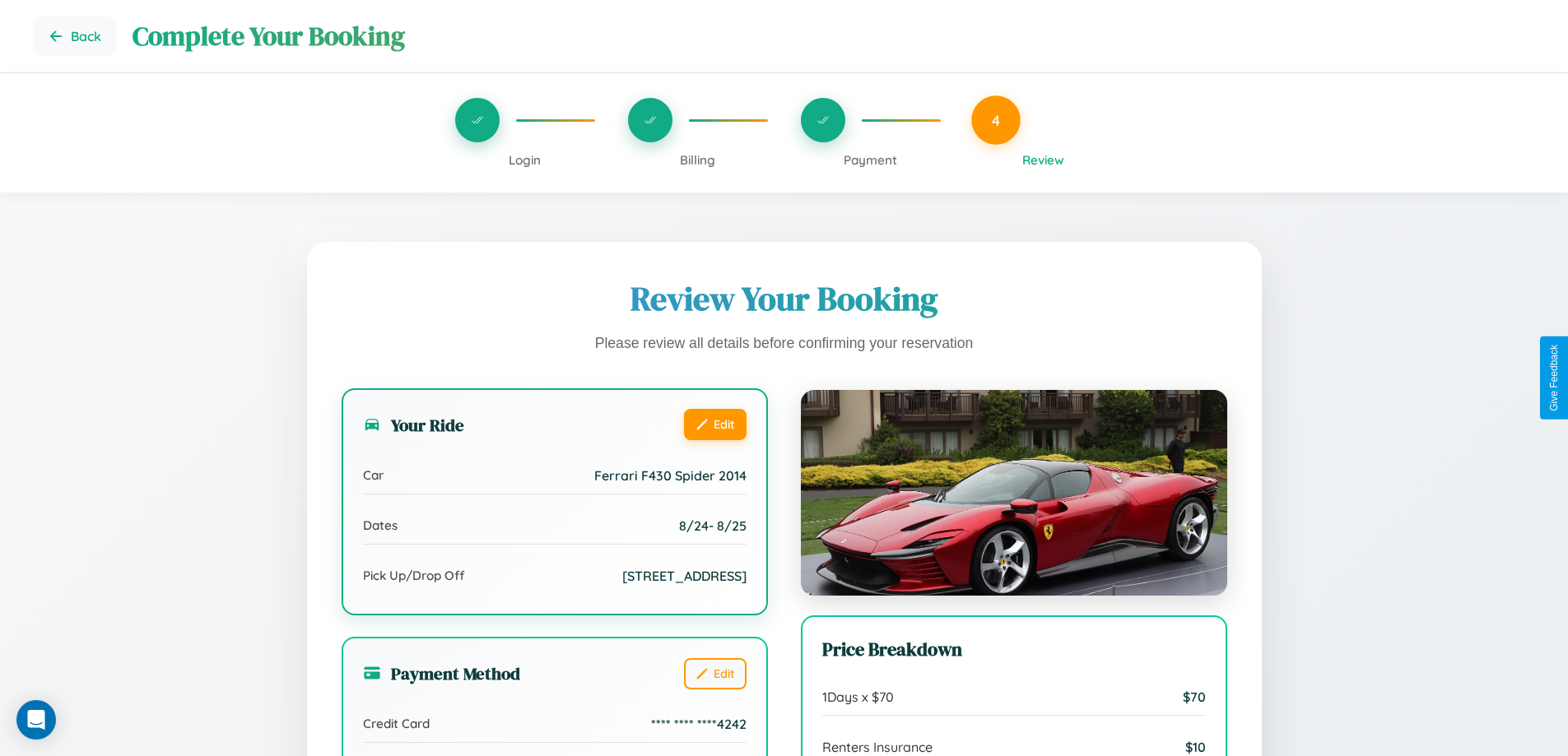
click at [715, 423] on button "Edit" at bounding box center [715, 424] width 62 height 32
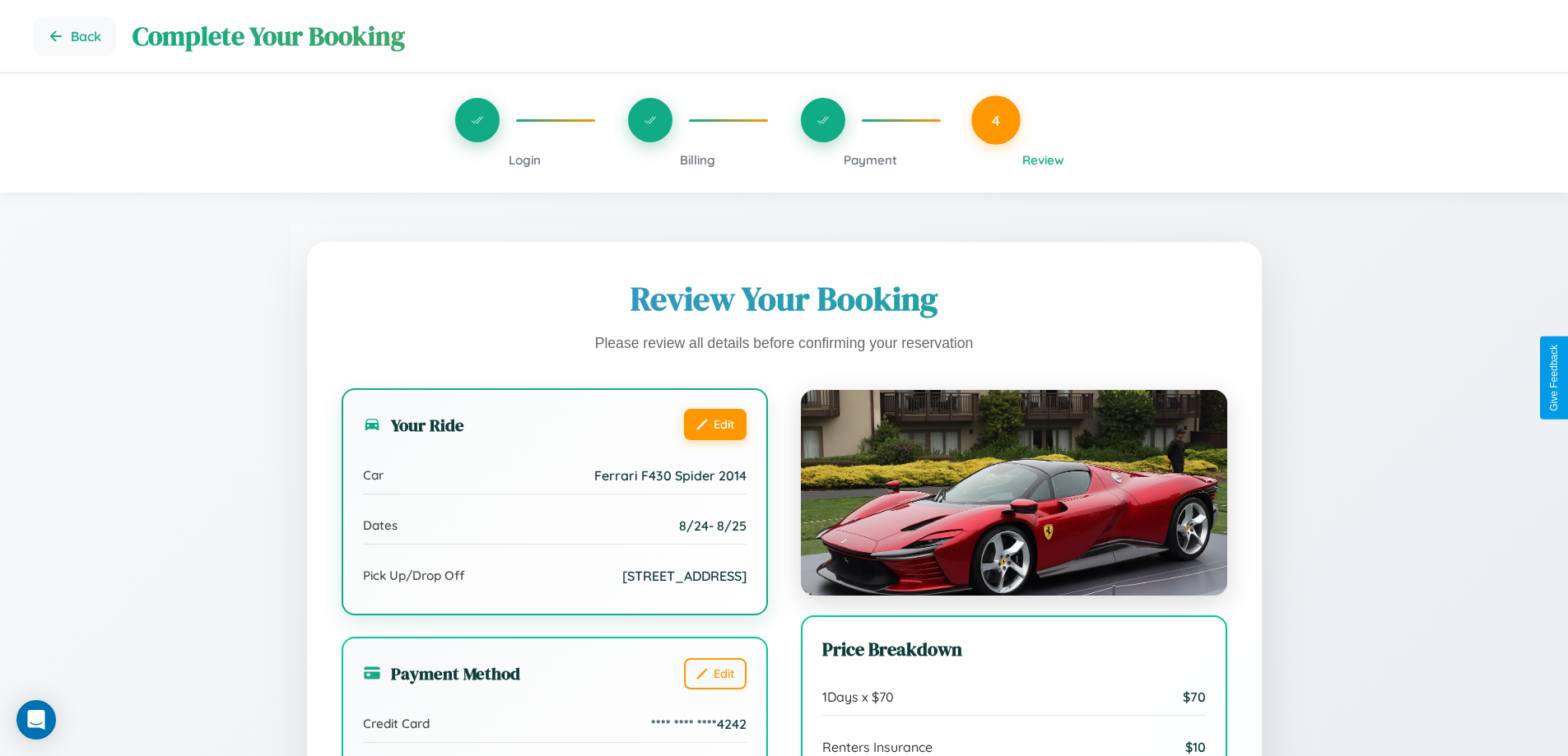
click at [715, 423] on button "Edit" at bounding box center [715, 424] width 62 height 32
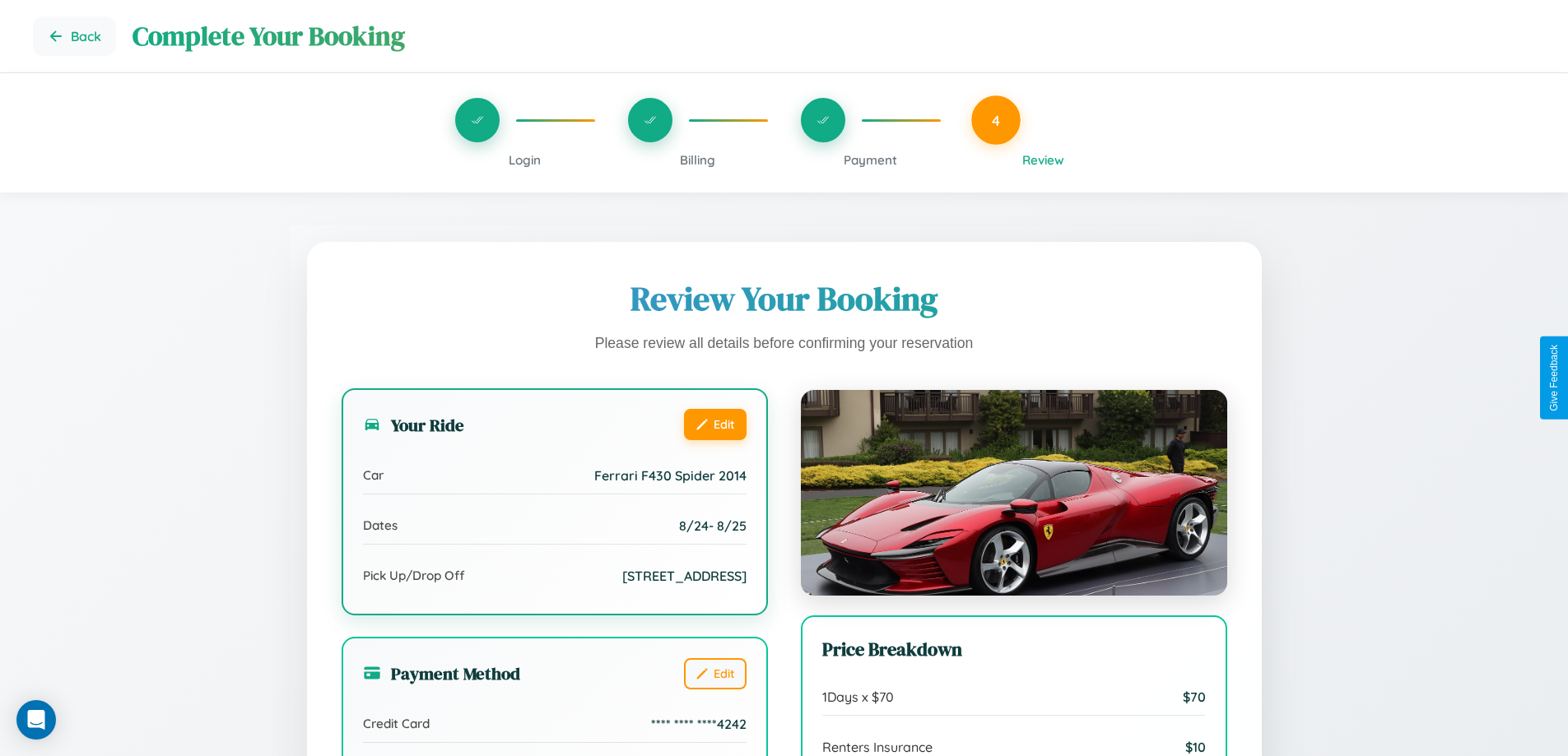
click at [715, 423] on button "Edit" at bounding box center [715, 424] width 62 height 32
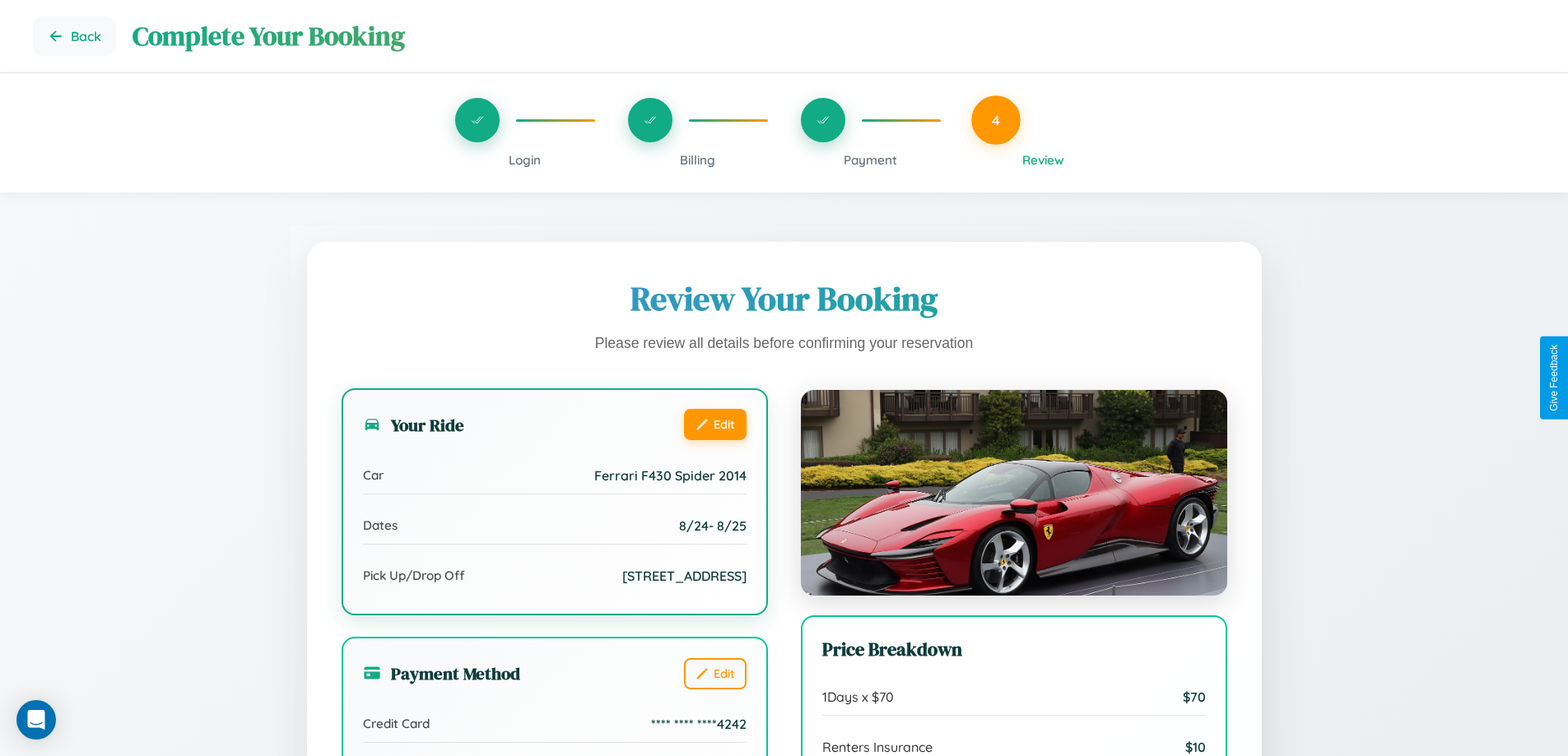
click at [715, 423] on button "Edit" at bounding box center [715, 424] width 62 height 32
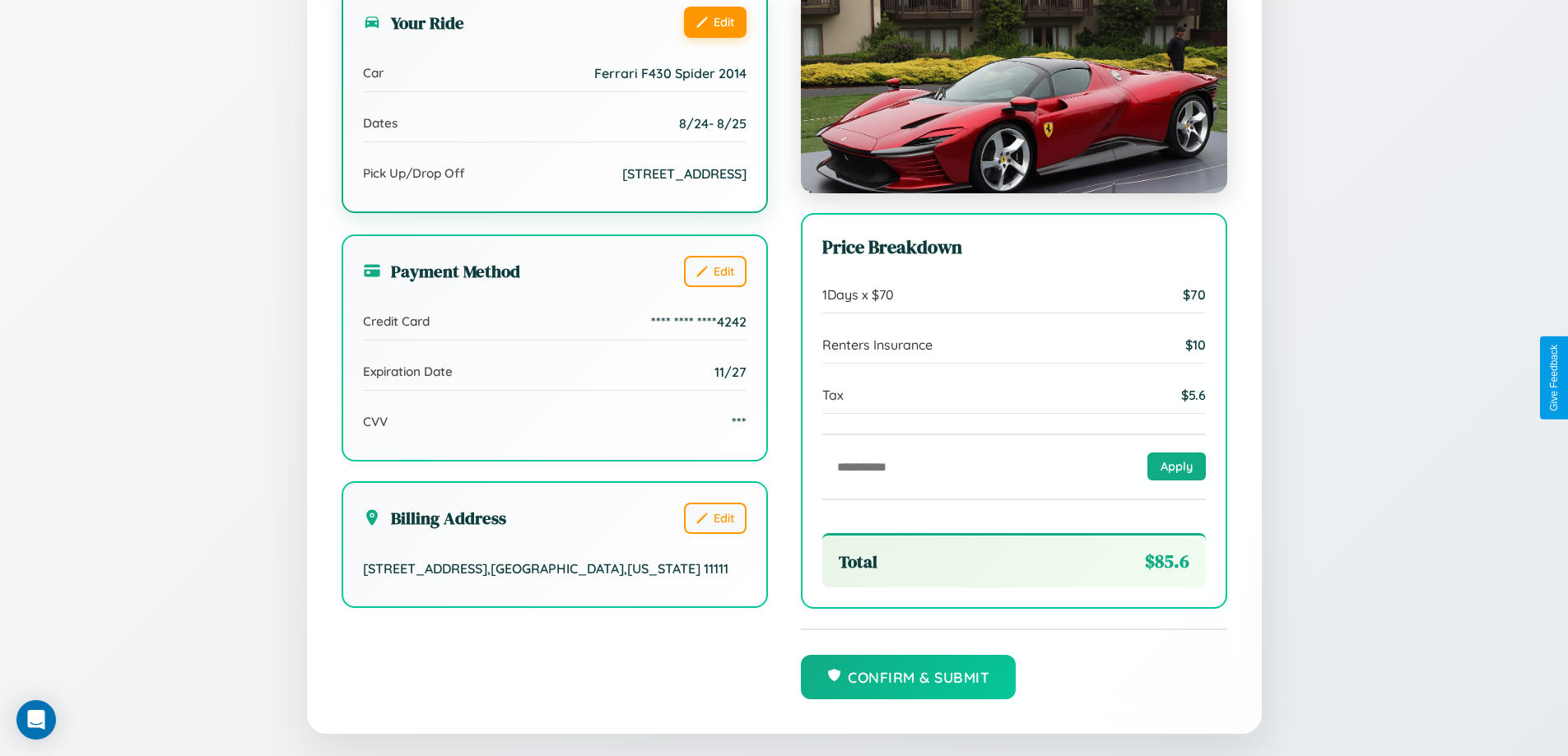
scroll to position [453, 0]
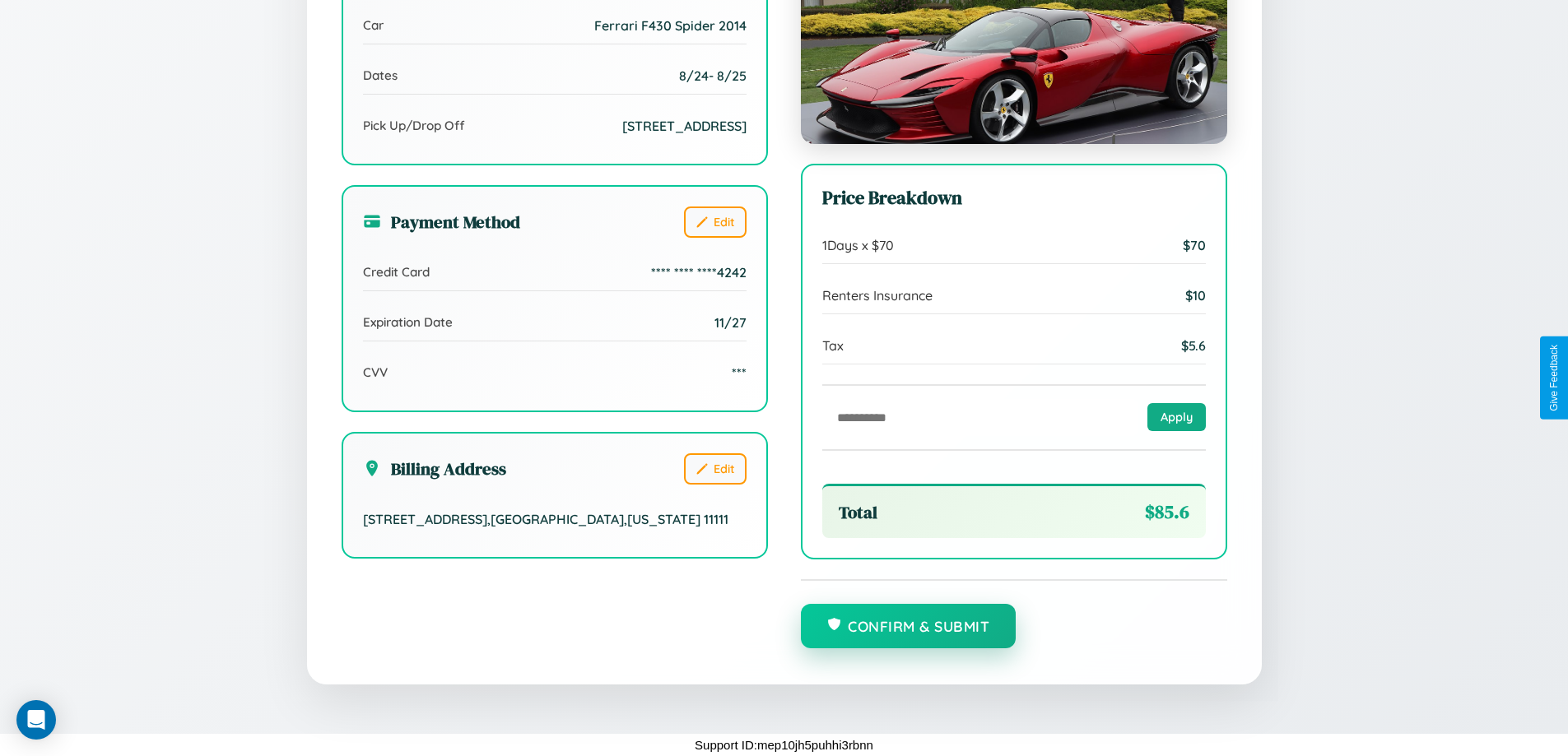
click at [908, 625] on button "Confirm & Submit" at bounding box center [908, 626] width 215 height 45
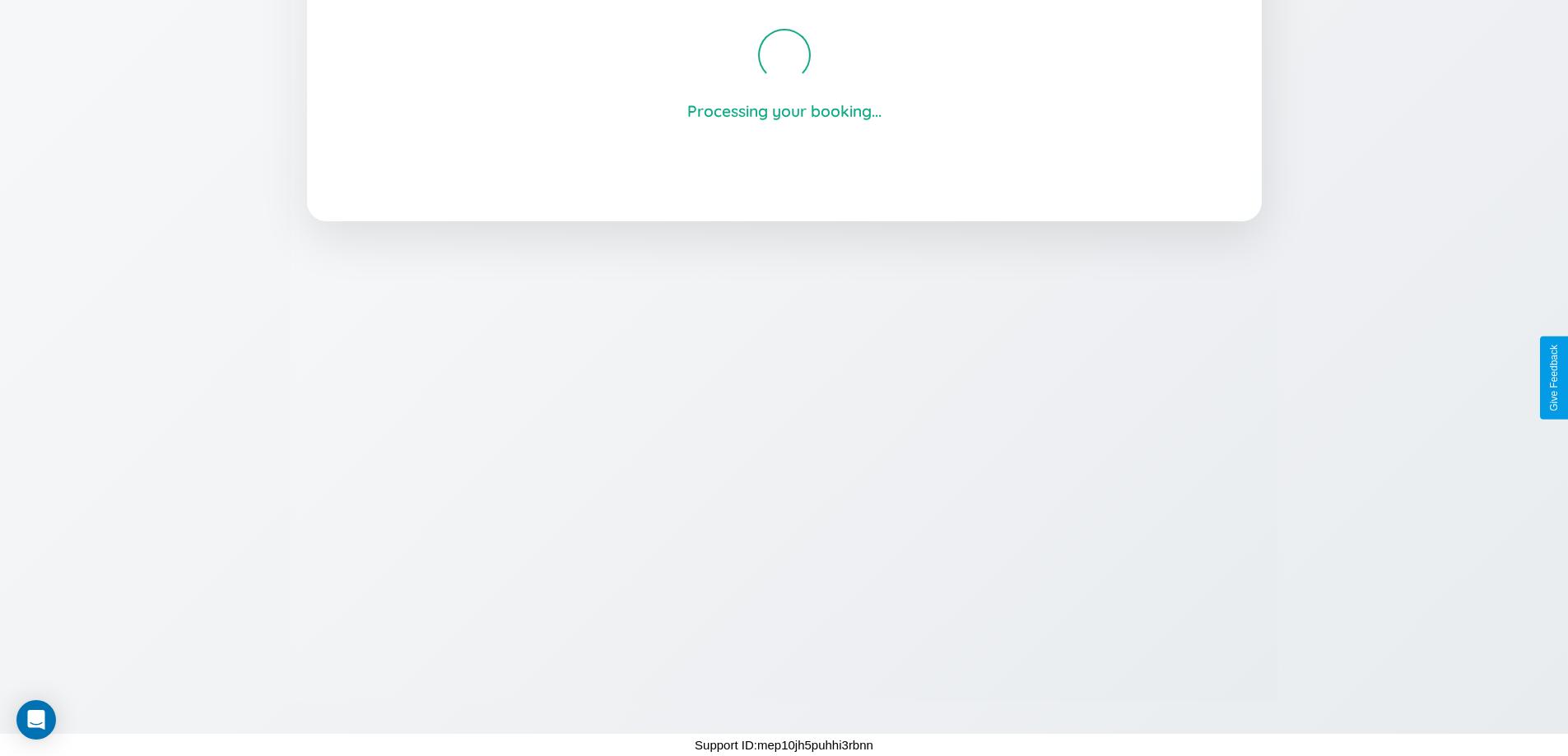
scroll to position [313, 0]
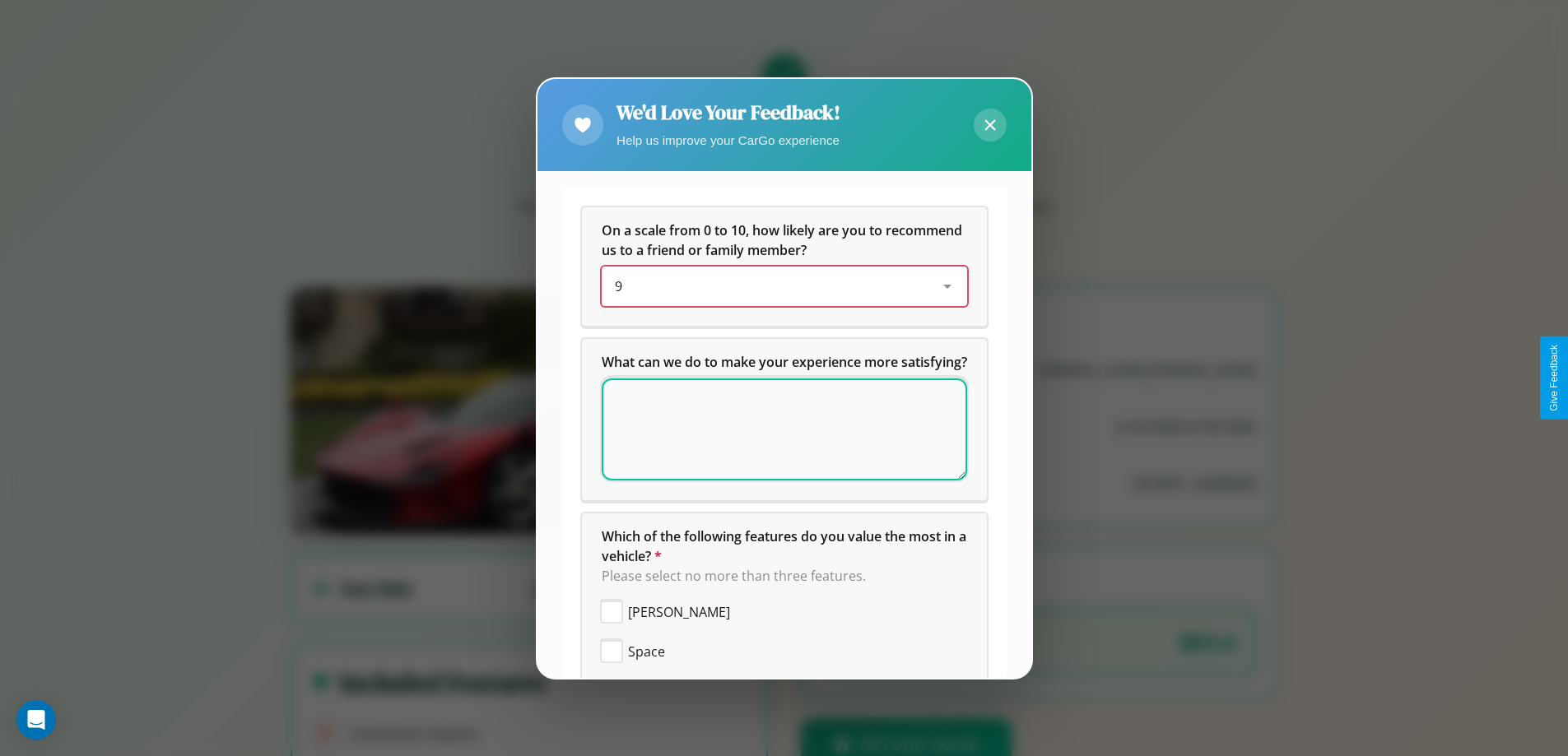
click at [778, 286] on div "9" at bounding box center [770, 285] width 312 height 20
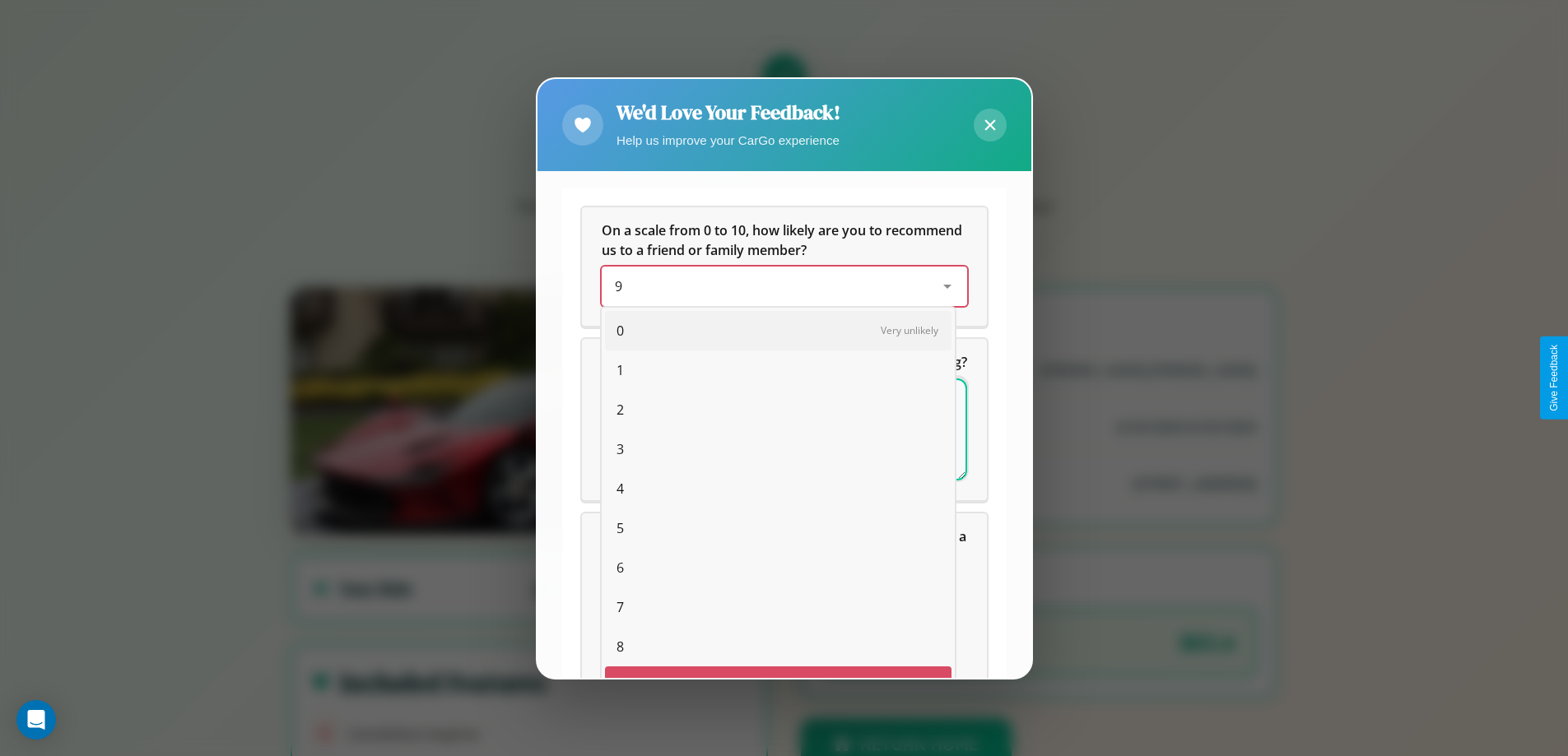
scroll to position [29, 67]
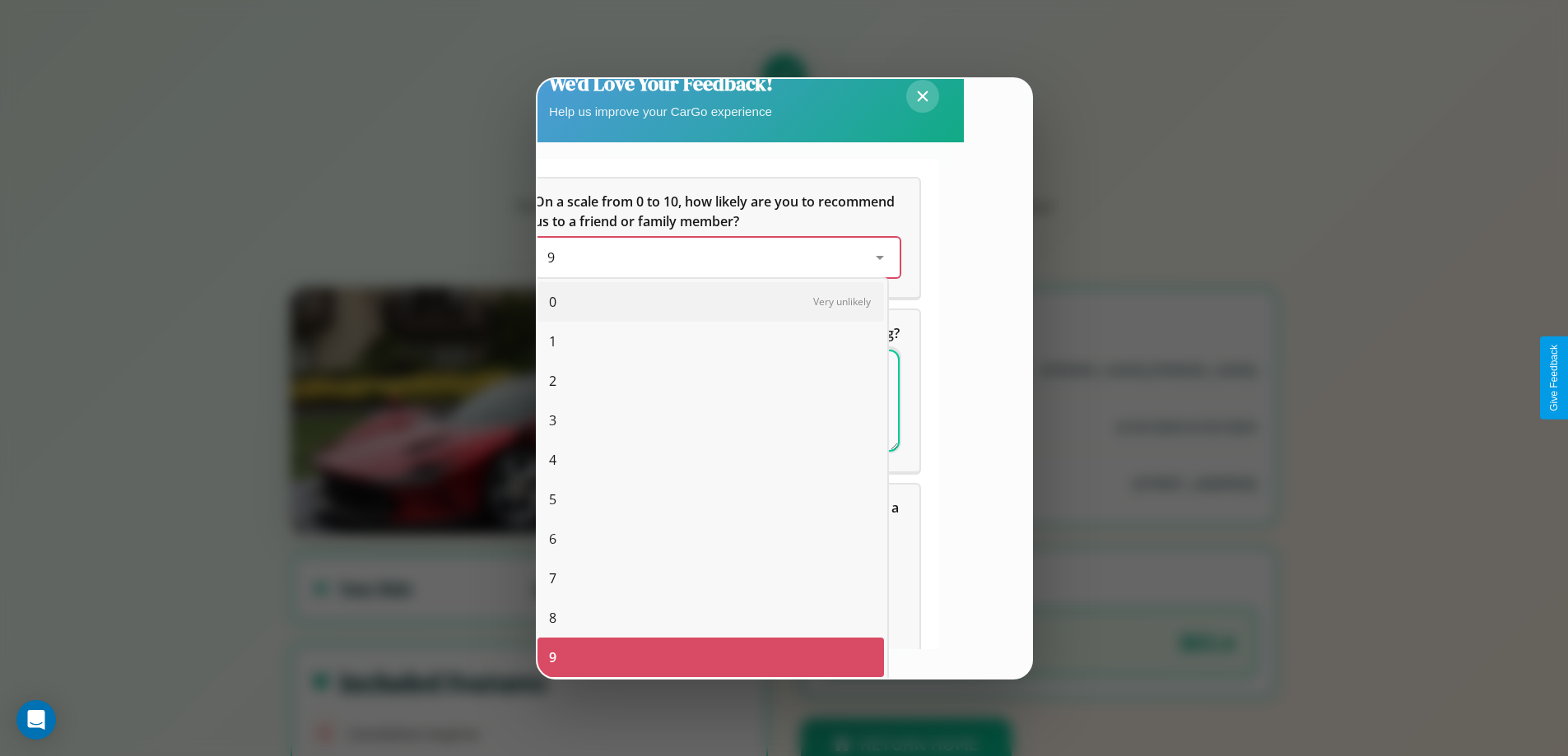
click at [552, 341] on span "1" at bounding box center [552, 341] width 7 height 20
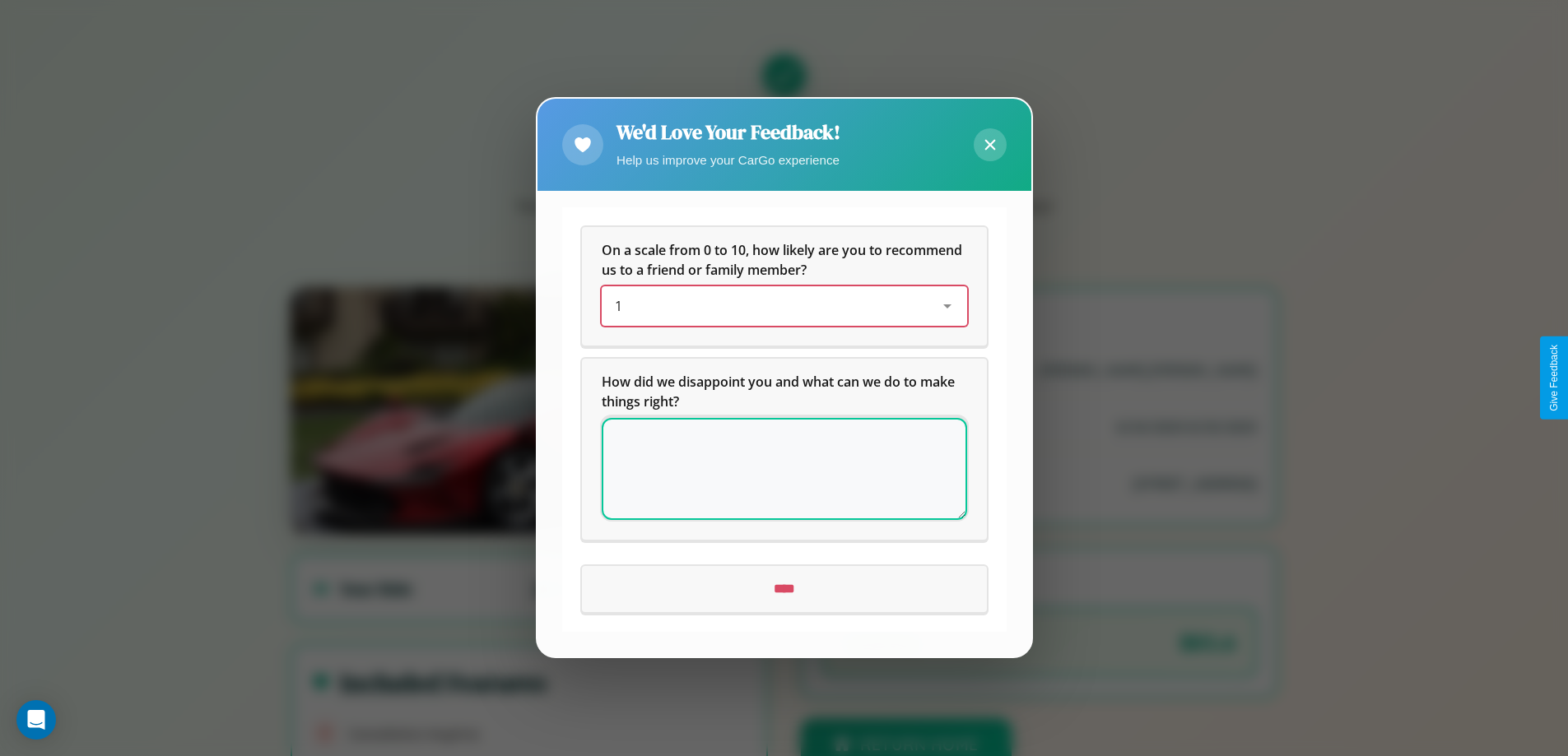
scroll to position [0, 0]
click at [784, 469] on textarea at bounding box center [784, 469] width 366 height 102
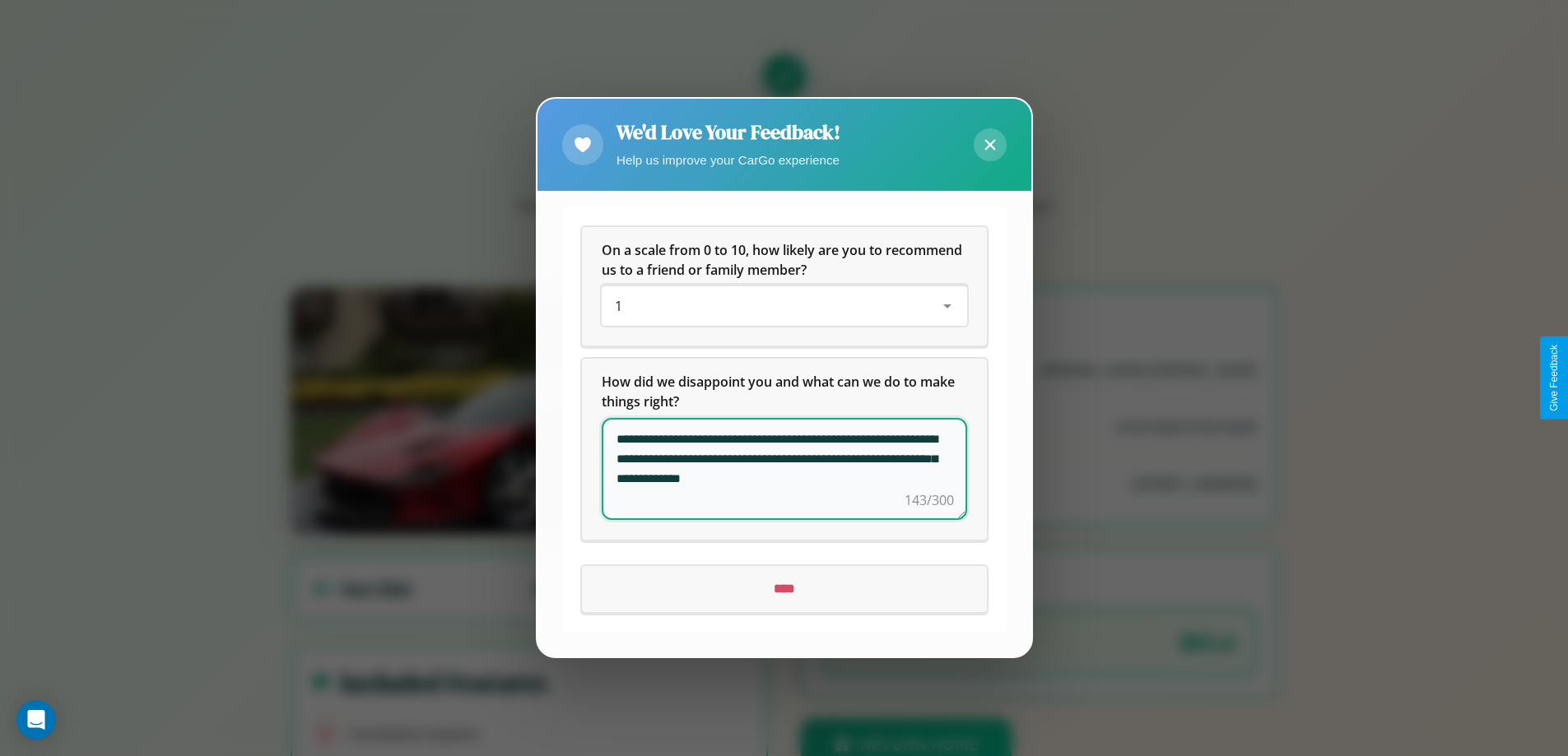
type textarea "**********"
click at [784, 589] on input "****" at bounding box center [784, 589] width 405 height 46
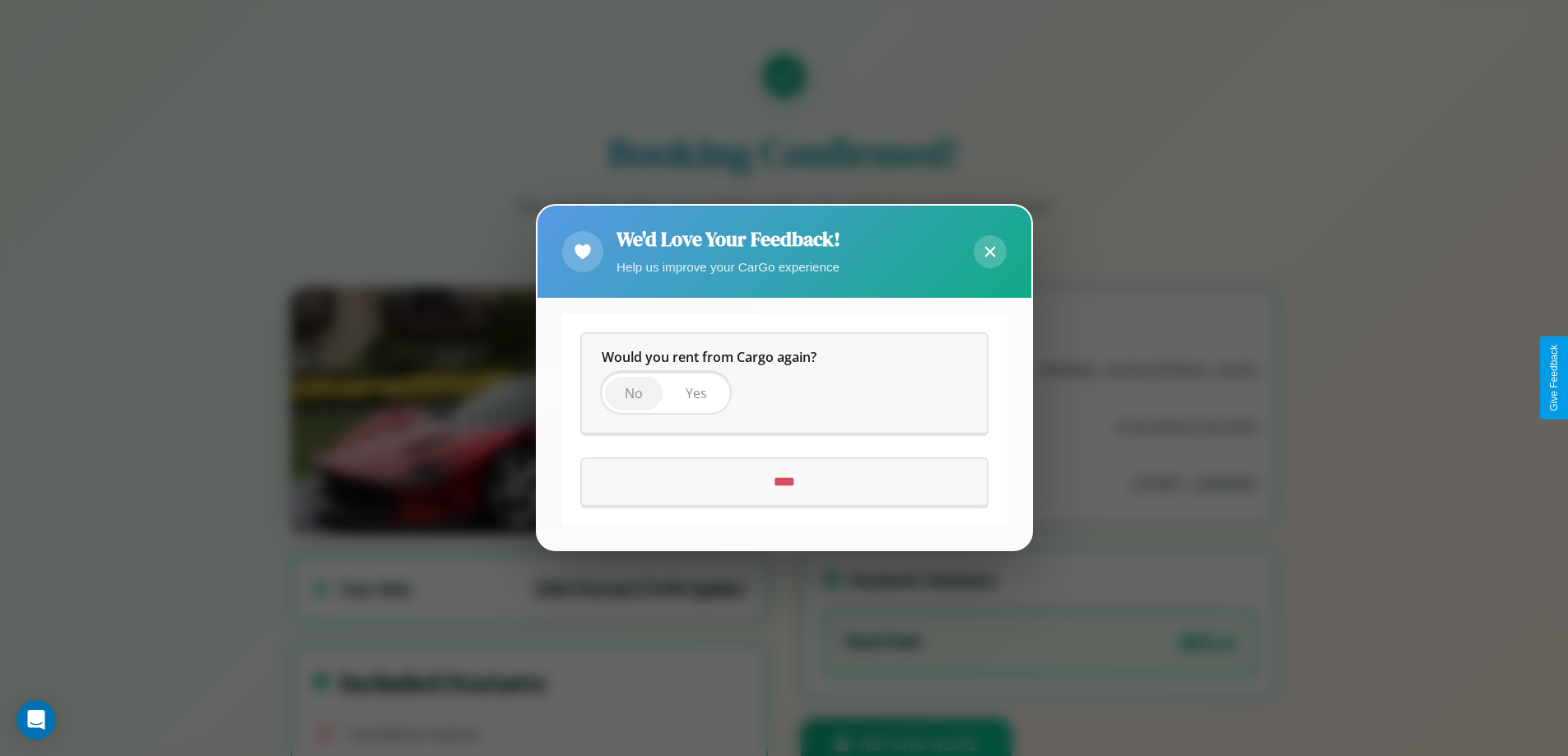
click at [632, 393] on span "No" at bounding box center [633, 393] width 18 height 18
click at [784, 482] on input "****" at bounding box center [784, 482] width 405 height 46
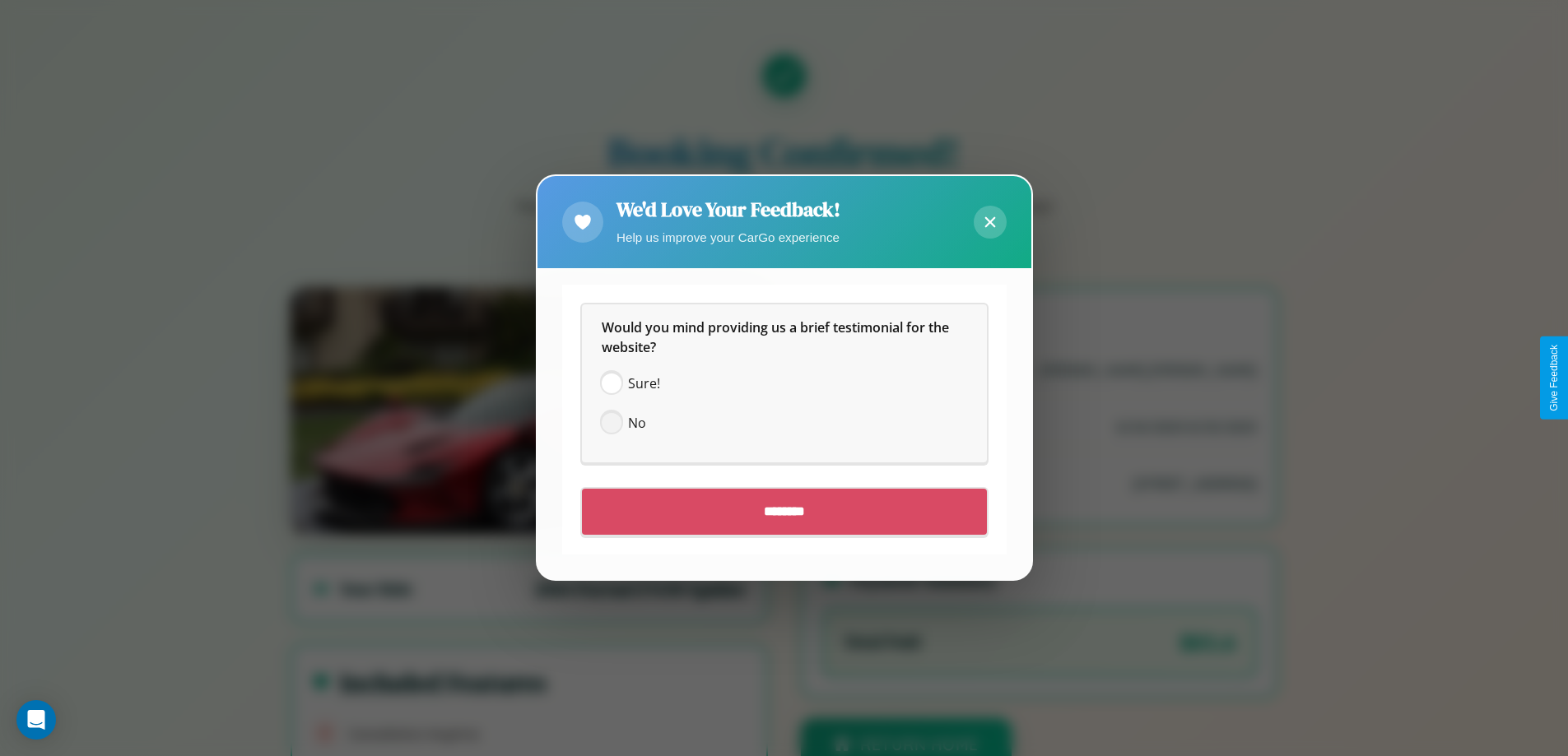
click at [611, 422] on span at bounding box center [611, 423] width 20 height 20
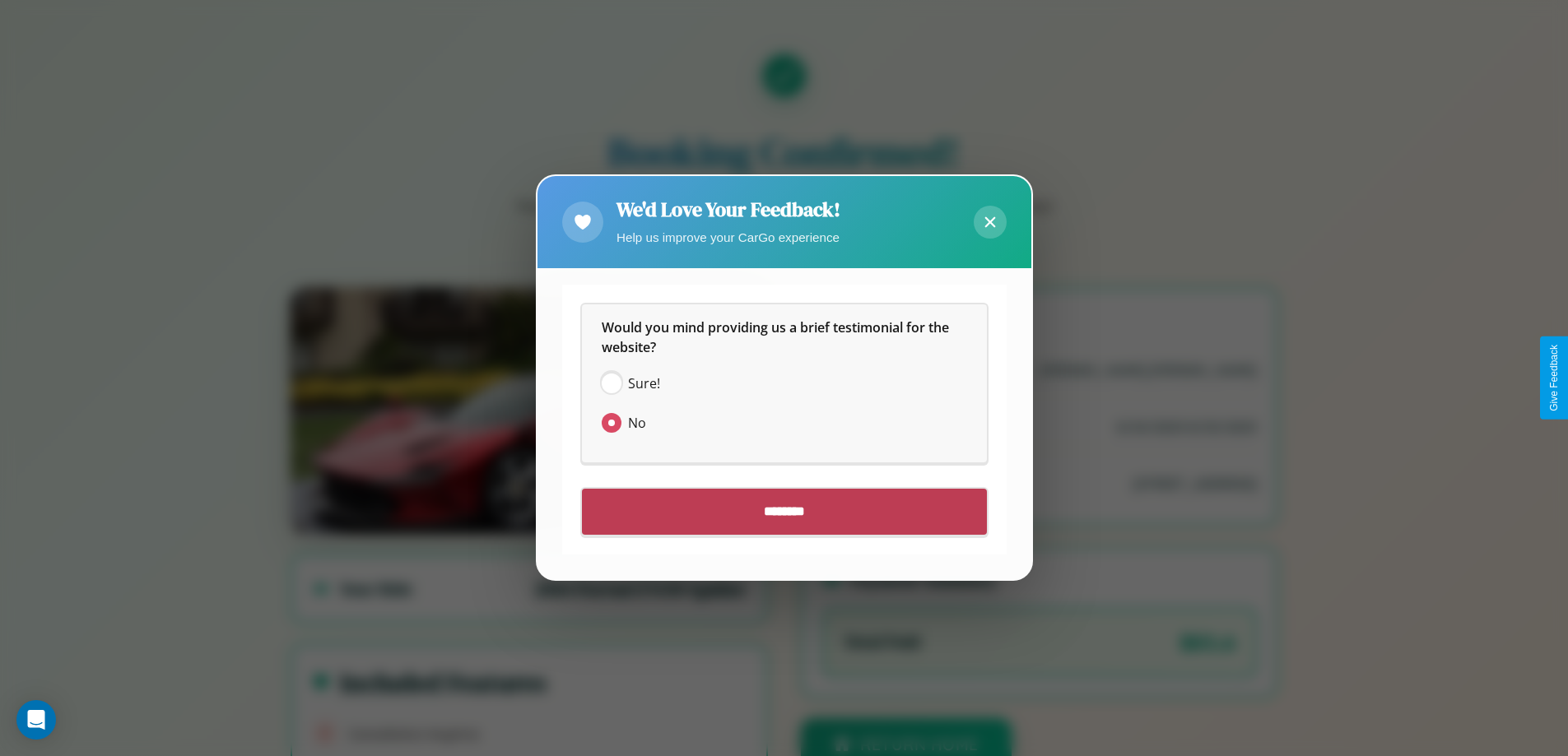
click at [784, 512] on input "********" at bounding box center [784, 512] width 405 height 46
